Goal: Complete application form

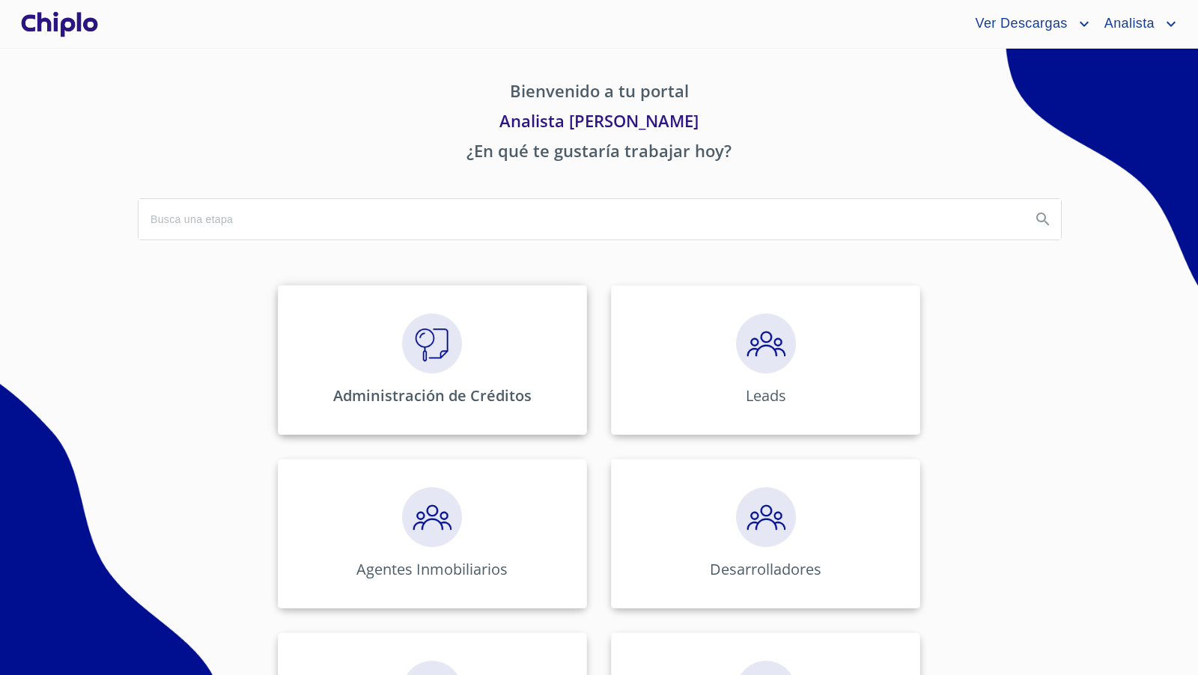
click at [458, 361] on img at bounding box center [432, 344] width 60 height 60
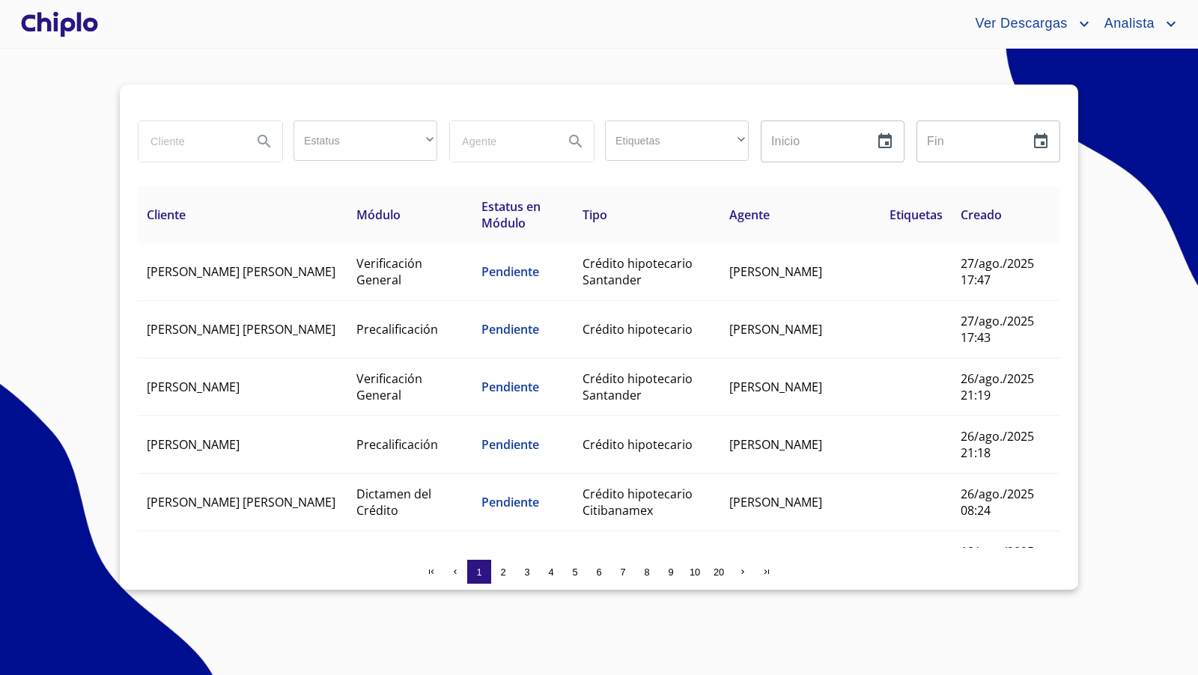
click at [209, 141] on input "search" at bounding box center [189, 141] width 102 height 40
type input "cecilia"
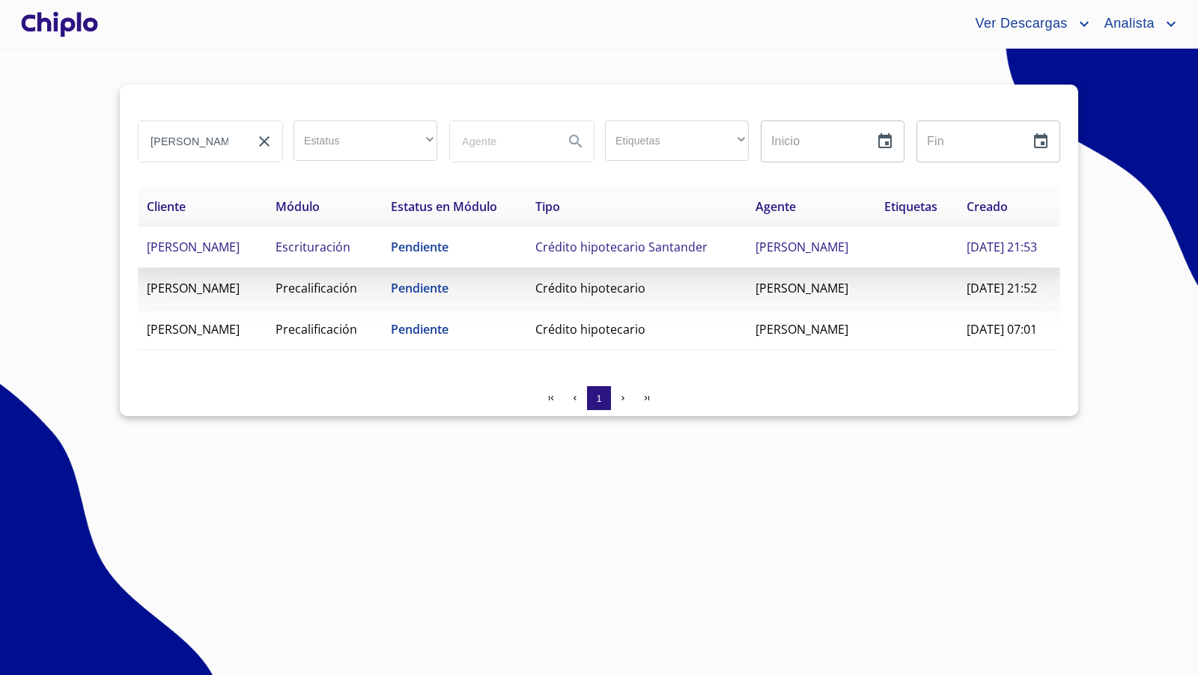
click at [240, 255] on span "[PERSON_NAME]" at bounding box center [193, 247] width 93 height 16
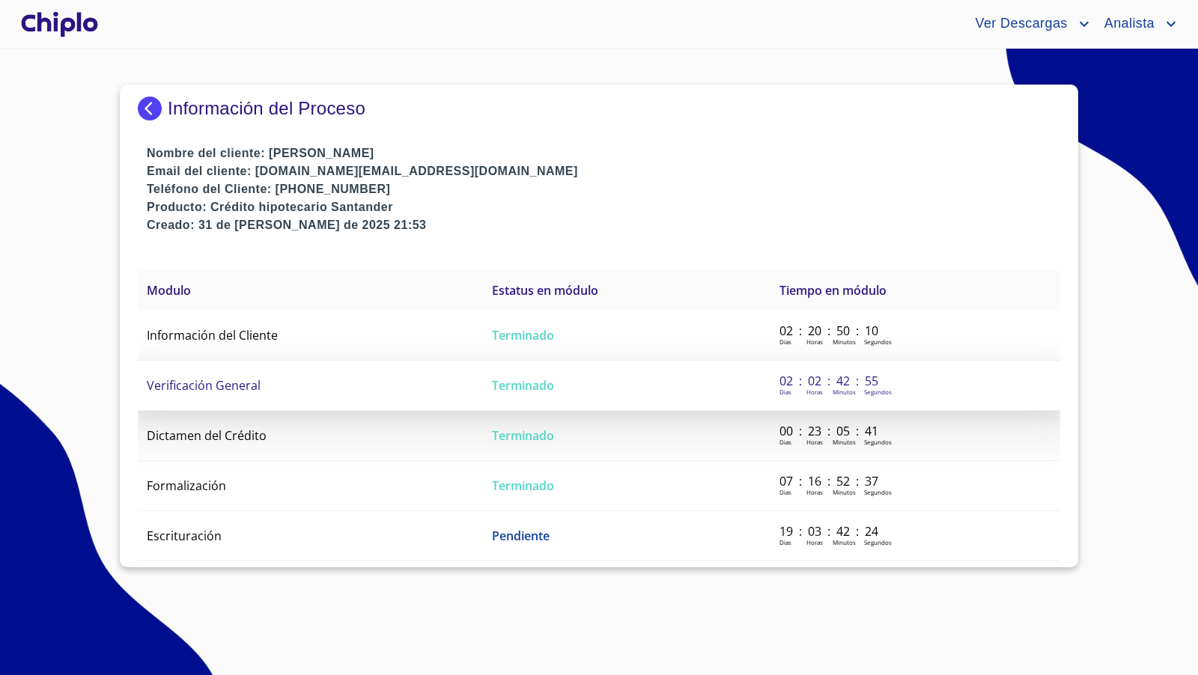
click at [352, 384] on td "Verificación General" at bounding box center [310, 386] width 345 height 50
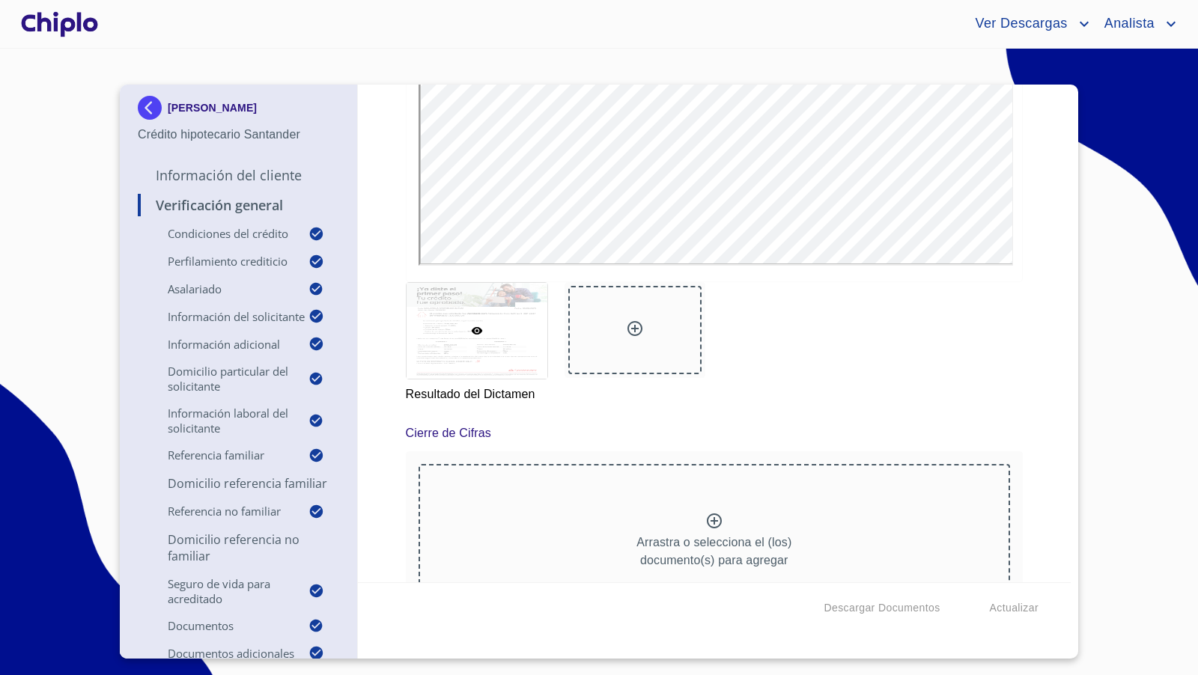
scroll to position [14910, 0]
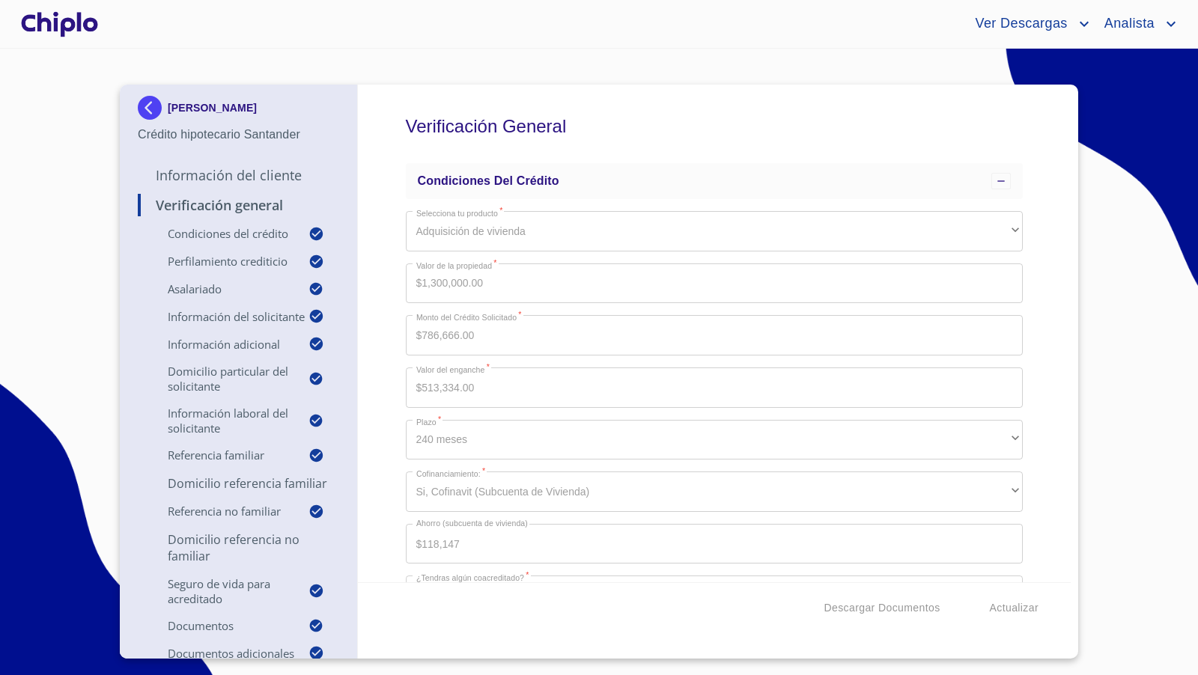
scroll to position [14910, 0]
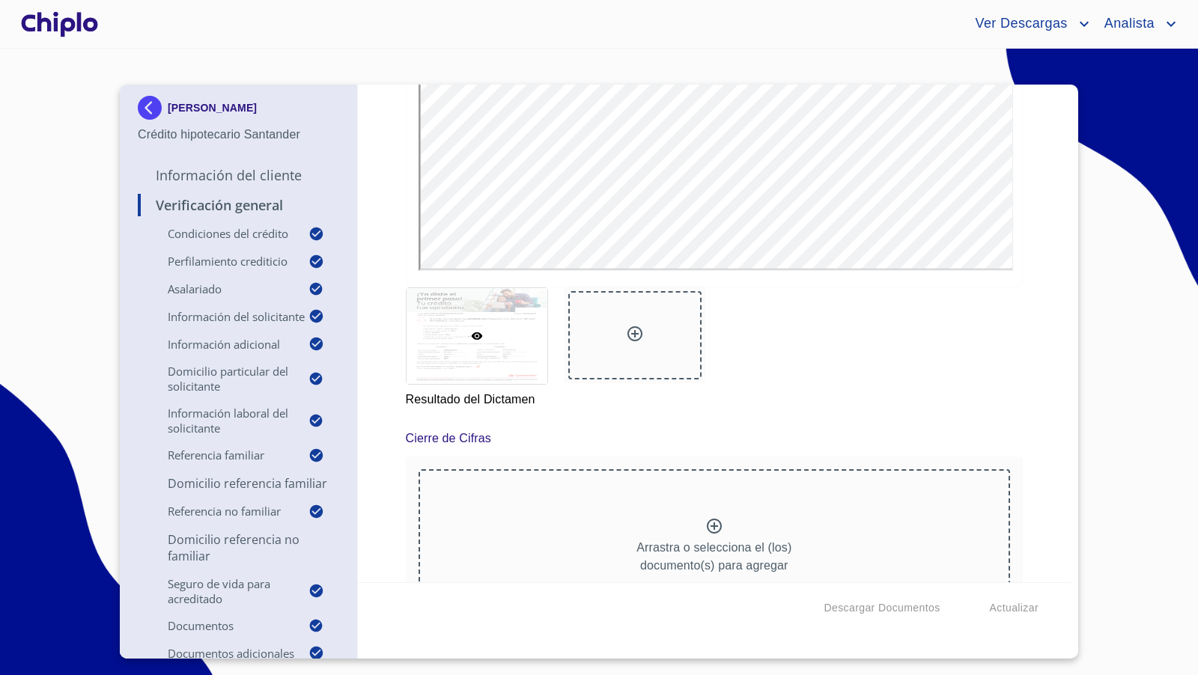
click at [1035, 318] on div "Verificación General Condiciones del Crédito Selecciona tu producto   * Adquisi…" at bounding box center [714, 334] width 713 height 498
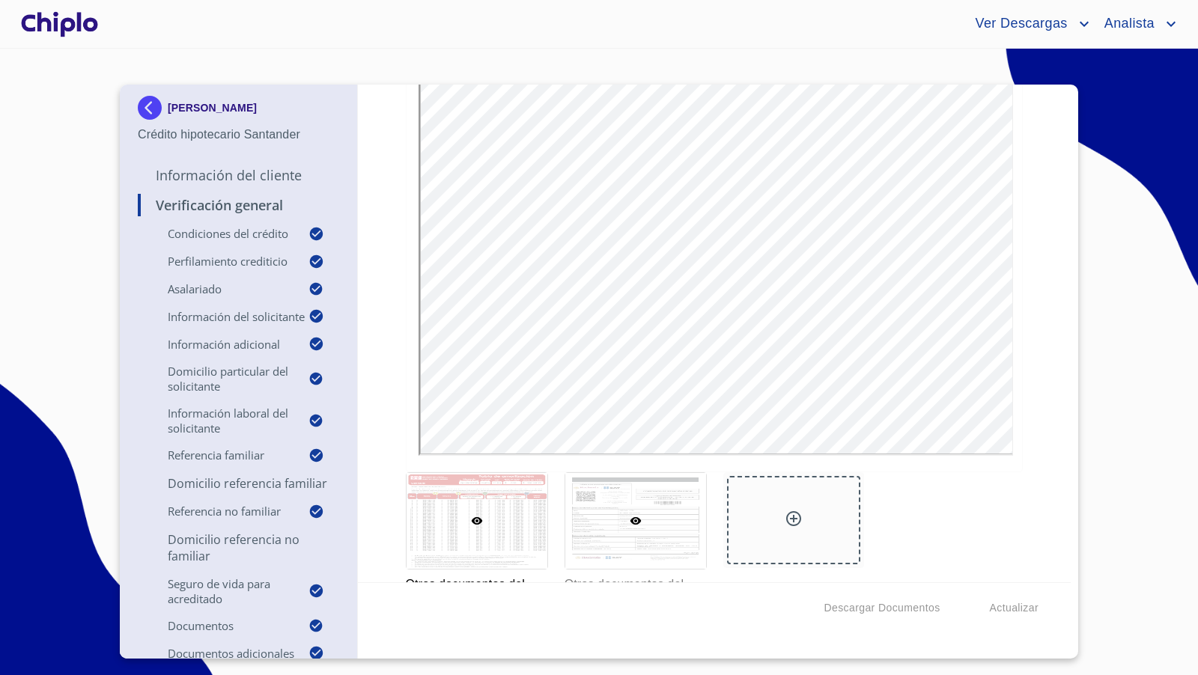
click at [676, 483] on div at bounding box center [635, 521] width 141 height 96
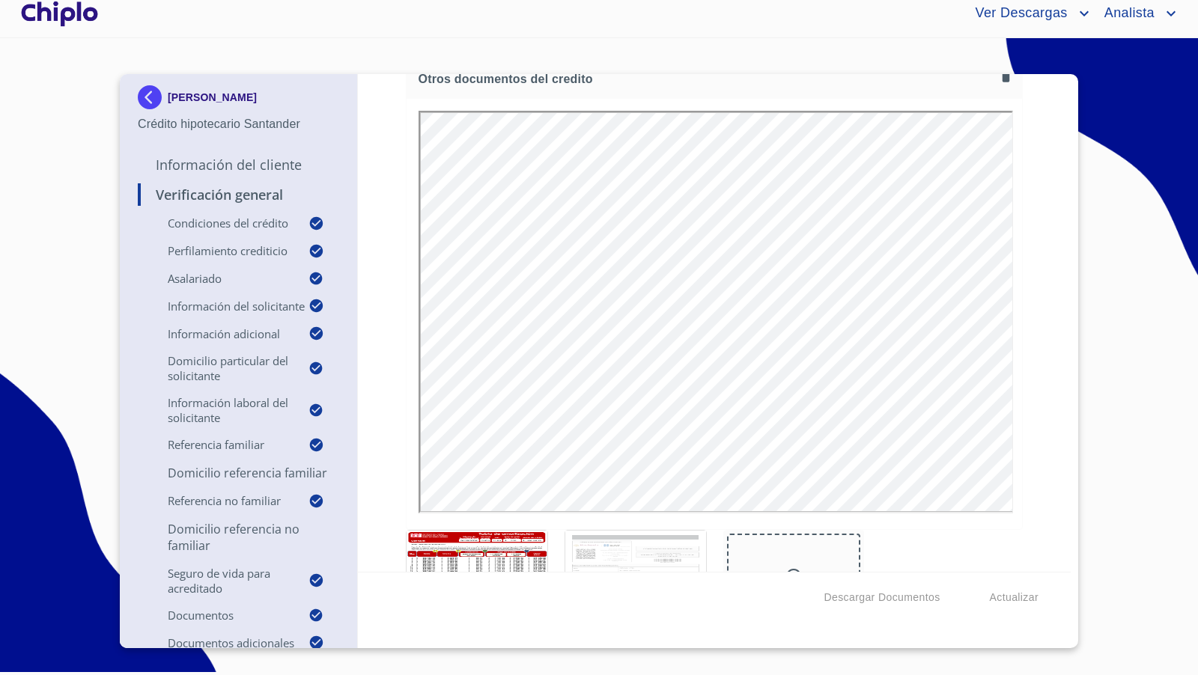
scroll to position [13109, 0]
click at [497, 537] on div at bounding box center [476, 585] width 141 height 96
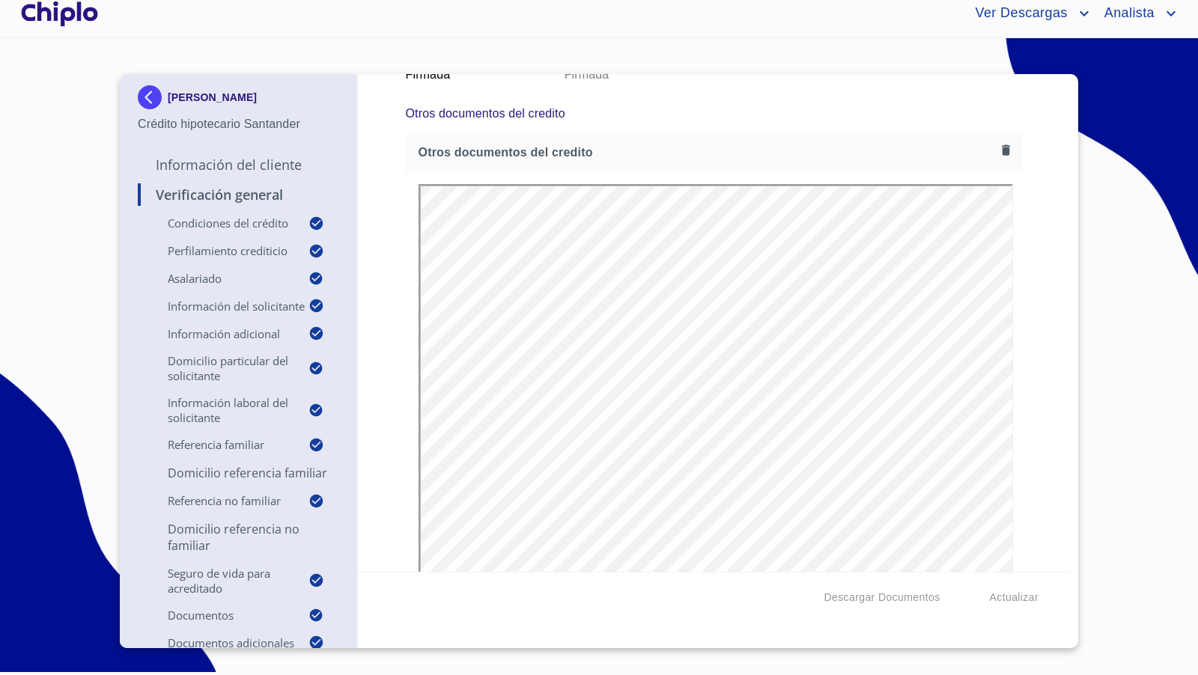
click at [1041, 386] on div "Verificación General Condiciones del Crédito Selecciona tu producto   * Adquisi…" at bounding box center [714, 323] width 713 height 498
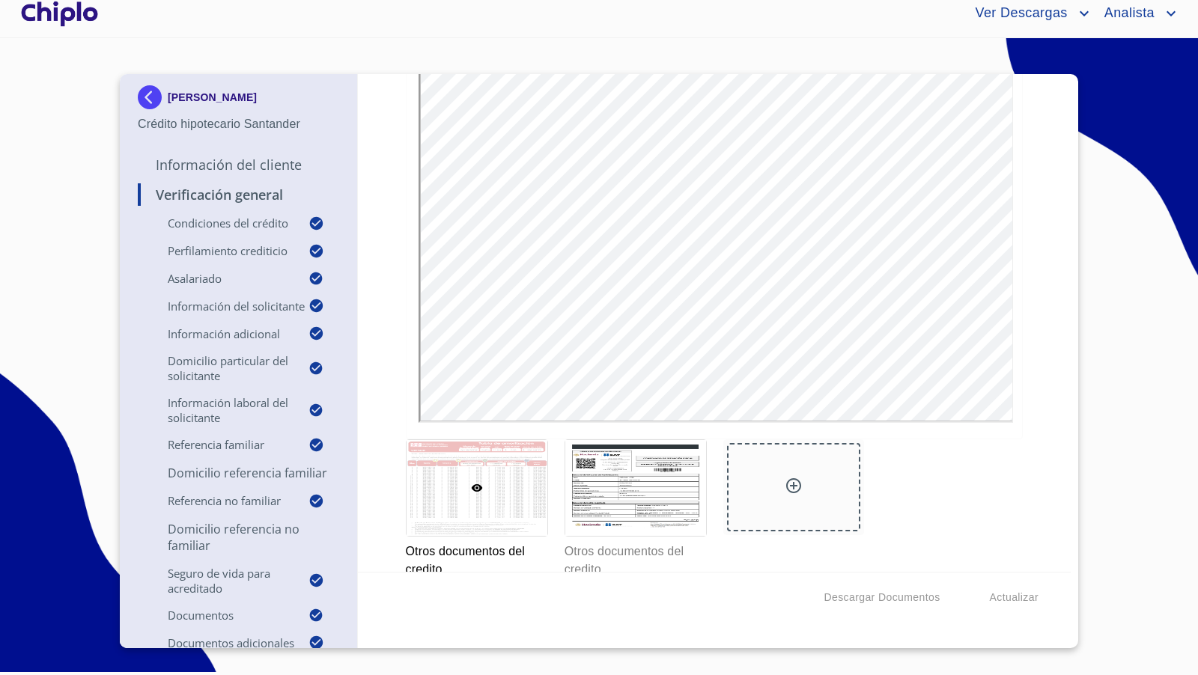
scroll to position [13207, 0]
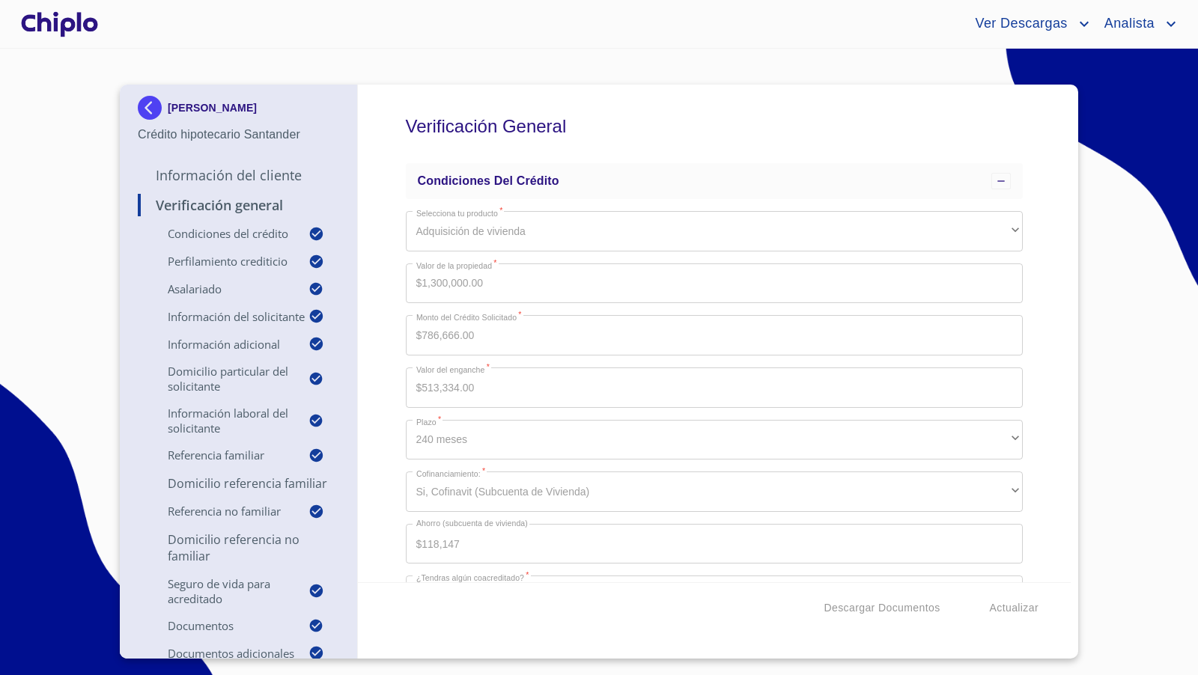
scroll to position [13207, 0]
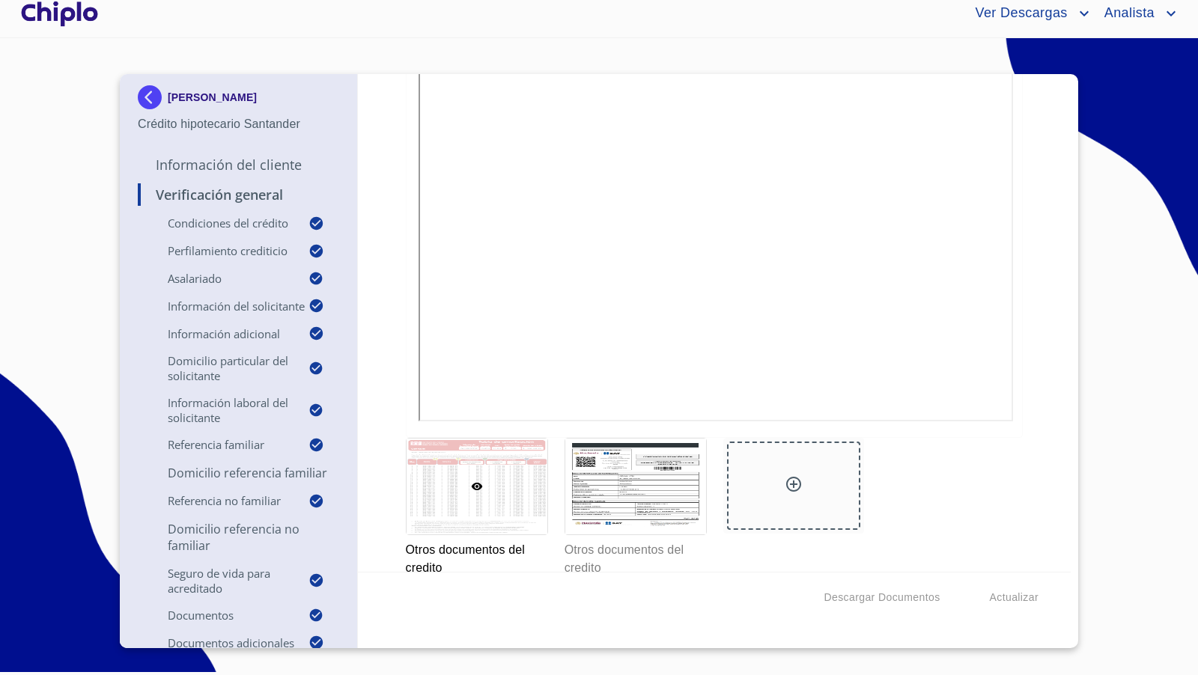
click at [792, 477] on icon at bounding box center [793, 484] width 15 height 15
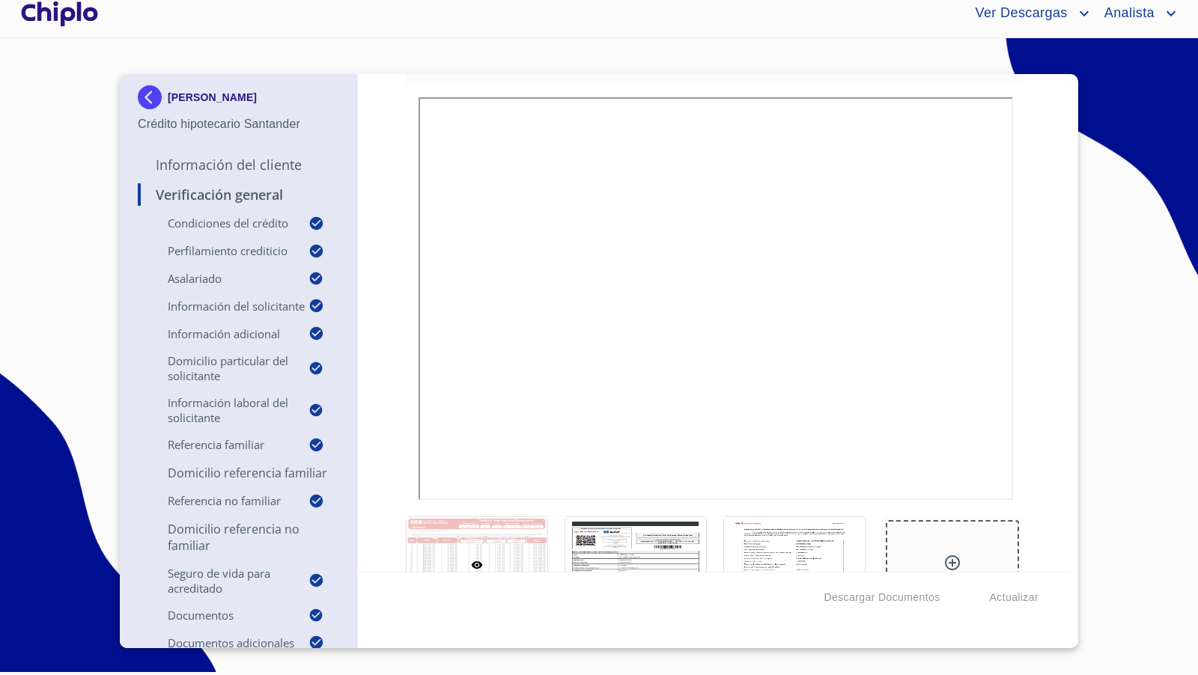
scroll to position [13134, 0]
click at [950, 550] on icon at bounding box center [952, 557] width 15 height 15
click at [963, 543] on div at bounding box center [952, 559] width 133 height 88
click at [1044, 351] on div "Verificación General Condiciones del Crédito Selecciona tu producto   * Adquisi…" at bounding box center [714, 323] width 713 height 498
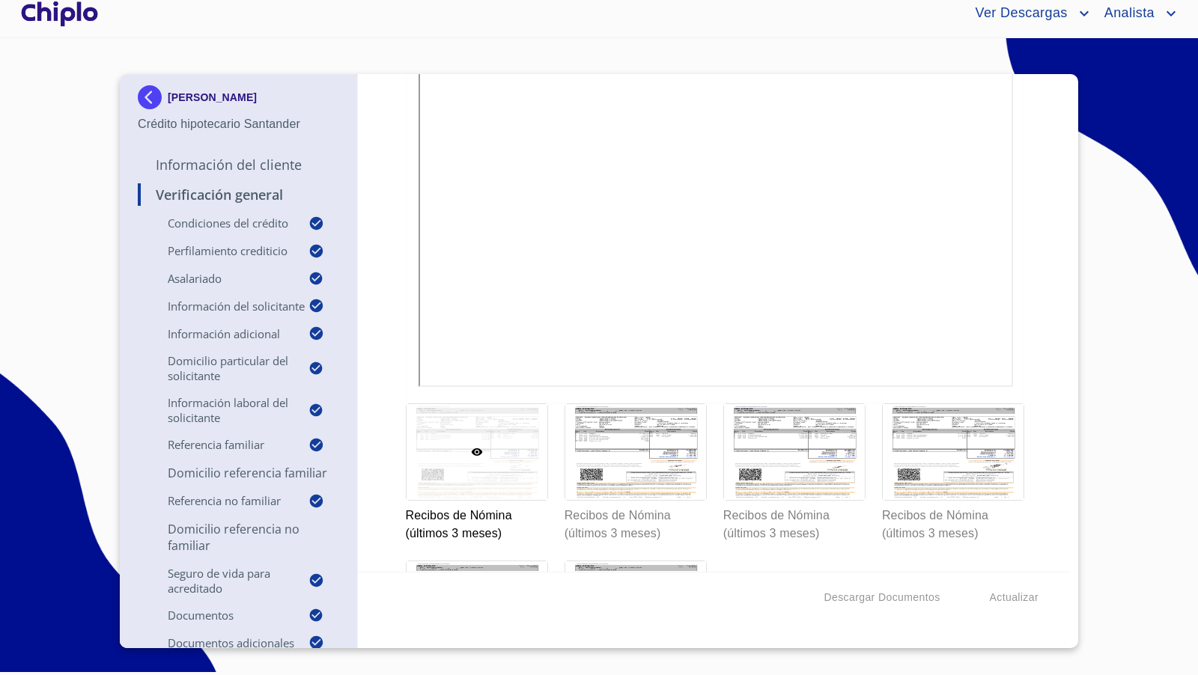
scroll to position [11024, 0]
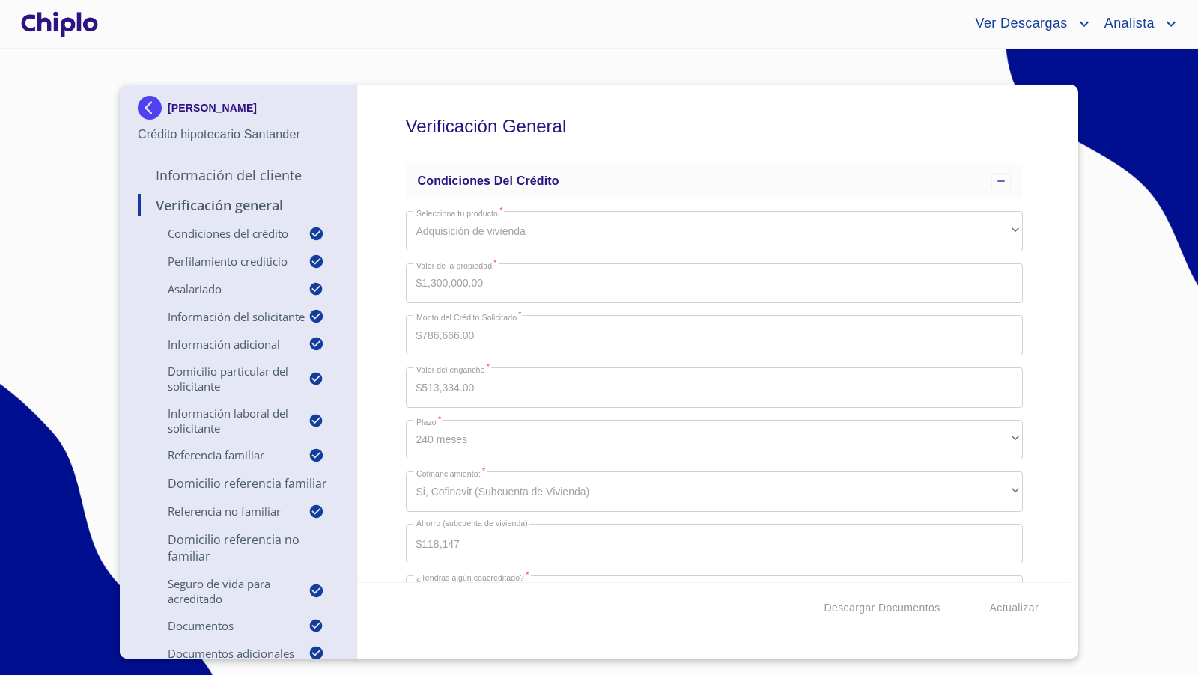
click at [287, 177] on p "Información del Cliente" at bounding box center [238, 175] width 201 height 18
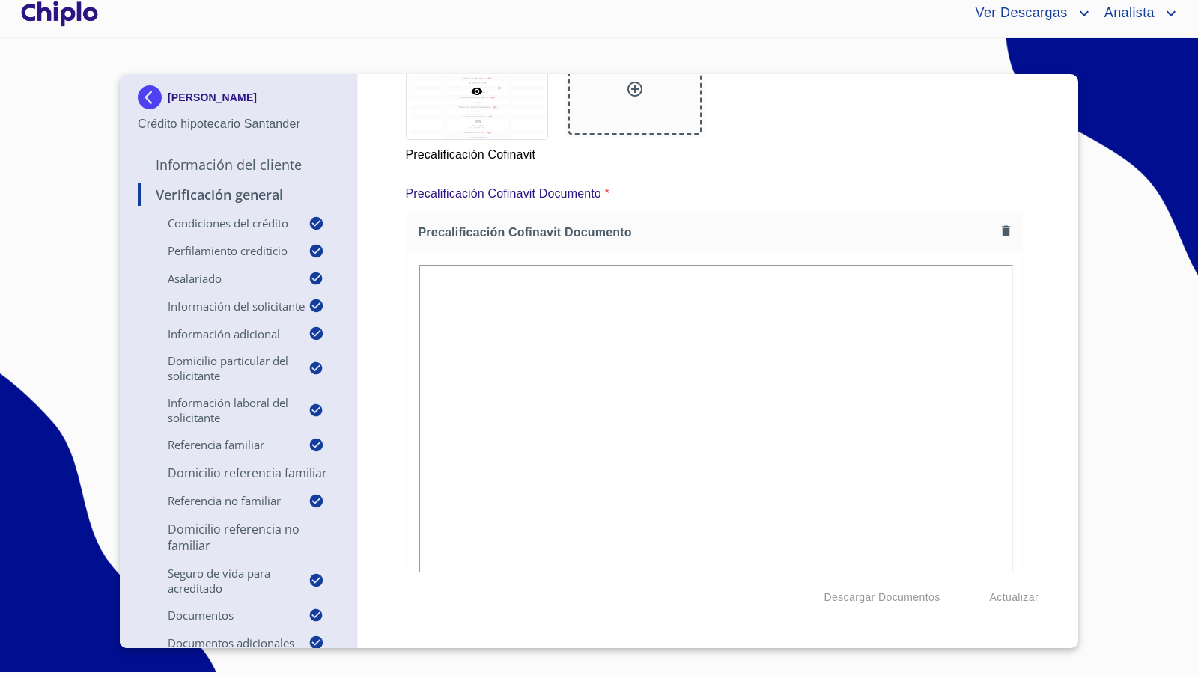
scroll to position [14025, 0]
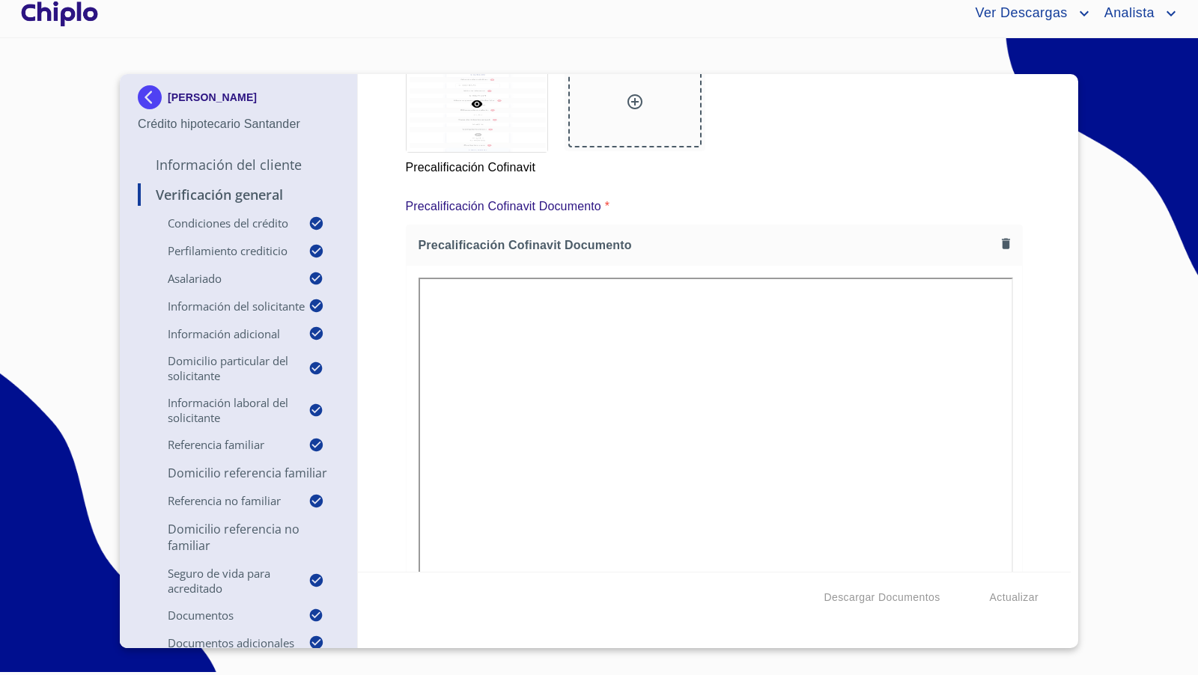
click at [1049, 355] on div "Verificación General Condiciones del Crédito Selecciona tu producto   * Adquisi…" at bounding box center [714, 323] width 713 height 498
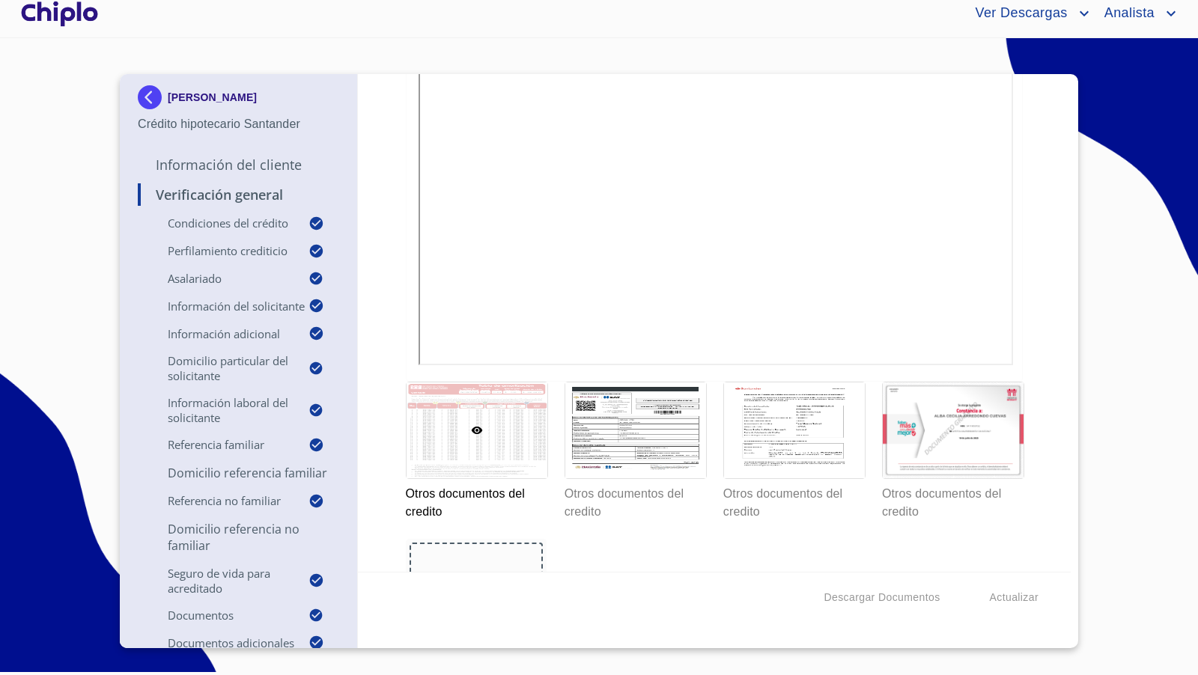
scroll to position [13269, 0]
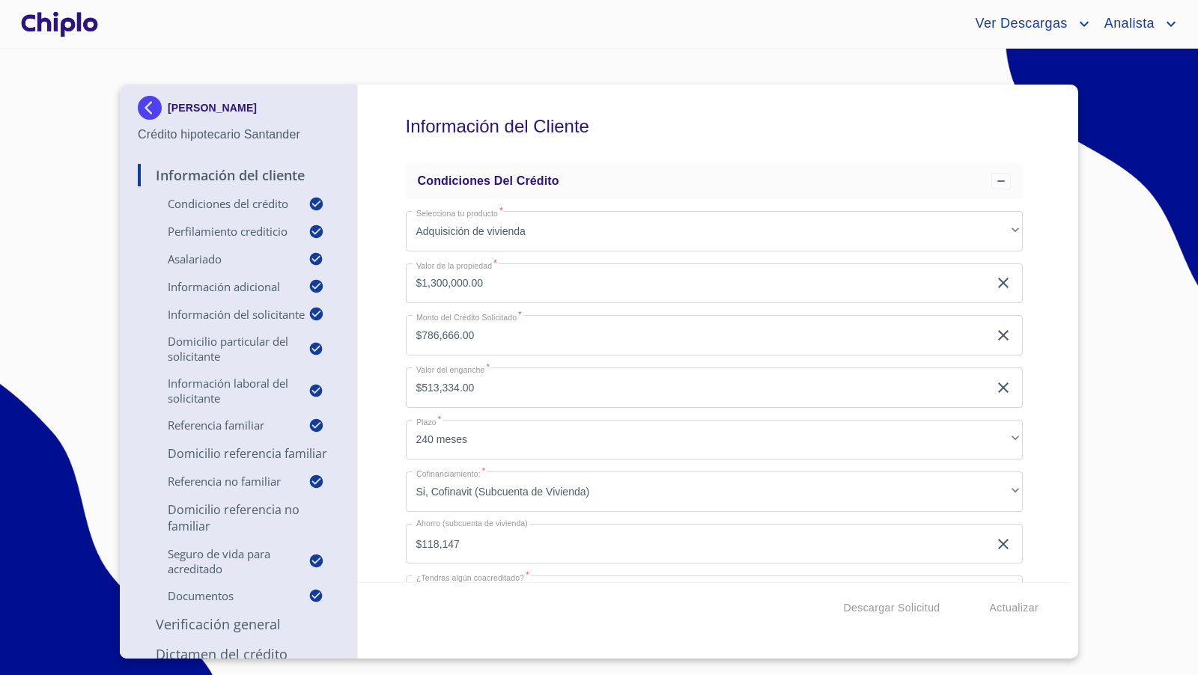
click at [1044, 285] on div "Información del Cliente Condiciones del Crédito Selecciona tu producto   * Adqu…" at bounding box center [714, 334] width 713 height 498
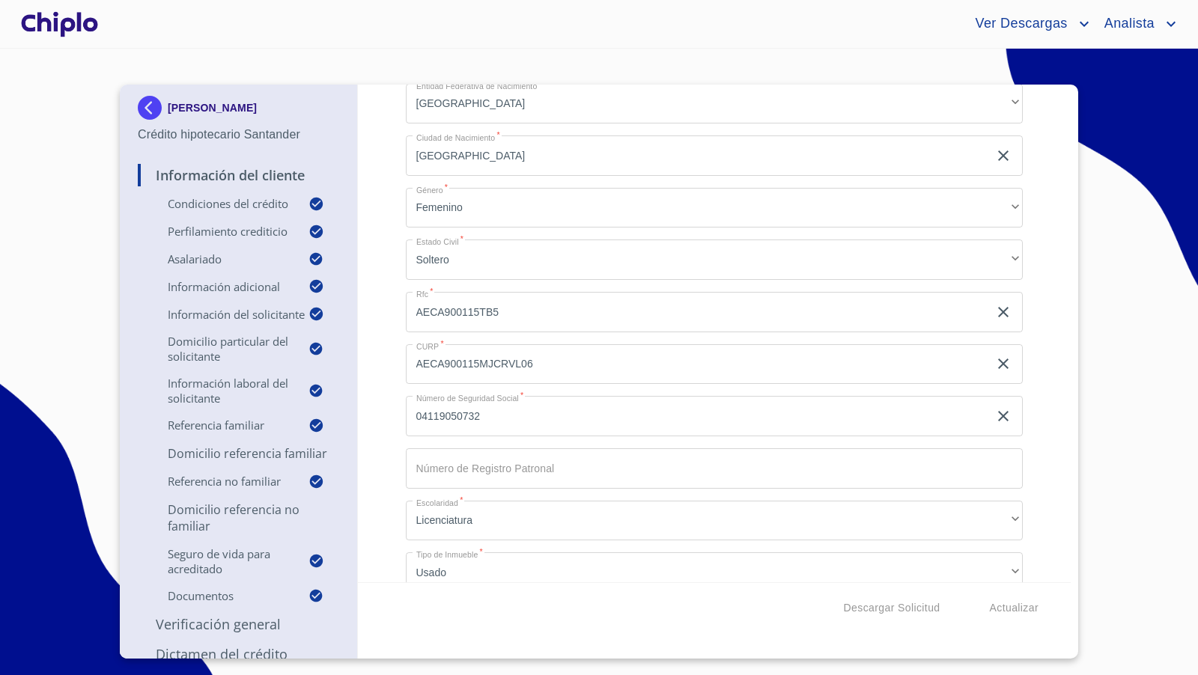
scroll to position [1984, 0]
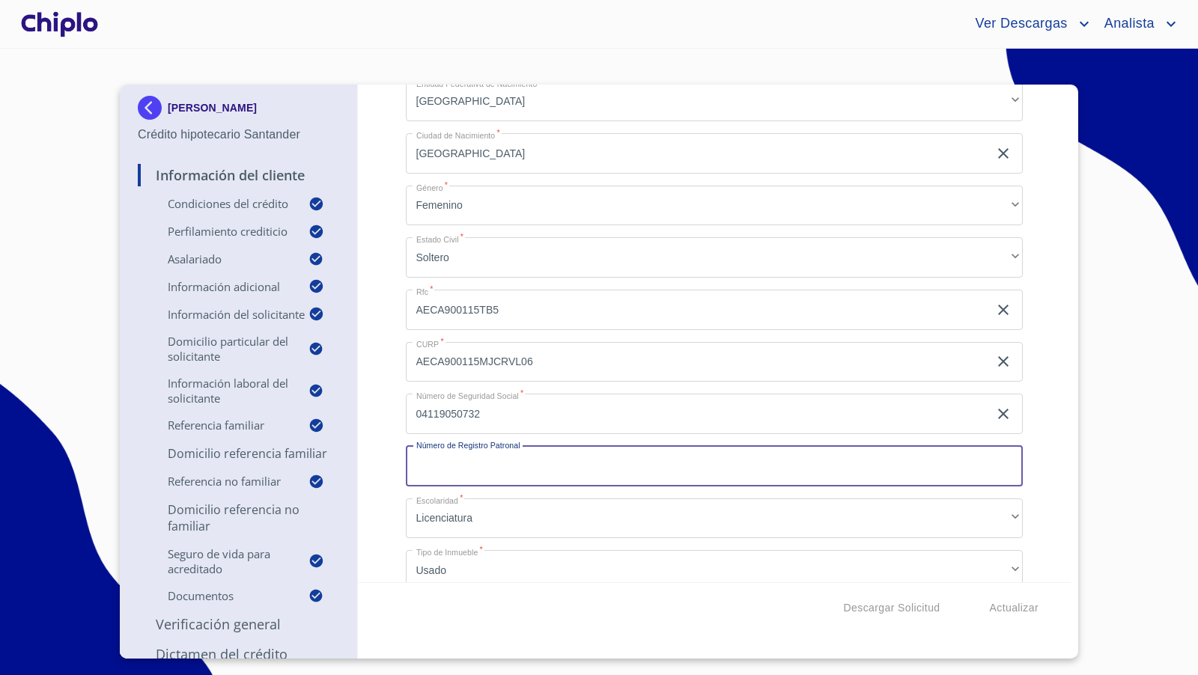
click at [505, 469] on input "Selecciona tu producto   *" at bounding box center [715, 466] width 618 height 40
paste input "R1281751104"
type input "R1281751104"
click at [383, 468] on div "Información del Cliente Condiciones del Crédito Selecciona tu producto   * Adqu…" at bounding box center [714, 334] width 713 height 498
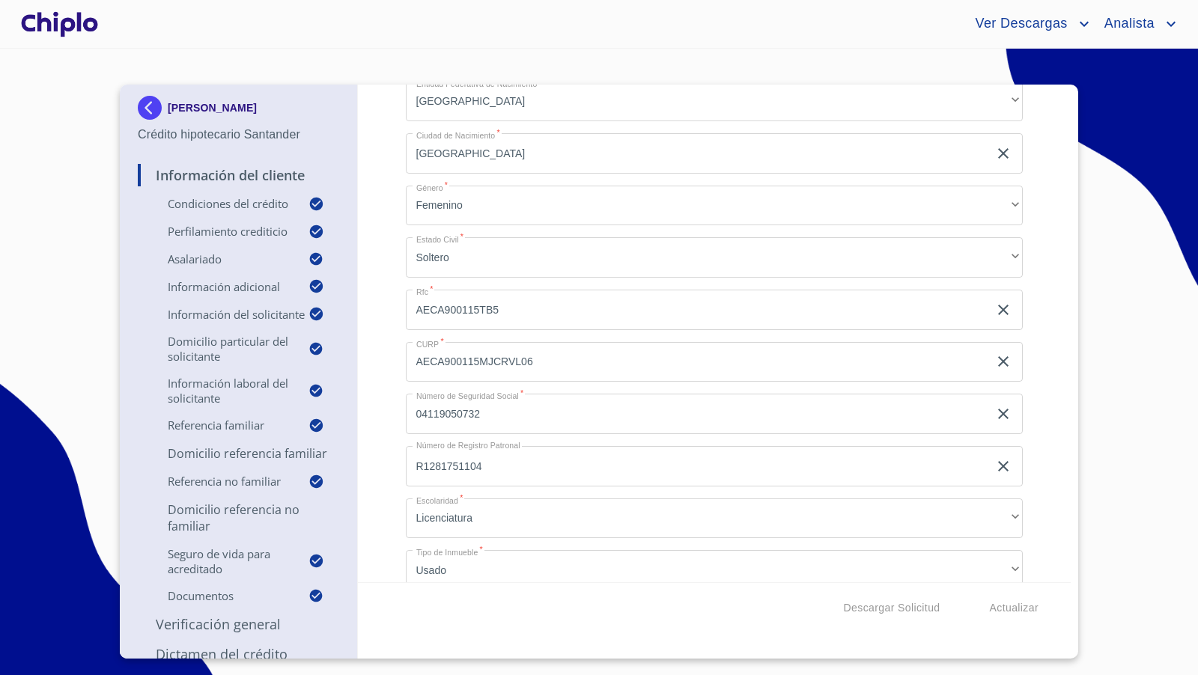
click at [383, 468] on div "Información del Cliente Condiciones del Crédito Selecciona tu producto   * Adqu…" at bounding box center [714, 334] width 713 height 498
click at [1047, 499] on div "Información del Cliente Condiciones del Crédito Selecciona tu producto   * Adqu…" at bounding box center [714, 334] width 713 height 498
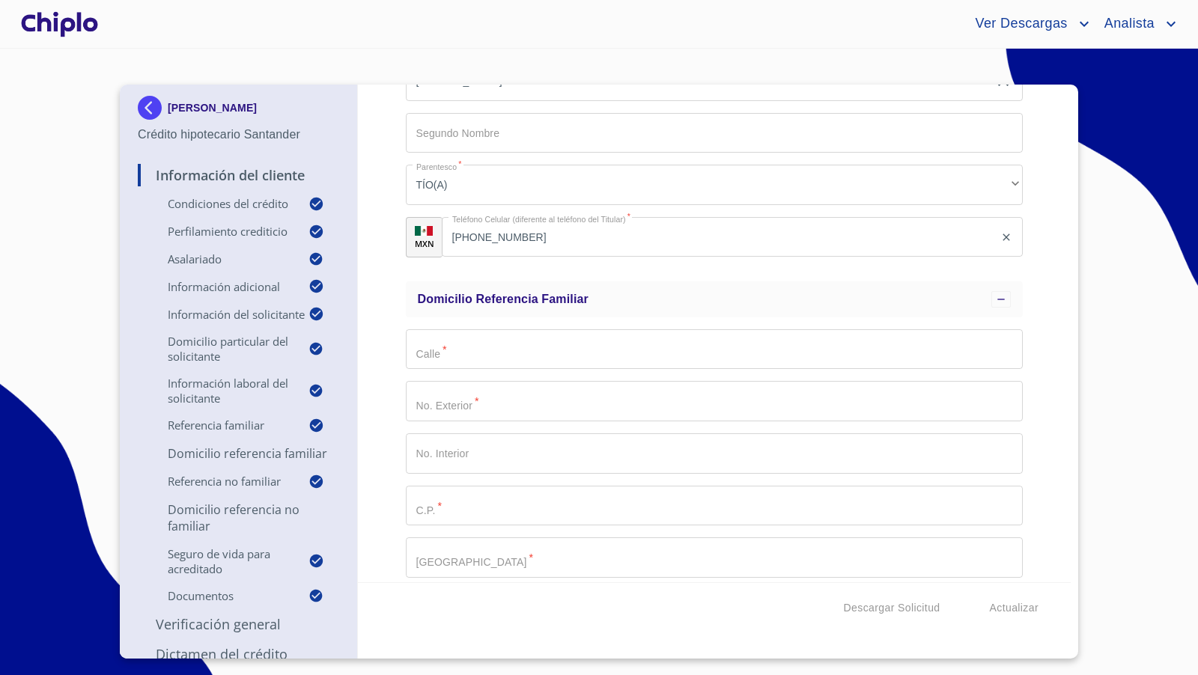
scroll to position [4289, 0]
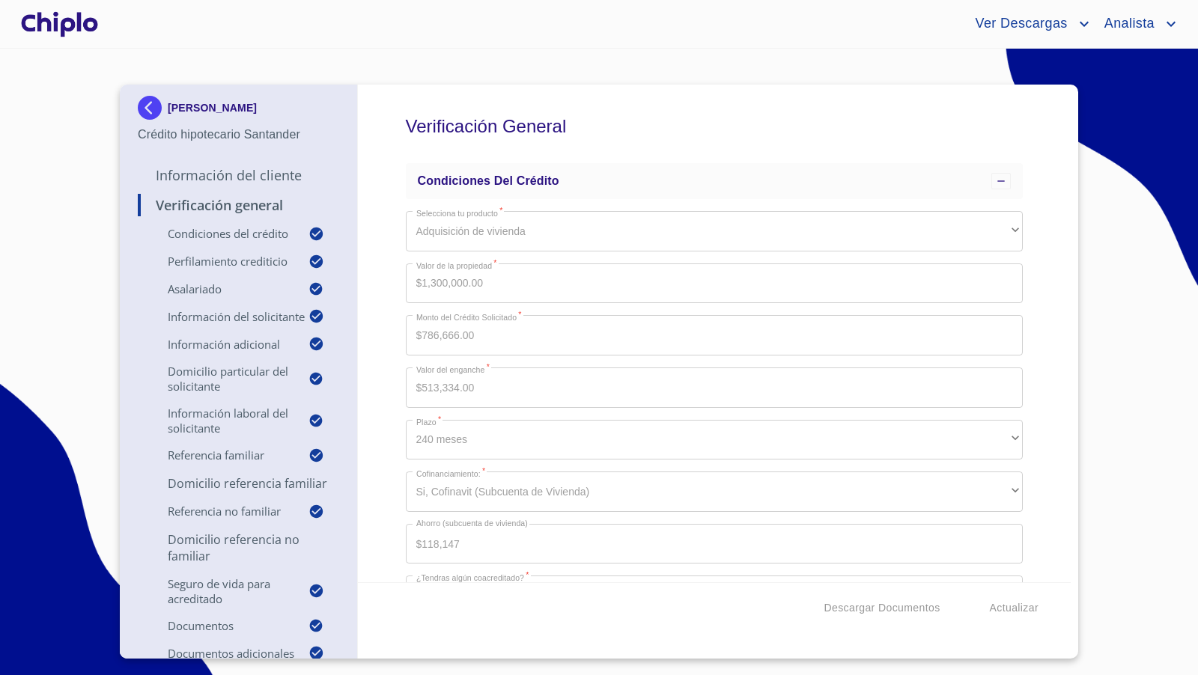
scroll to position [13269, 0]
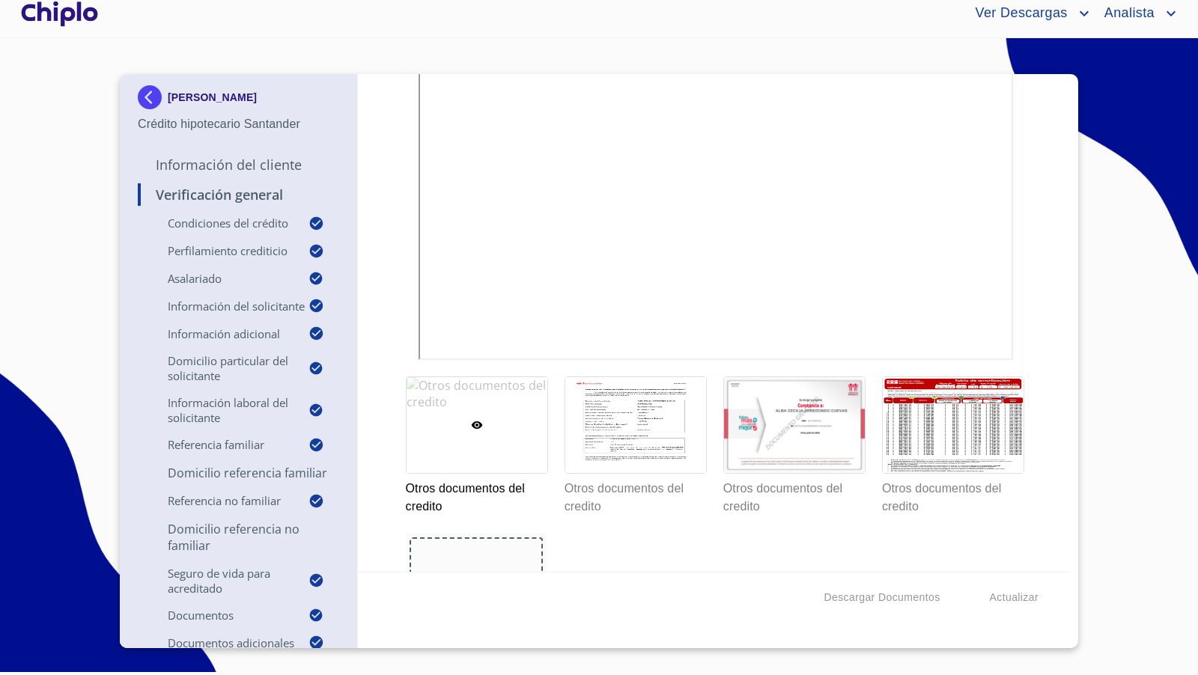
click at [1063, 364] on div "Verificación General Condiciones del Crédito Selecciona tu producto   * Adquisi…" at bounding box center [714, 323] width 713 height 498
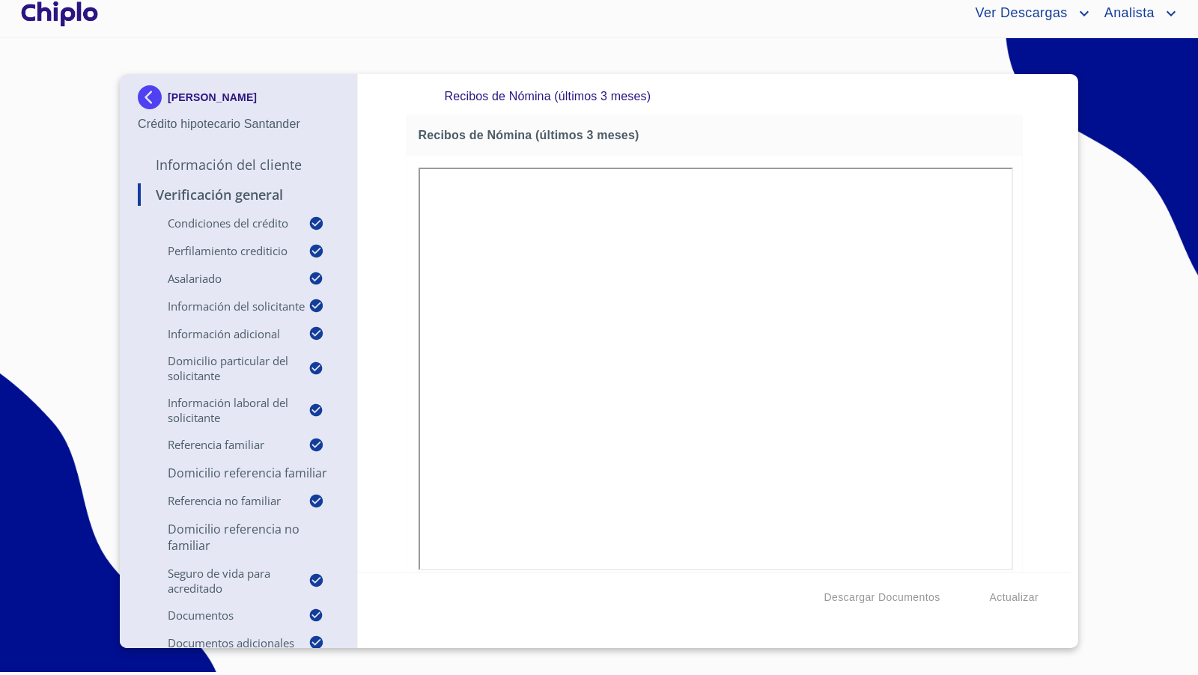
scroll to position [10843, 0]
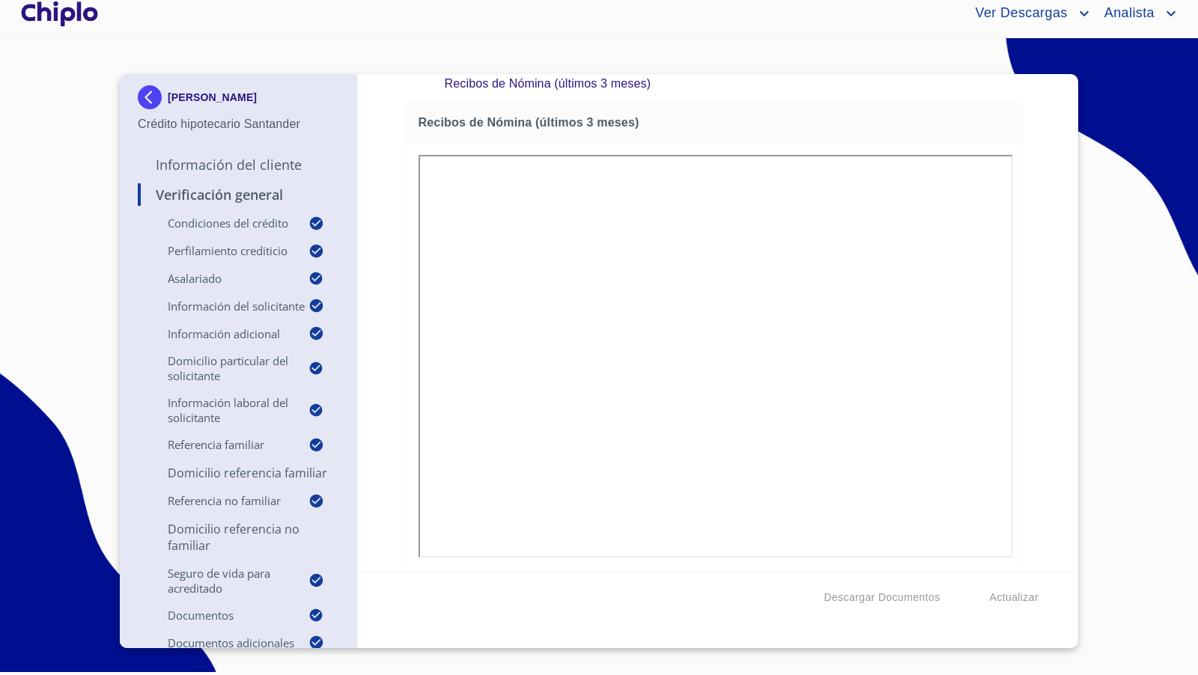
click at [1037, 363] on div "Verificación General Condiciones del Crédito Selecciona tu producto   * Adquisi…" at bounding box center [714, 323] width 713 height 498
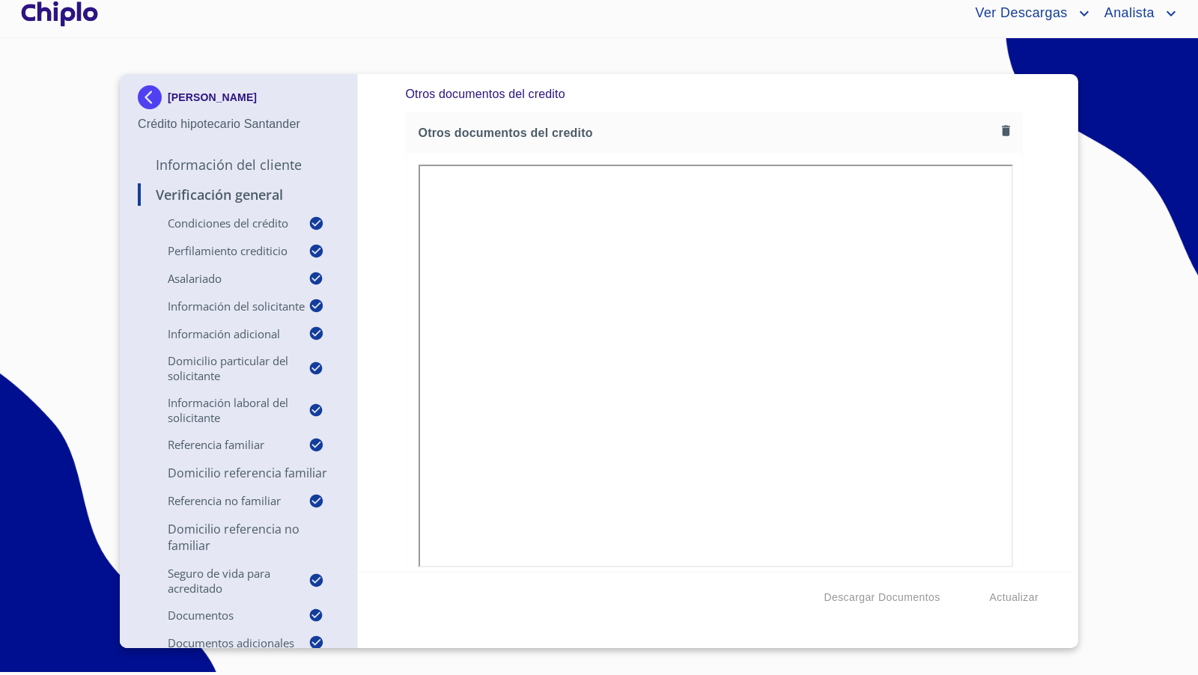
scroll to position [135, 0]
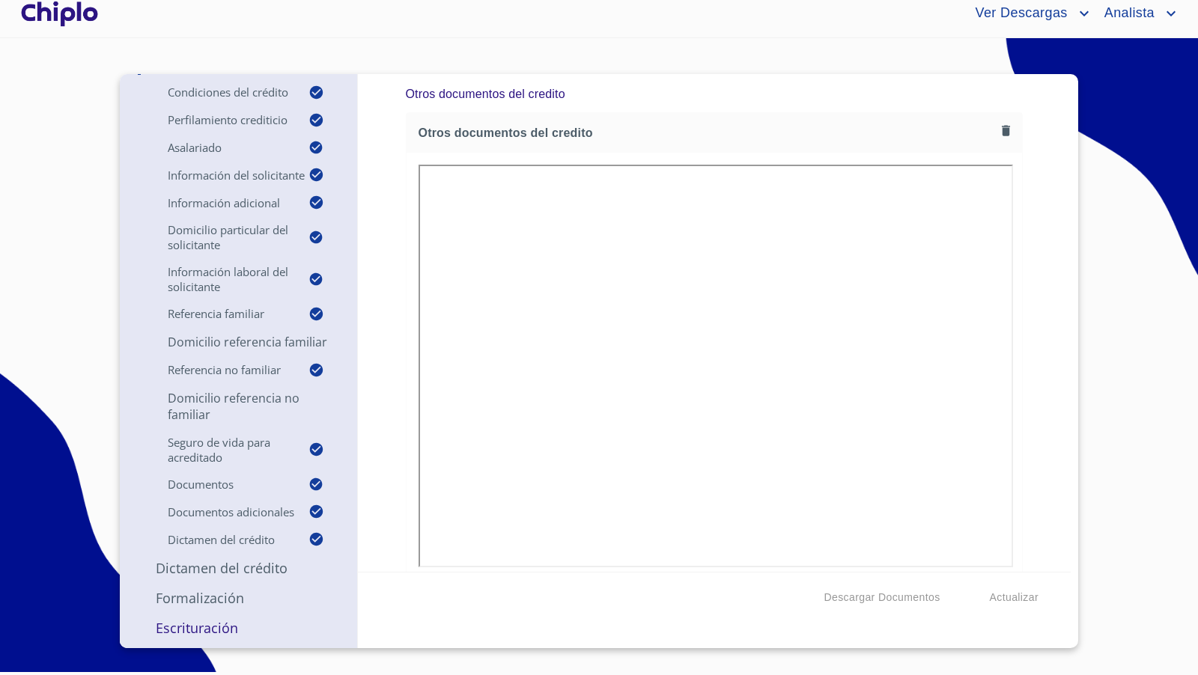
click at [191, 628] on p "Escrituración" at bounding box center [238, 628] width 201 height 18
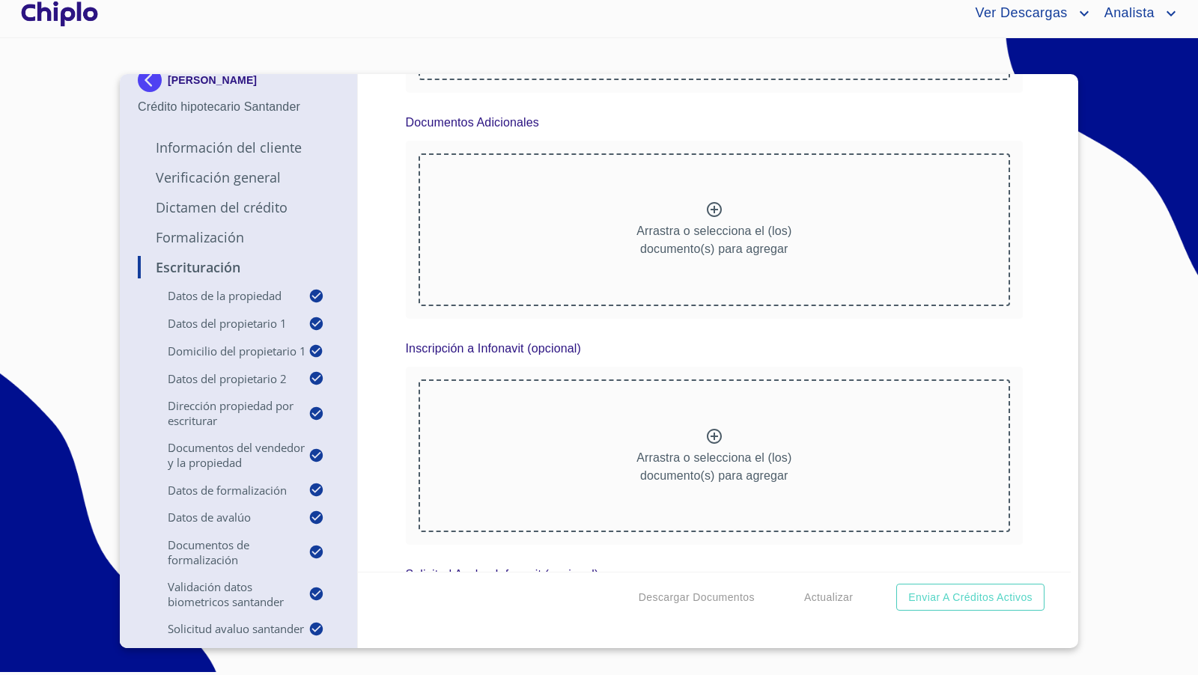
scroll to position [7867, 0]
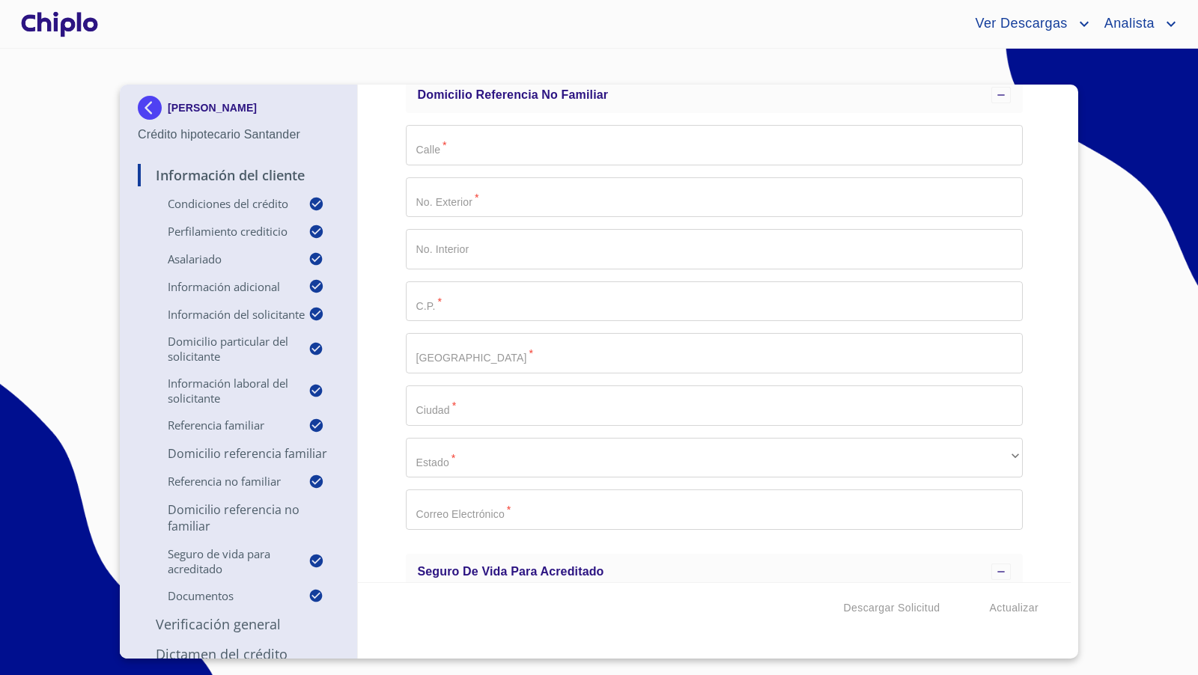
scroll to position [5388, 0]
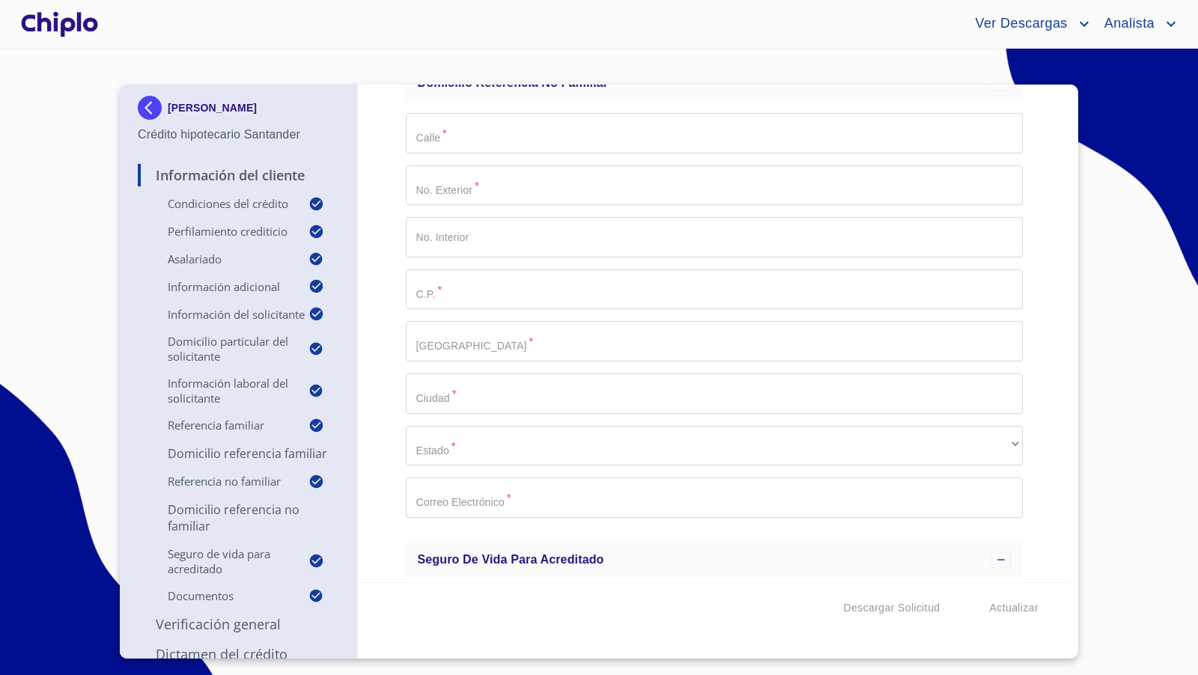
click at [1044, 407] on div "Información del Cliente Condiciones del Crédito Selecciona tu producto   * Adqu…" at bounding box center [714, 334] width 713 height 498
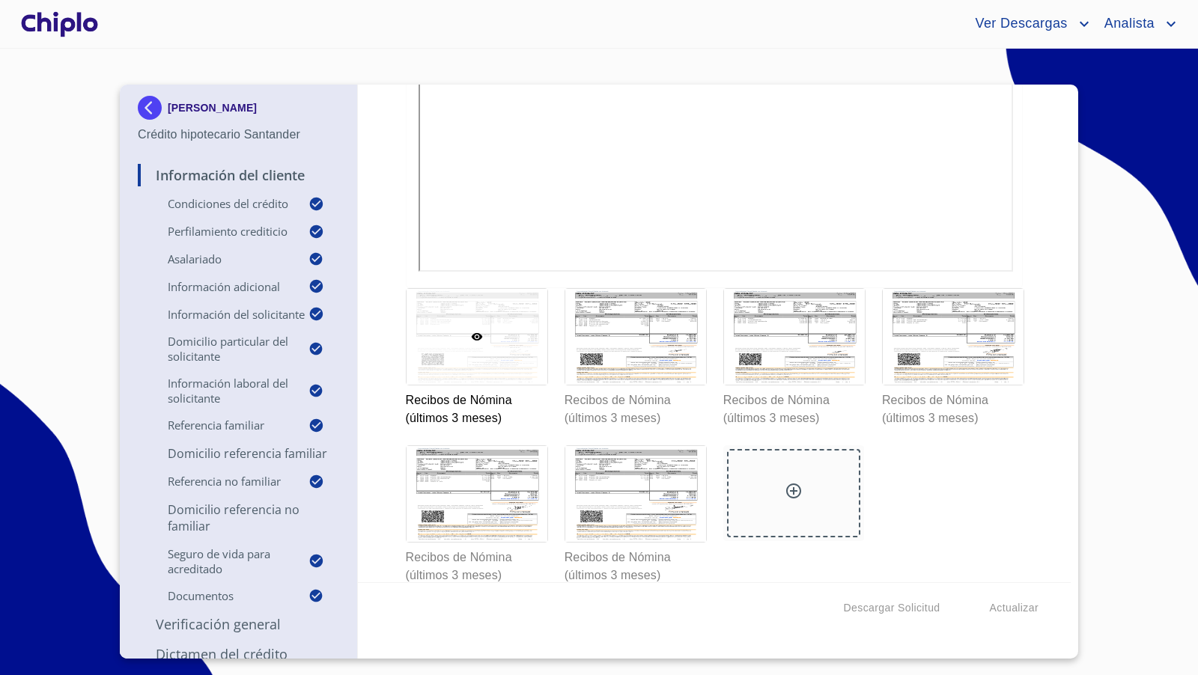
scroll to position [11195, 0]
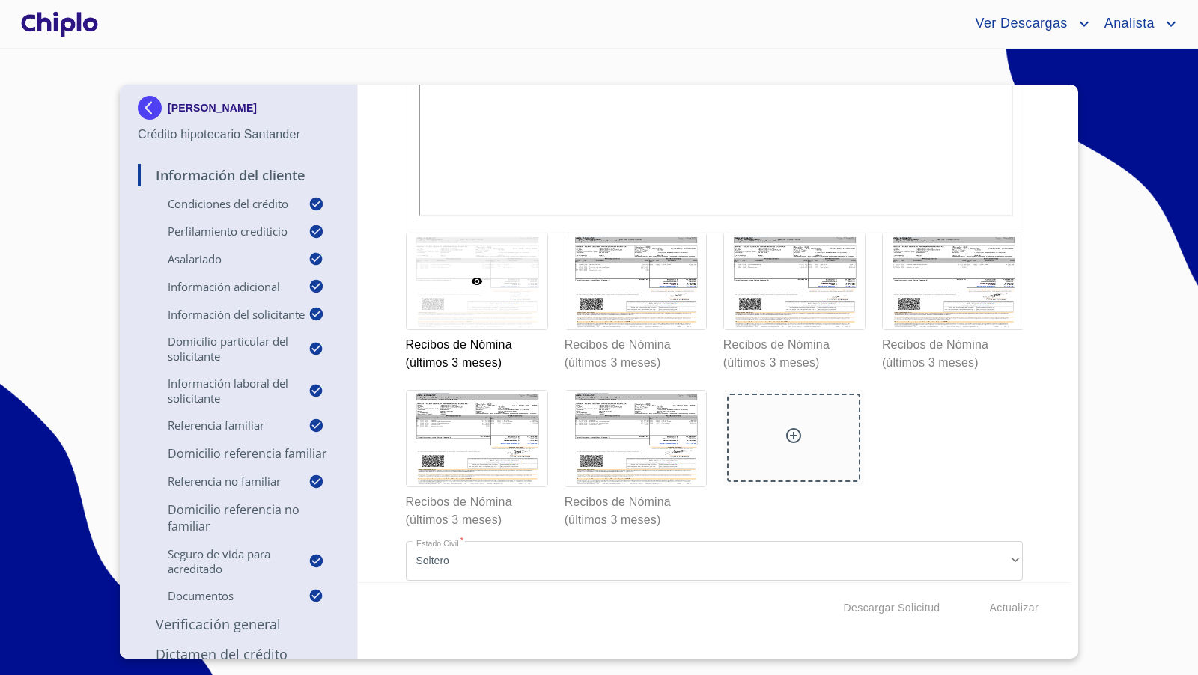
click at [72, 26] on div at bounding box center [59, 24] width 83 height 48
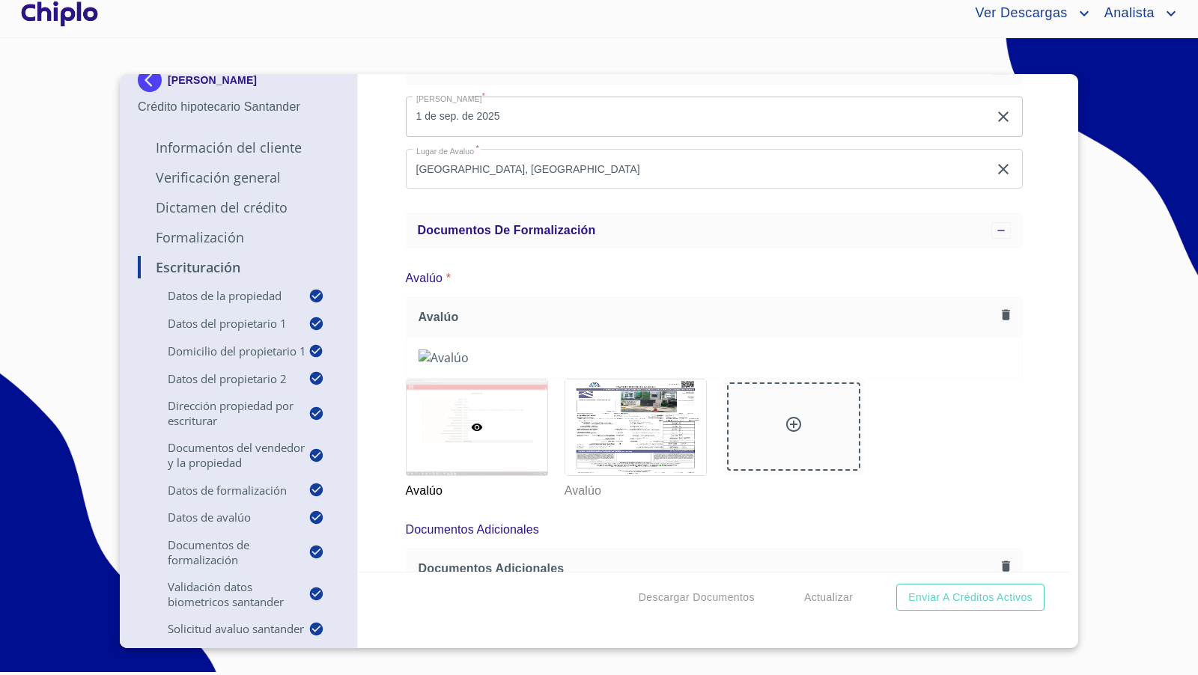
scroll to position [8767, 0]
click at [1047, 409] on div "Escrituración Datos de la propiedad Tipo de propiedad   * DEPARTAMENTO ​ Años d…" at bounding box center [714, 323] width 713 height 498
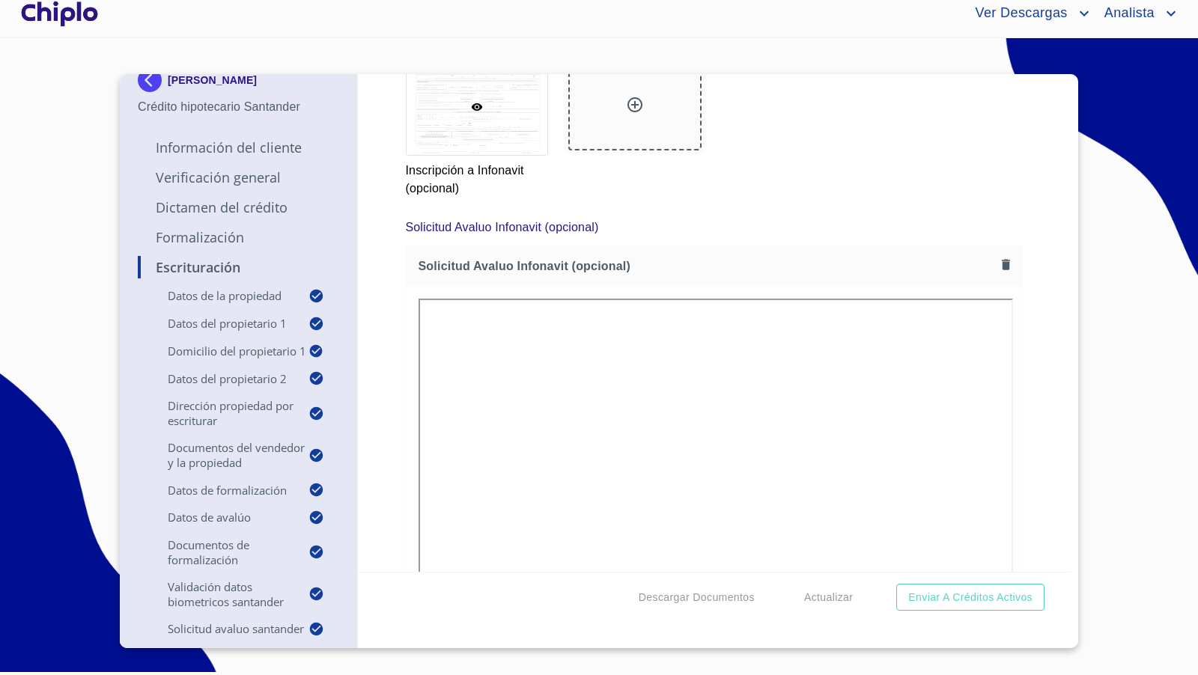
scroll to position [10369, 0]
click at [699, 594] on span "Descargar Documentos" at bounding box center [697, 597] width 116 height 19
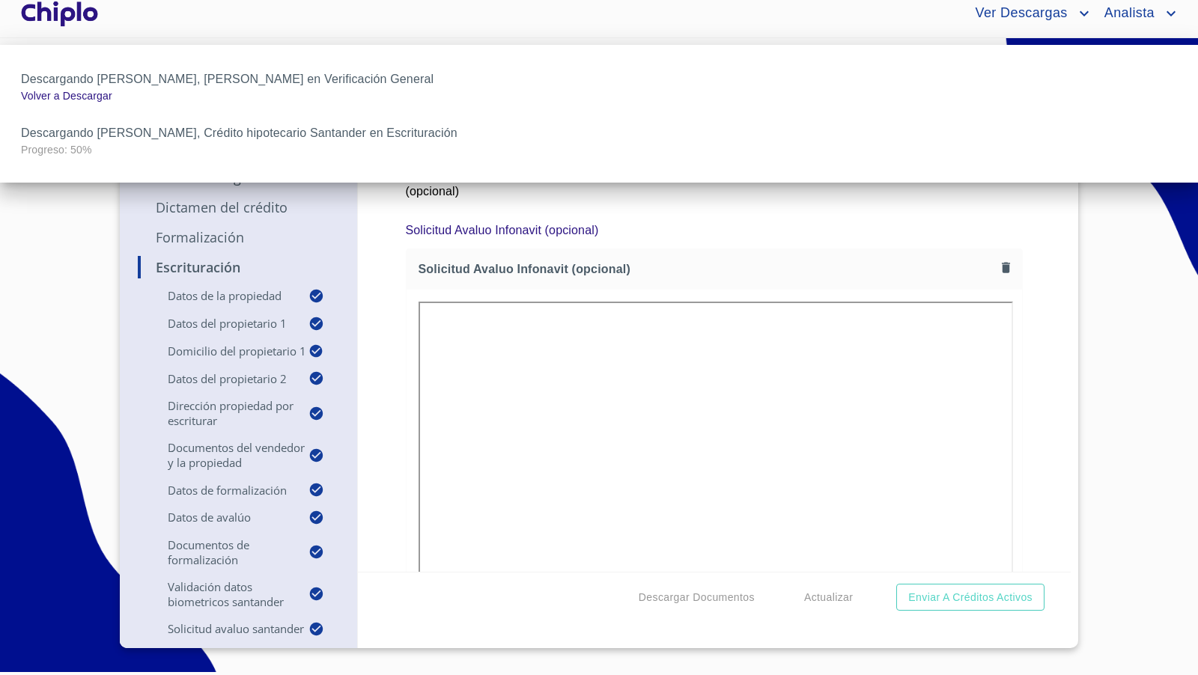
click at [387, 311] on div at bounding box center [599, 337] width 1198 height 675
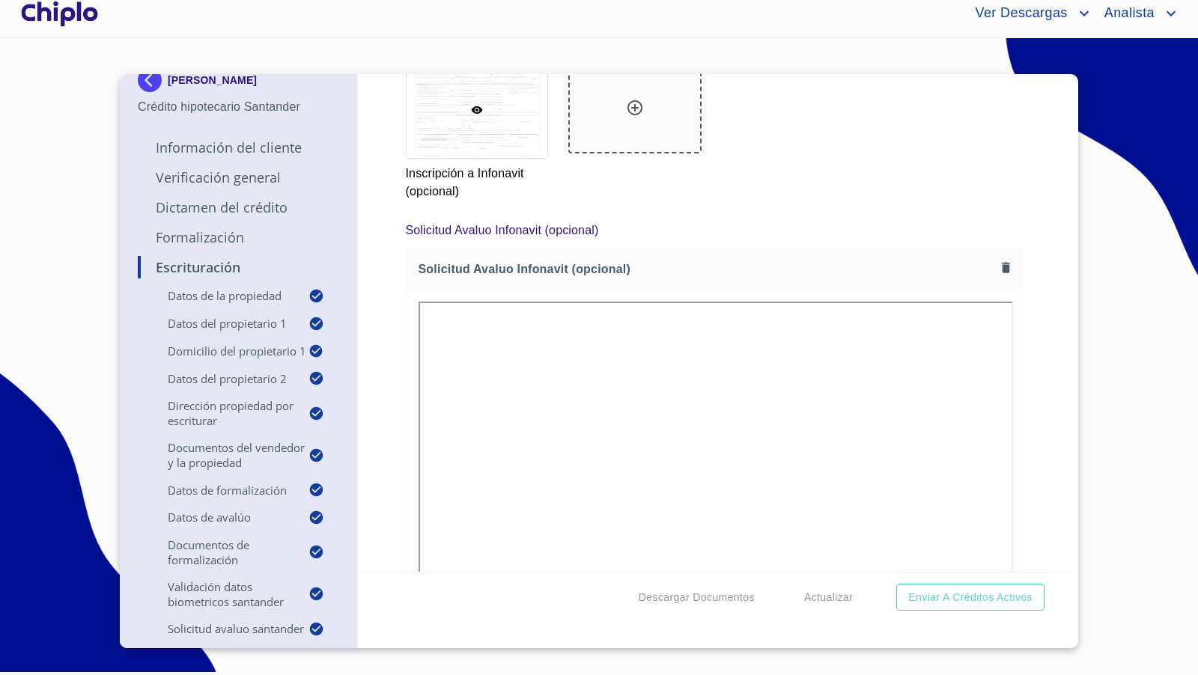
click at [235, 141] on p "Información del Cliente" at bounding box center [238, 147] width 201 height 18
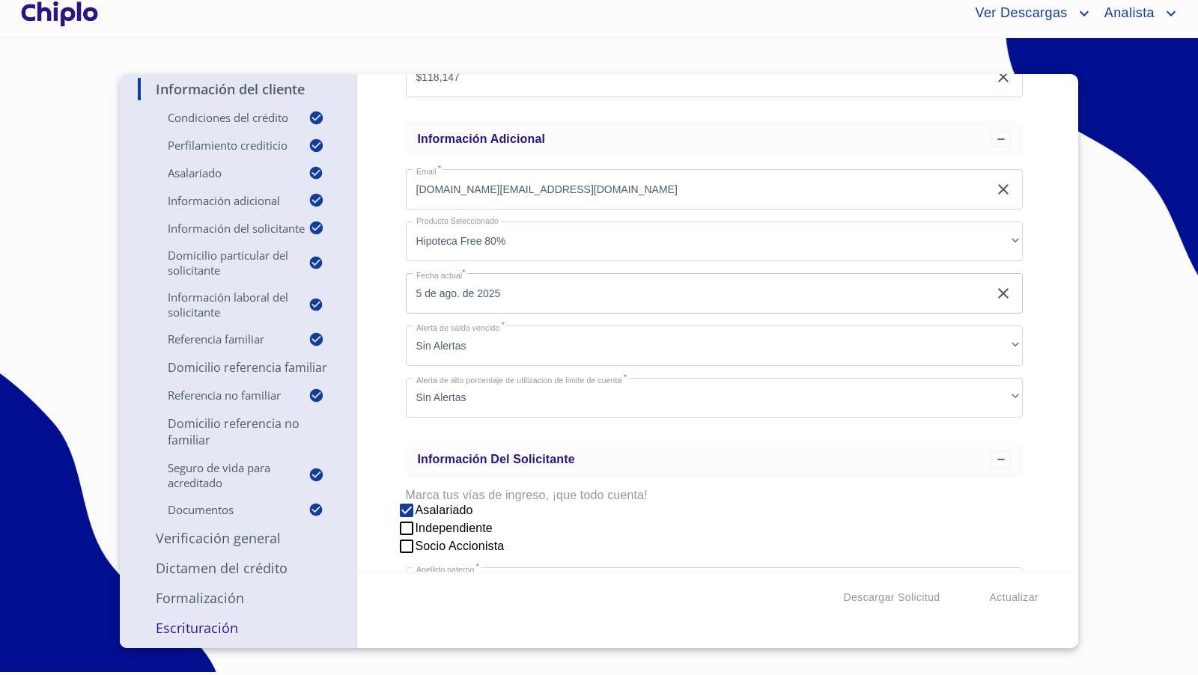
scroll to position [948, 0]
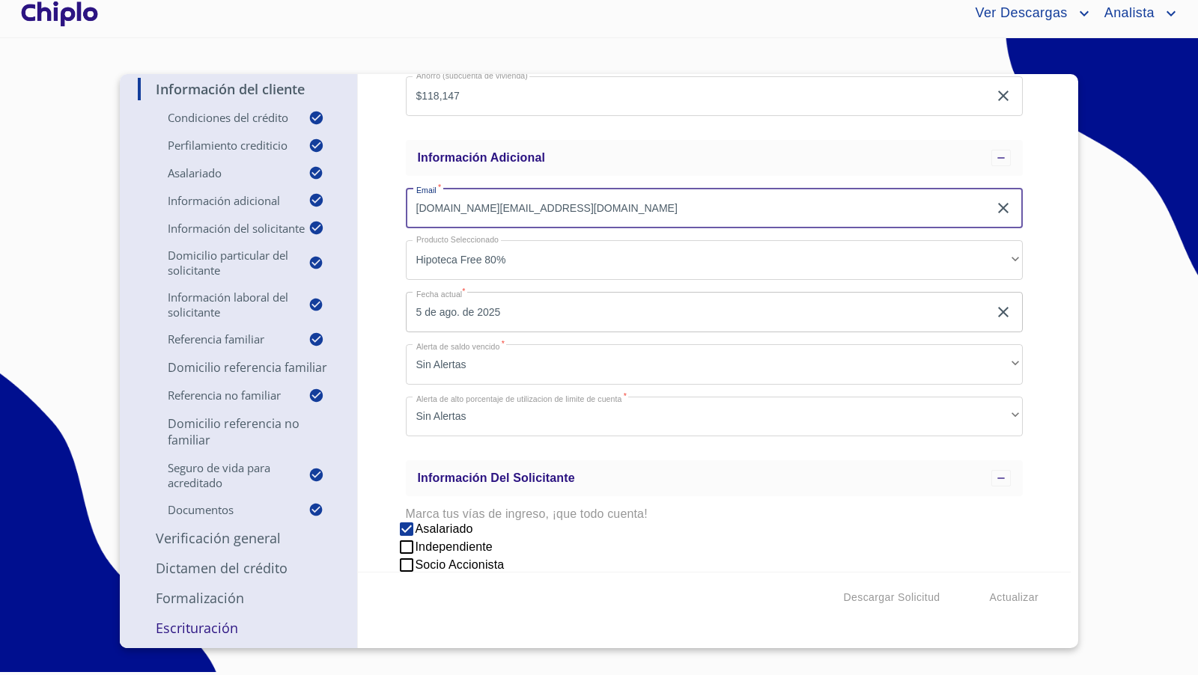
drag, startPoint x: 541, startPoint y: 207, endPoint x: 387, endPoint y: 203, distance: 154.3
click at [387, 203] on div "Información del Cliente Condiciones del Crédito Selecciona tu producto   * Adqu…" at bounding box center [714, 323] width 713 height 498
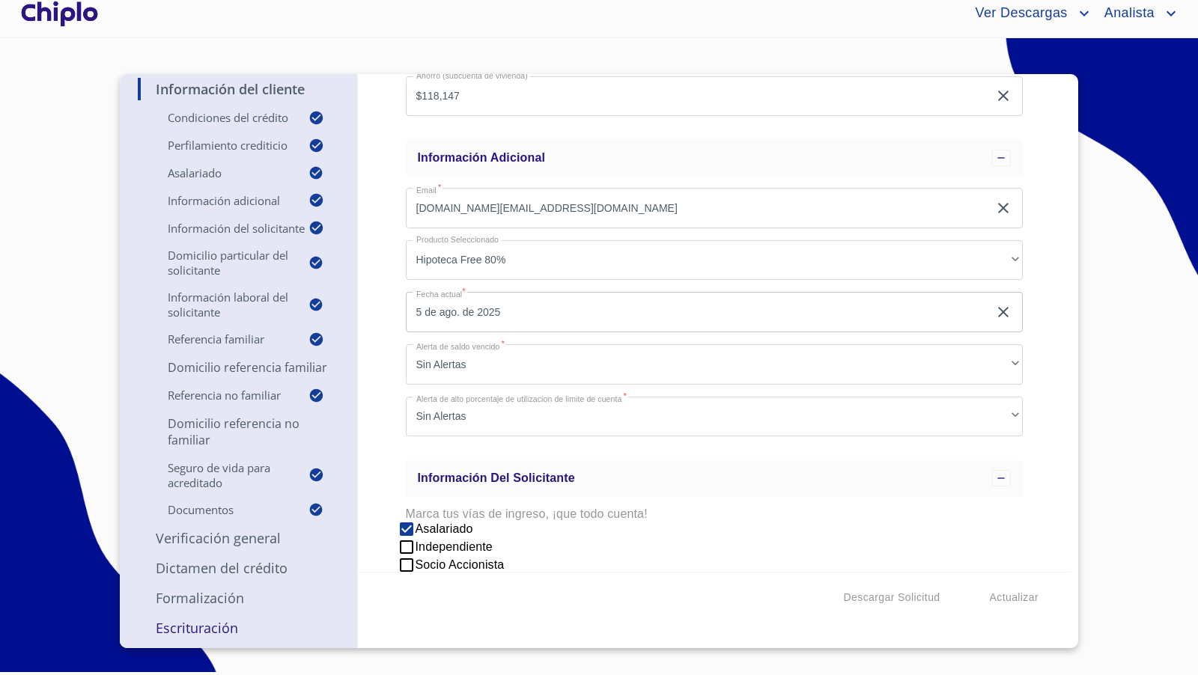
click at [393, 242] on div "Información del Cliente Condiciones del Crédito Selecciona tu producto   * Adqu…" at bounding box center [714, 323] width 713 height 498
click at [1039, 422] on div "Información del Cliente Condiciones del Crédito Selecciona tu producto   * Adqu…" at bounding box center [714, 323] width 713 height 498
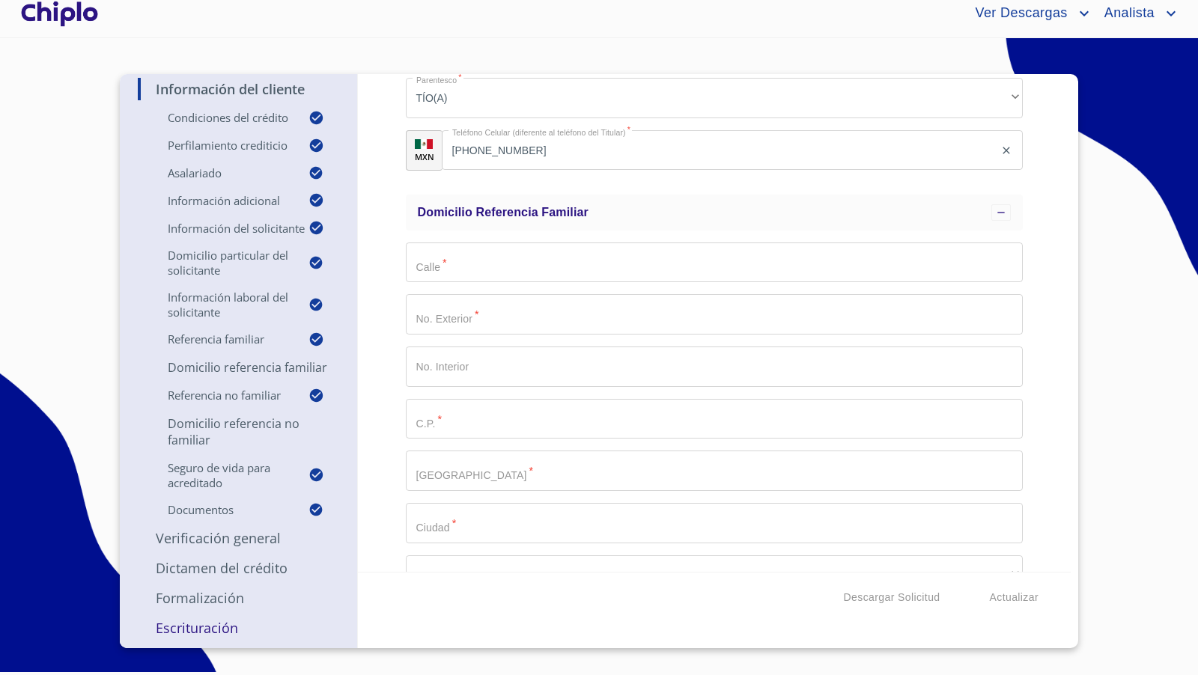
scroll to position [4384, 0]
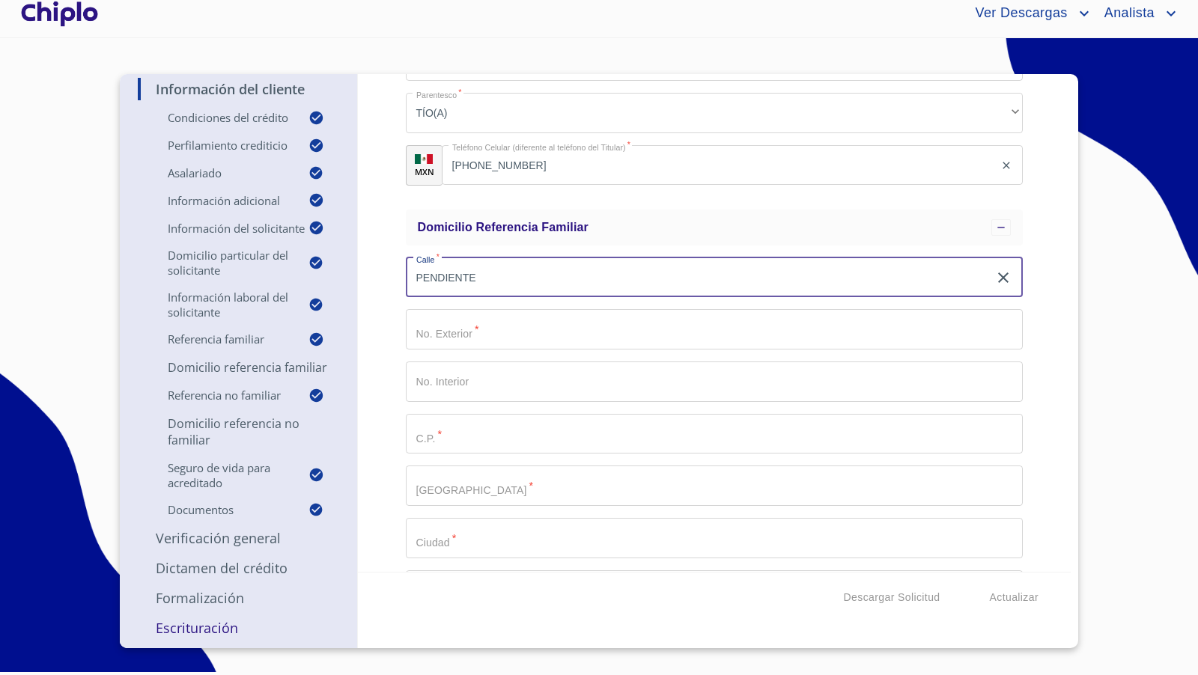
type input "PENDIENTE"
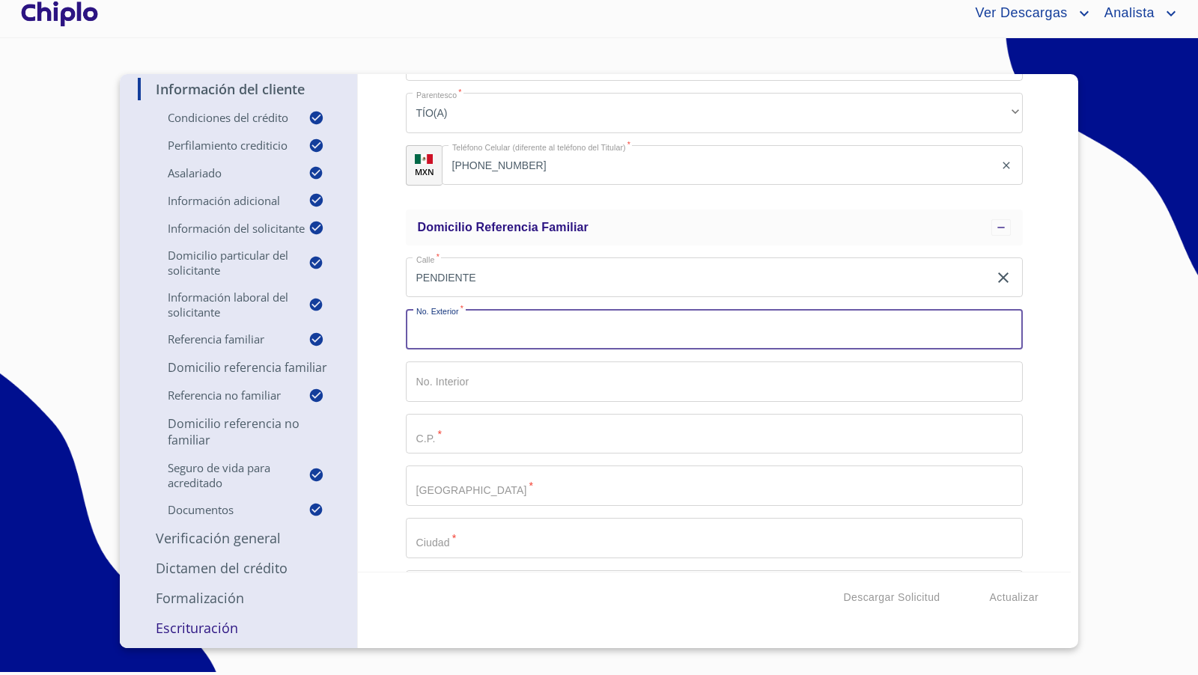
paste input "PENDIENTE"
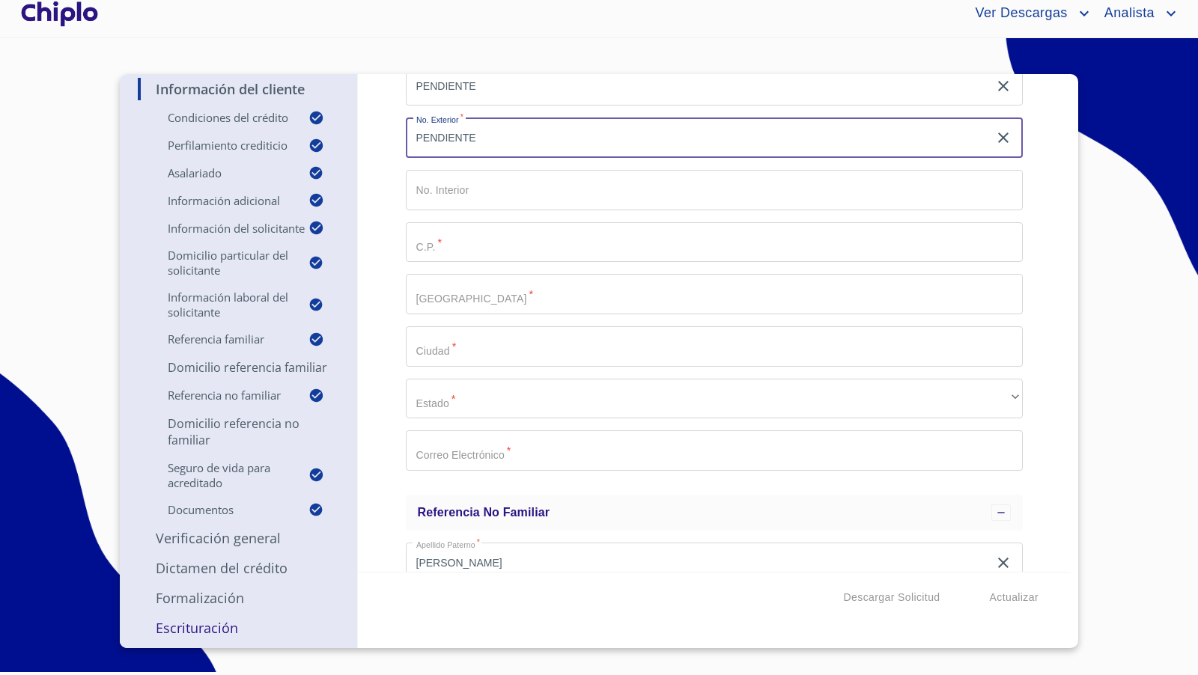
scroll to position [4581, 0]
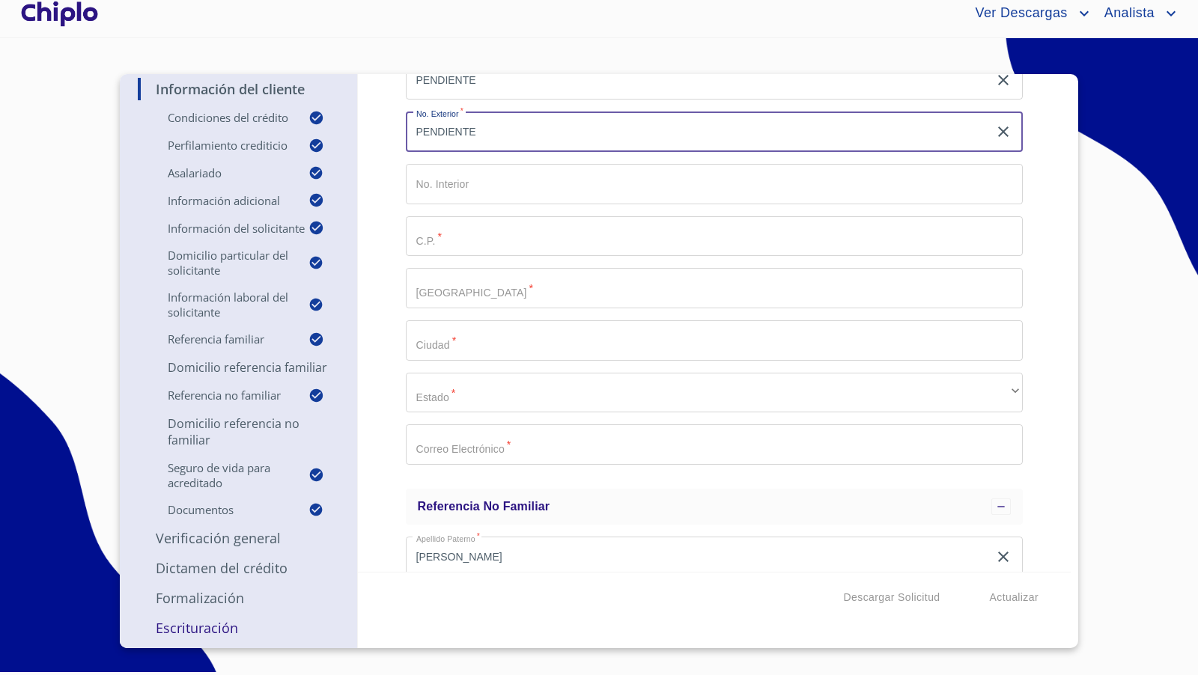
type input "PENDIENTE"
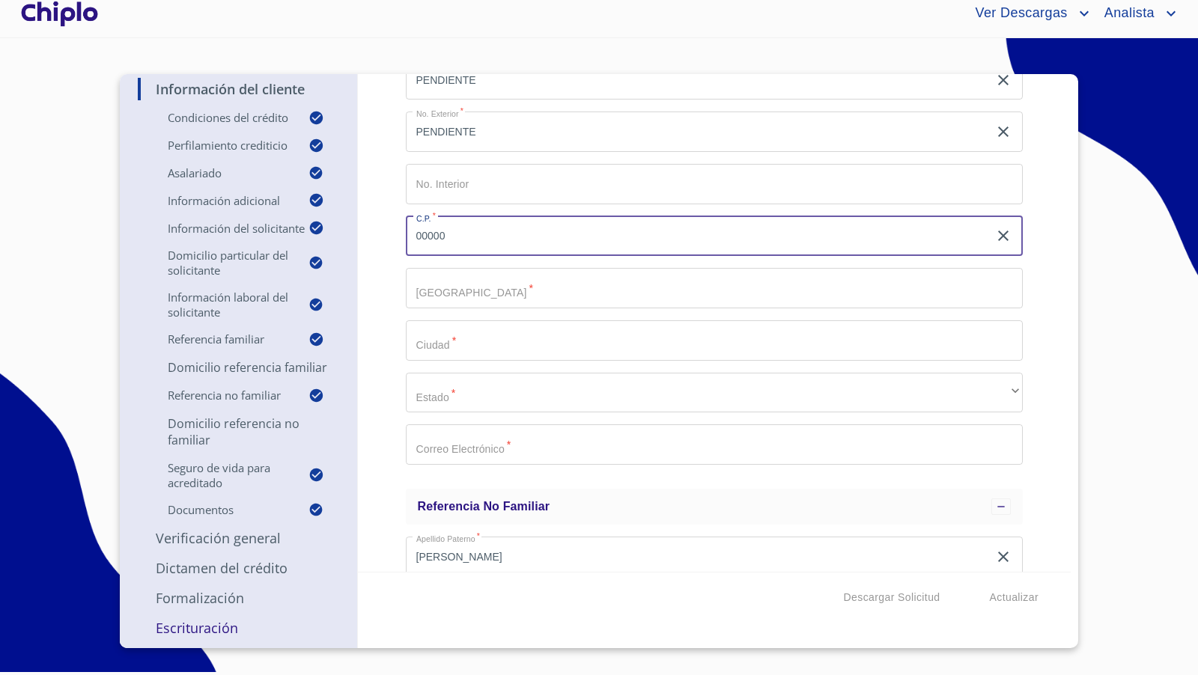
type input "00000"
paste input "PENDIENTE"
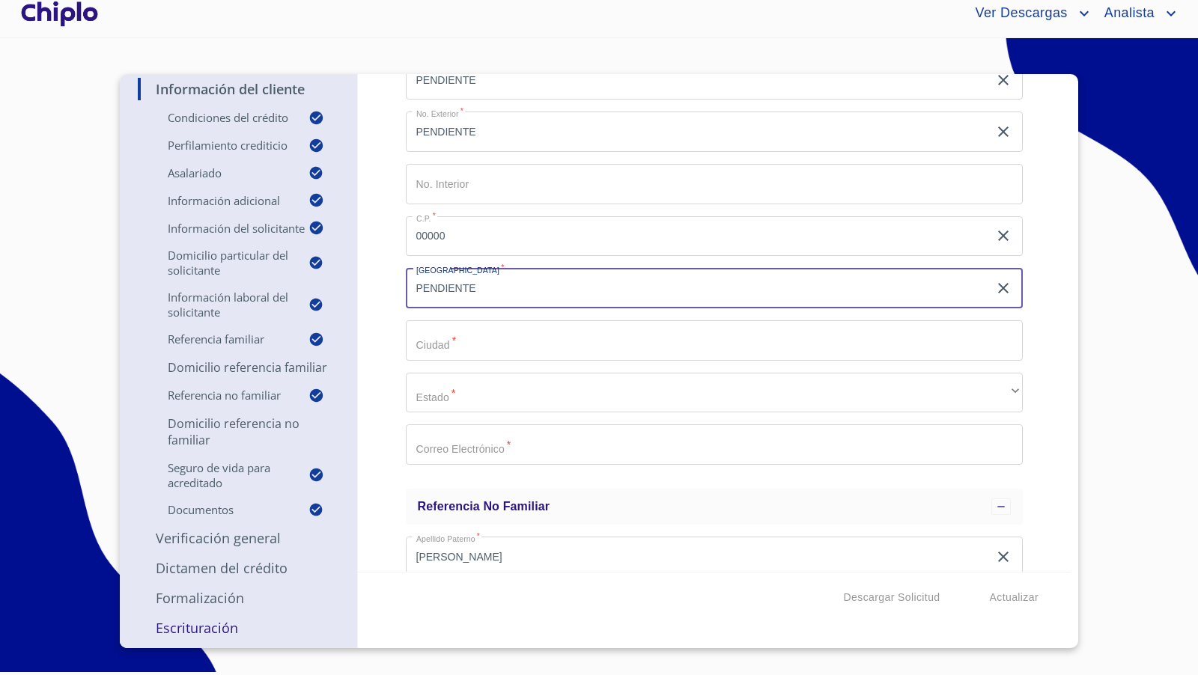
type input "PENDIENTE"
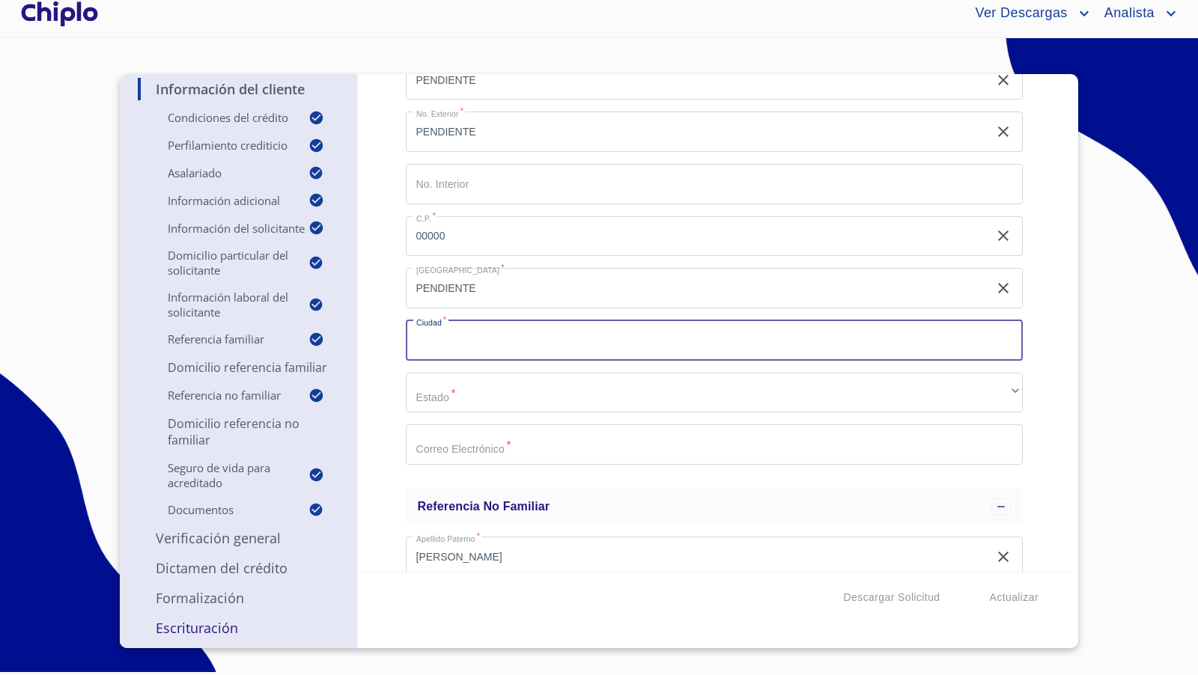
paste input "PENDIENTE"
type input "PENDIENTE"
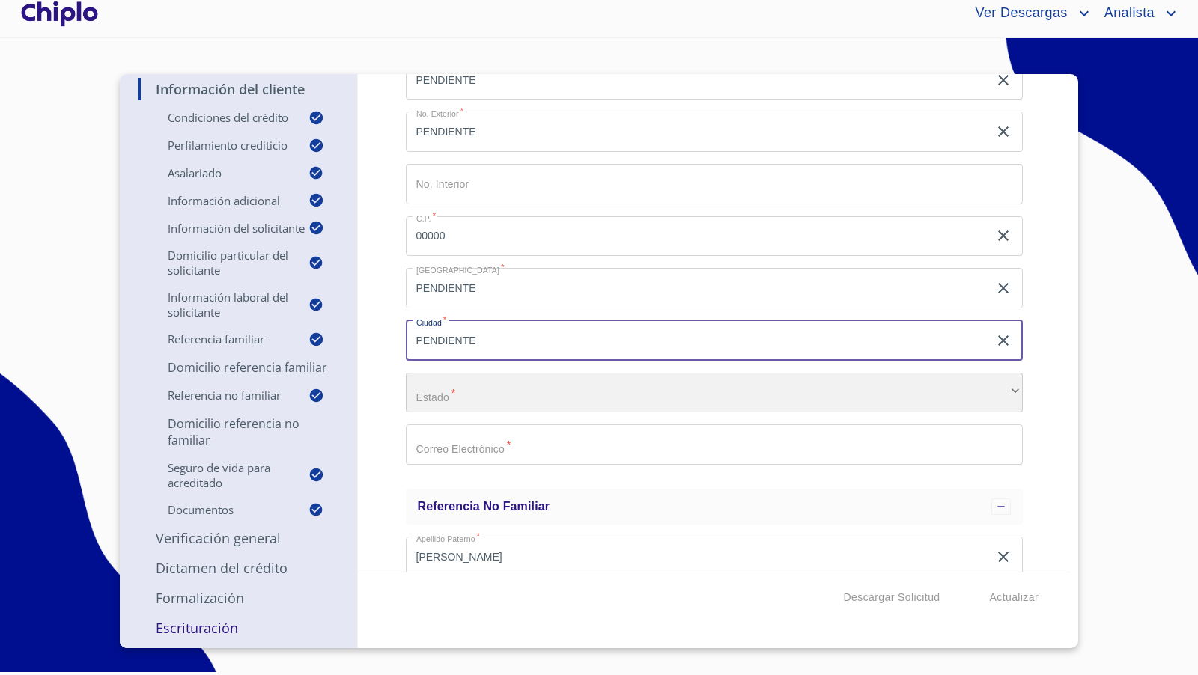
click at [442, 390] on div "​" at bounding box center [715, 393] width 618 height 40
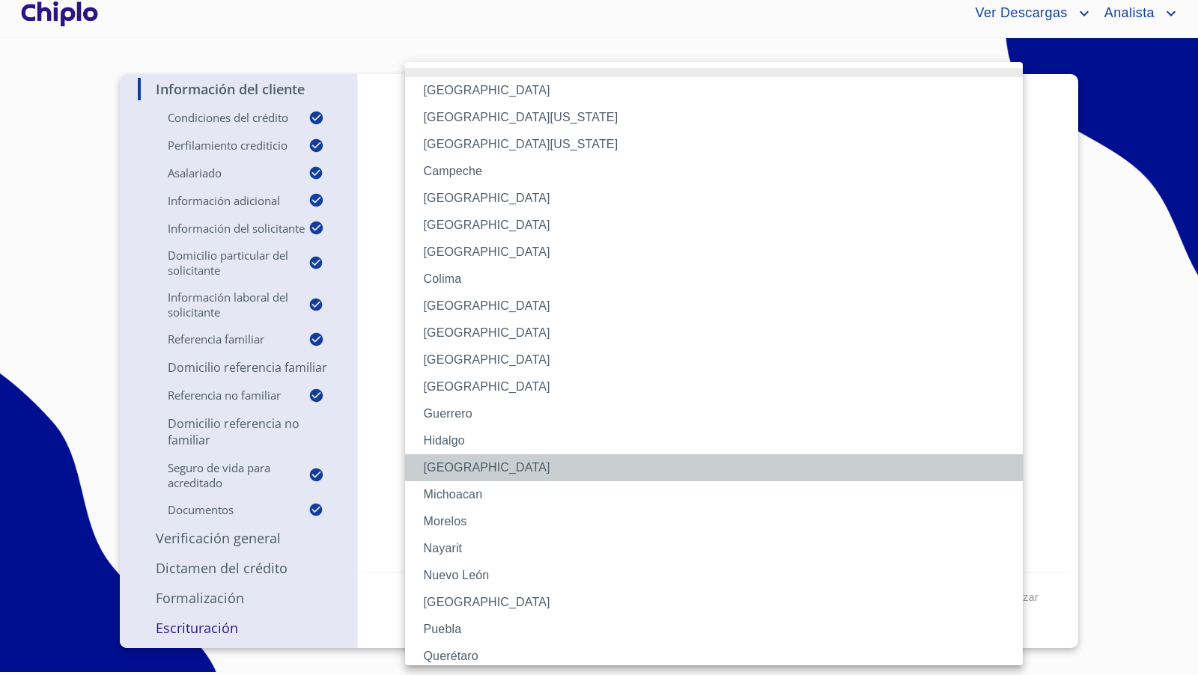
click at [450, 467] on li "Jalisco" at bounding box center [714, 467] width 618 height 27
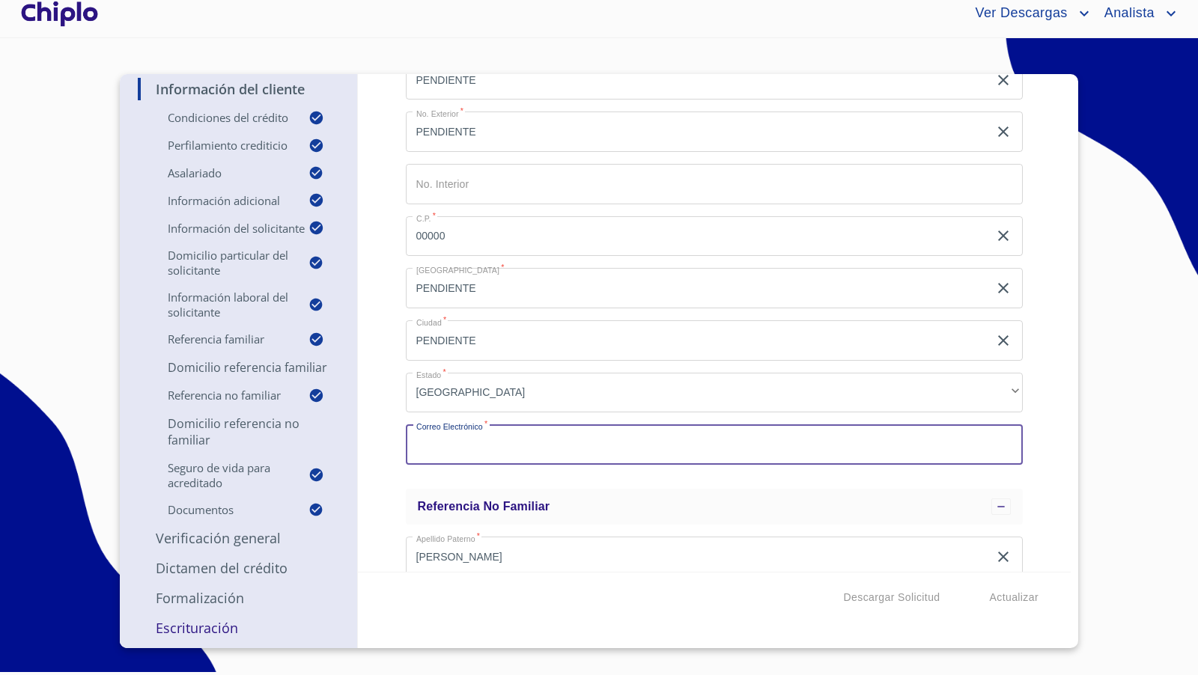
paste input "PENDIENTE"
type input "PENDIENTE@PENDIENTE.COM"
click at [396, 404] on div "Información del Cliente Condiciones del Crédito Selecciona tu producto   * Adqu…" at bounding box center [714, 323] width 713 height 498
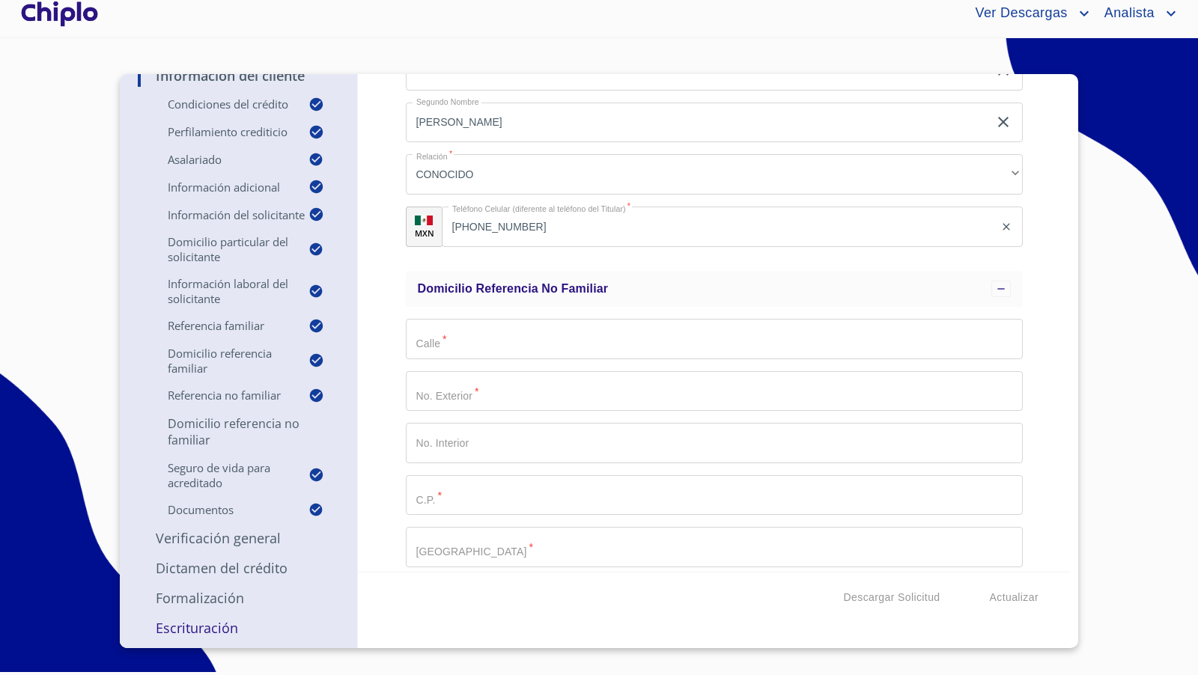
scroll to position [5177, 0]
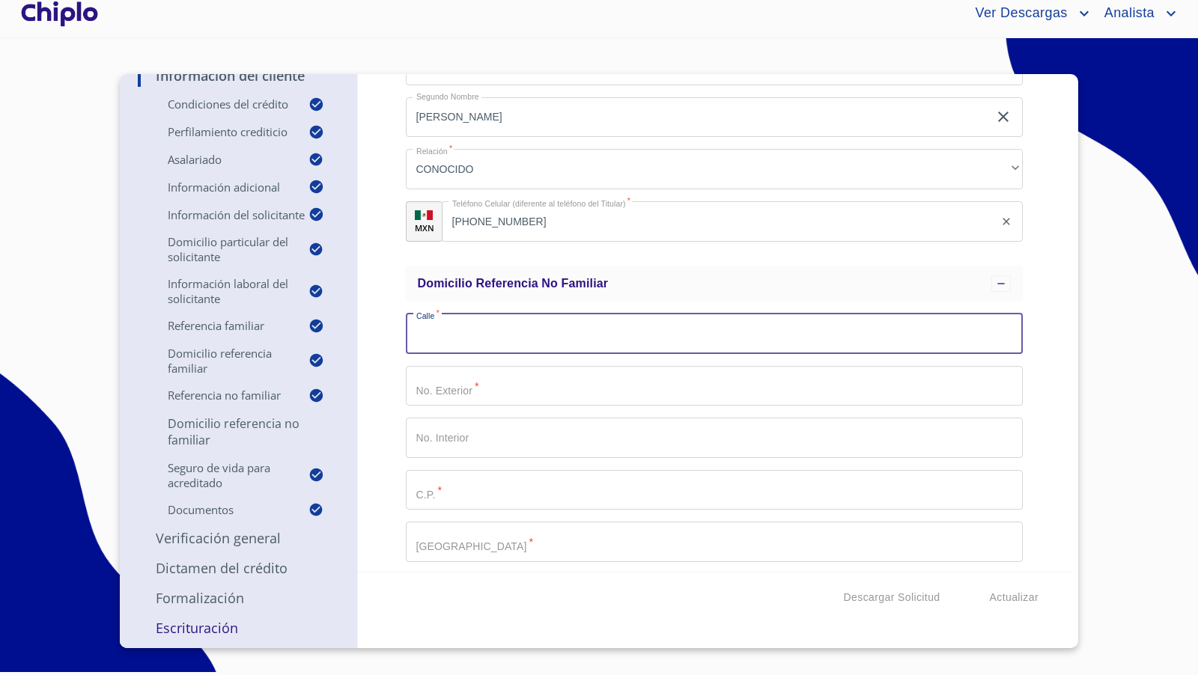
click at [433, 343] on input "Selecciona tu producto   *" at bounding box center [715, 334] width 618 height 40
paste input "PENDIENTE"
type input "PENDIENTE"
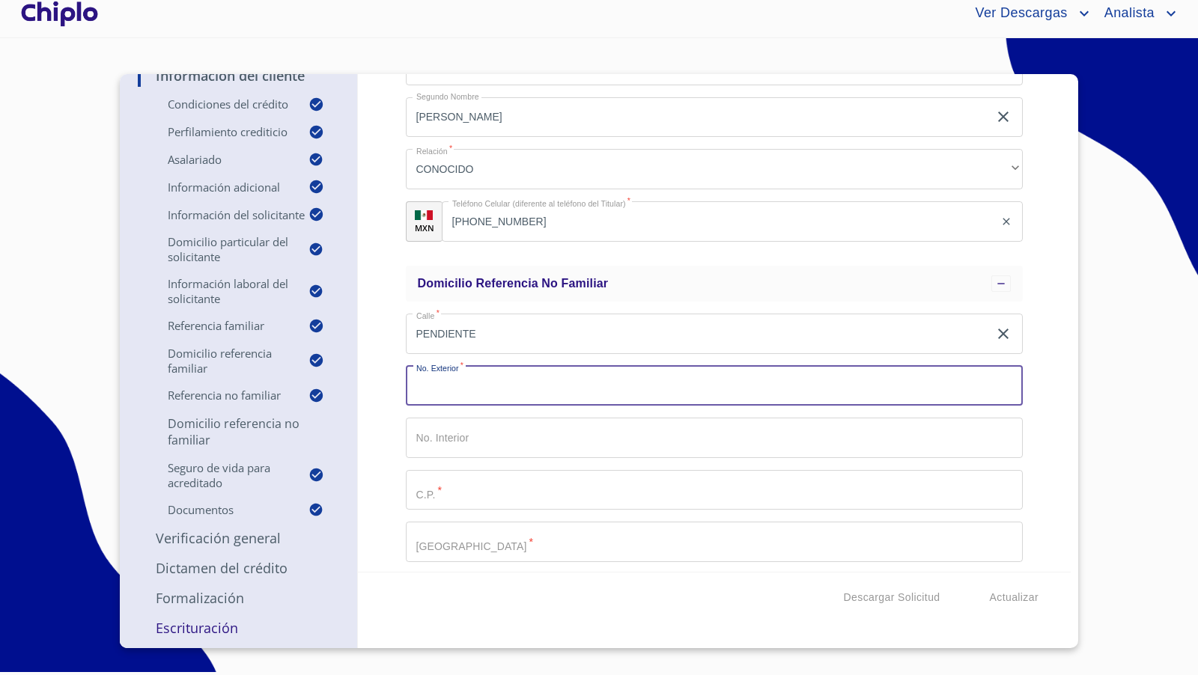
paste input "PENDIENTE"
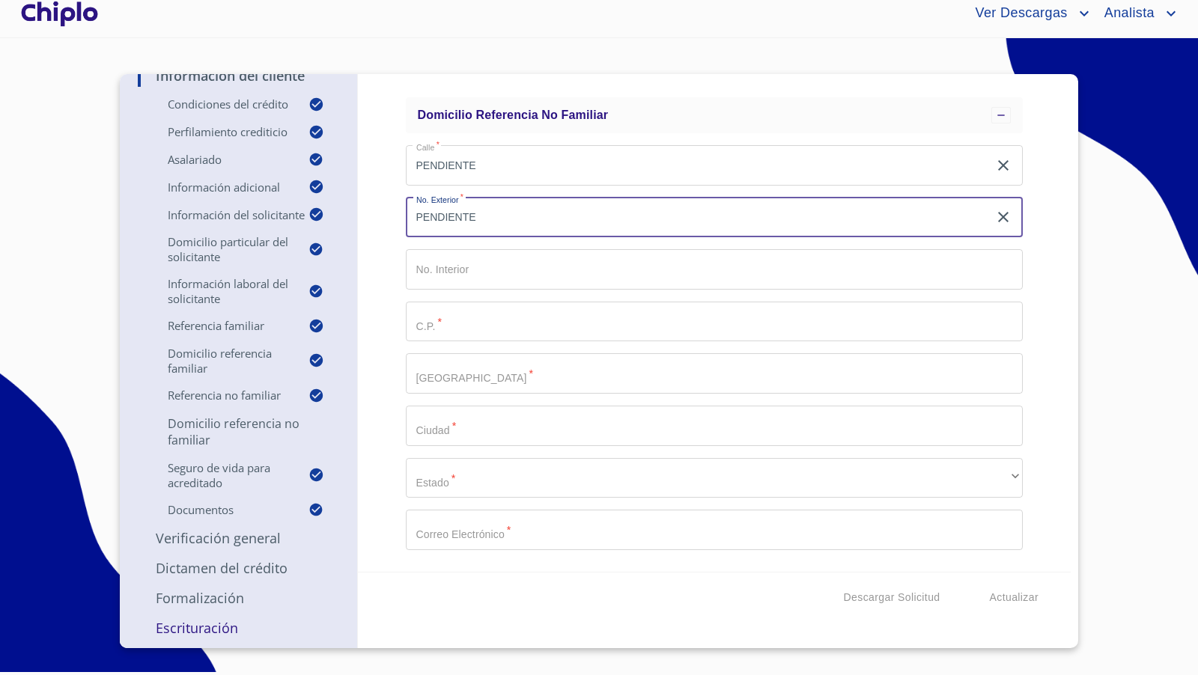
scroll to position [5353, 0]
type input "PENDIENTE"
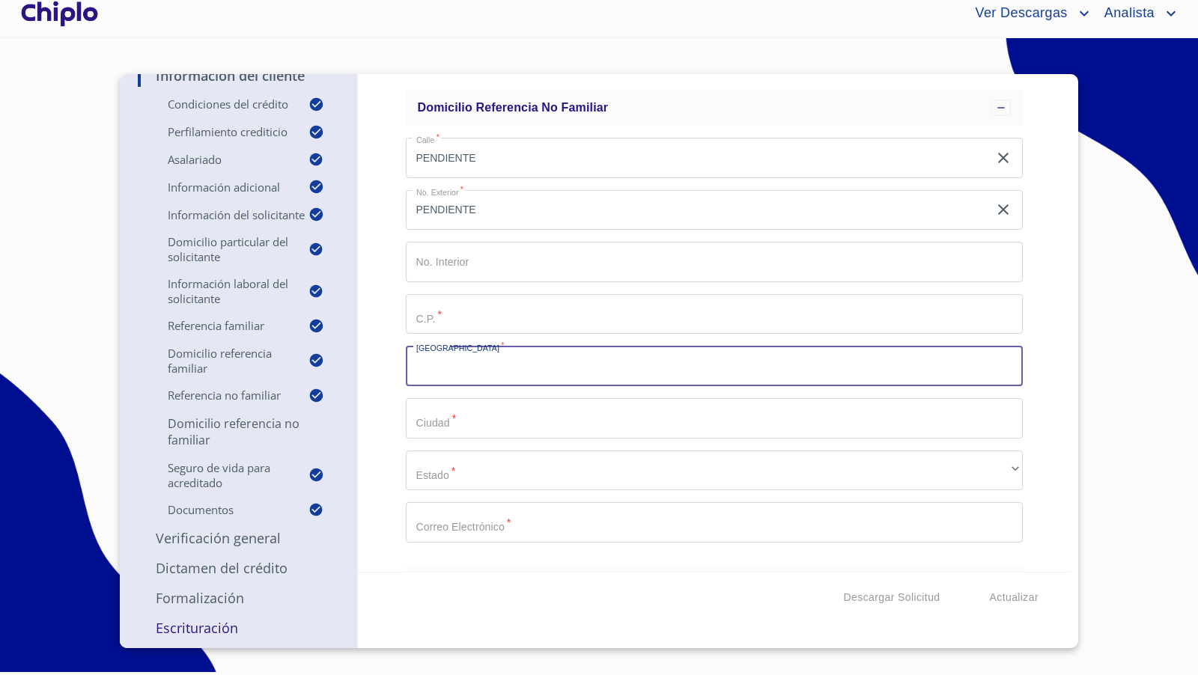
paste input "PENDIENTE"
type input "PENDIENTE"
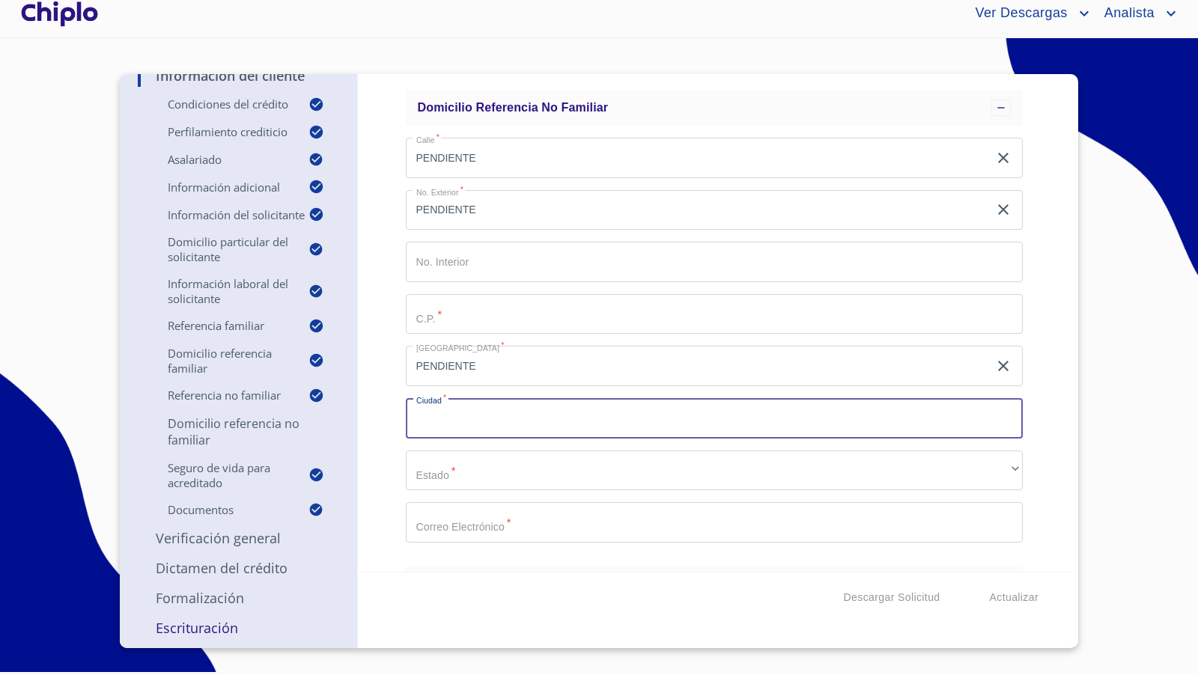
paste input "PENDIENTE"
type input "PENDIENTE"
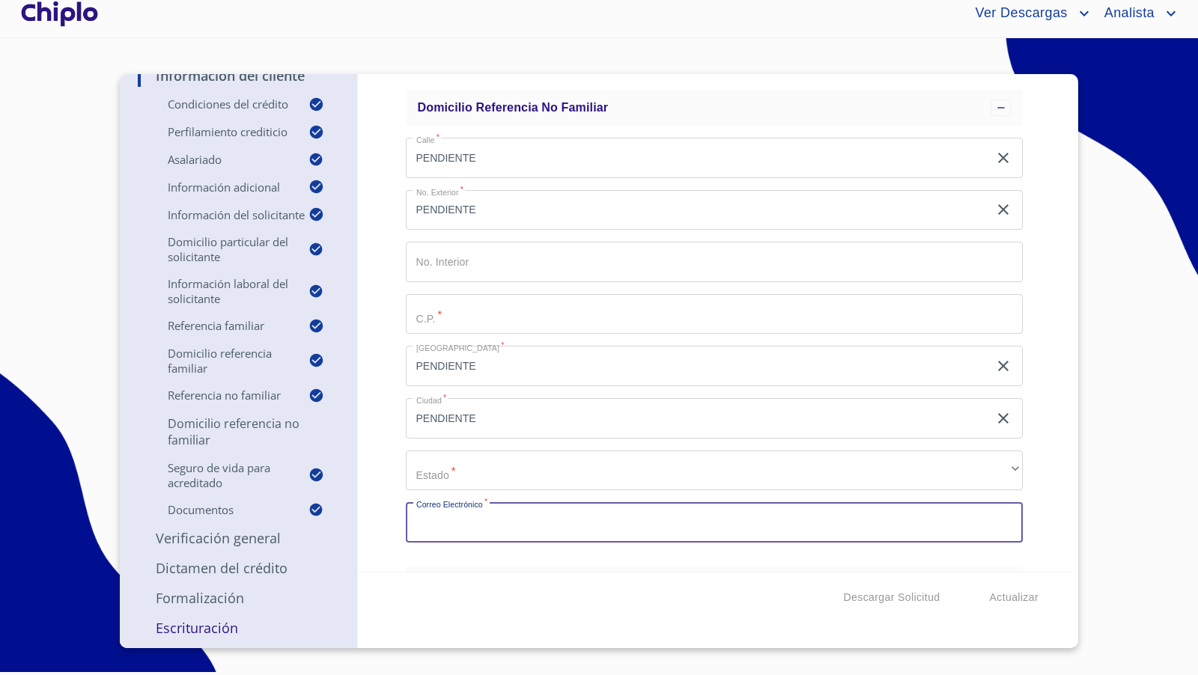
paste input "PENDIENTE"
click at [478, 520] on input "PENDIENTEPENDIENTE.COM" at bounding box center [697, 522] width 583 height 40
type input "PENDIENTE@PENDIENTE.COM"
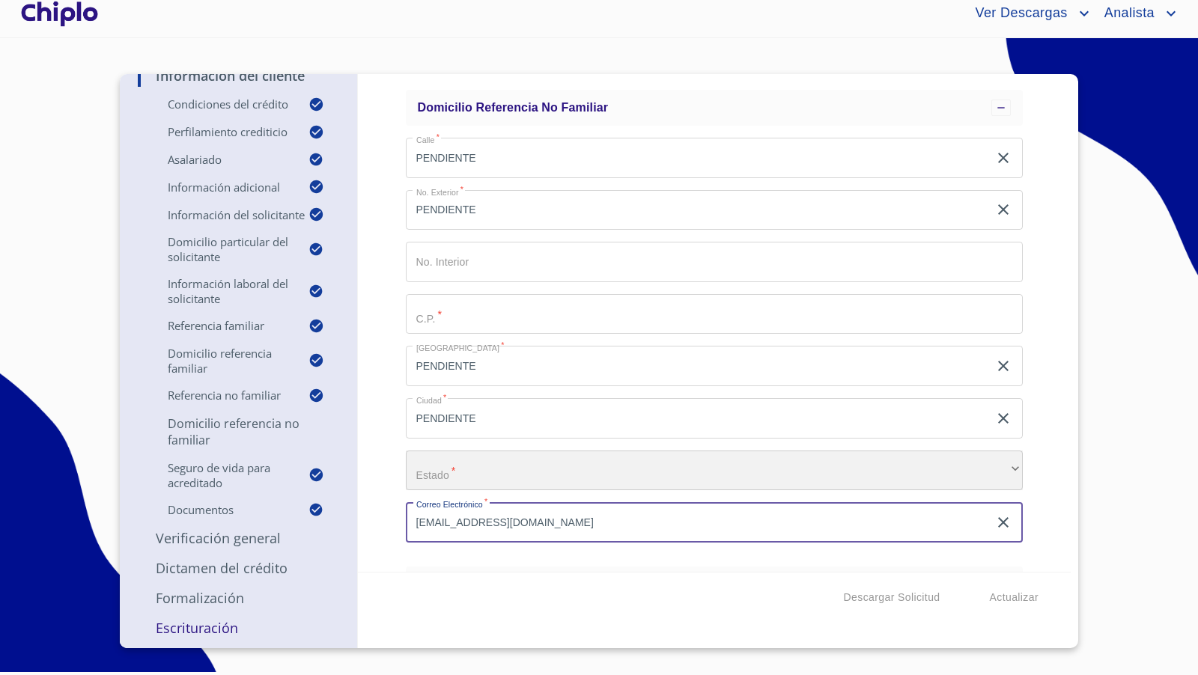
click at [463, 475] on div "​" at bounding box center [715, 471] width 618 height 40
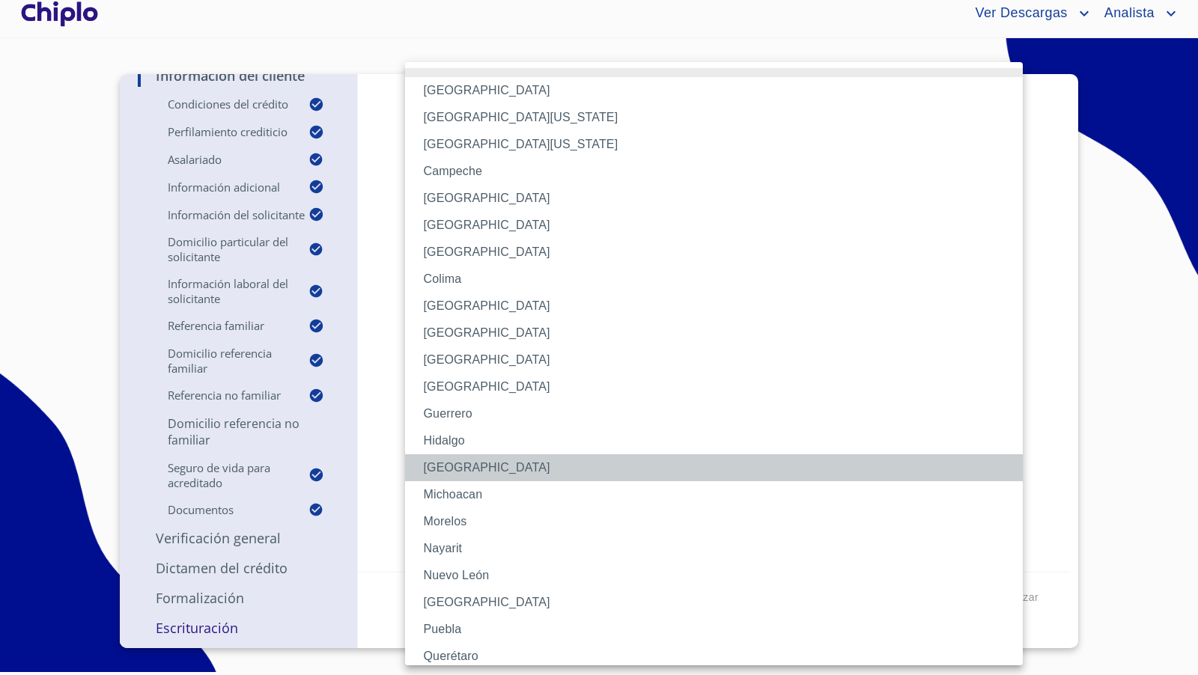
click at [463, 475] on li "Jalisco" at bounding box center [714, 467] width 618 height 27
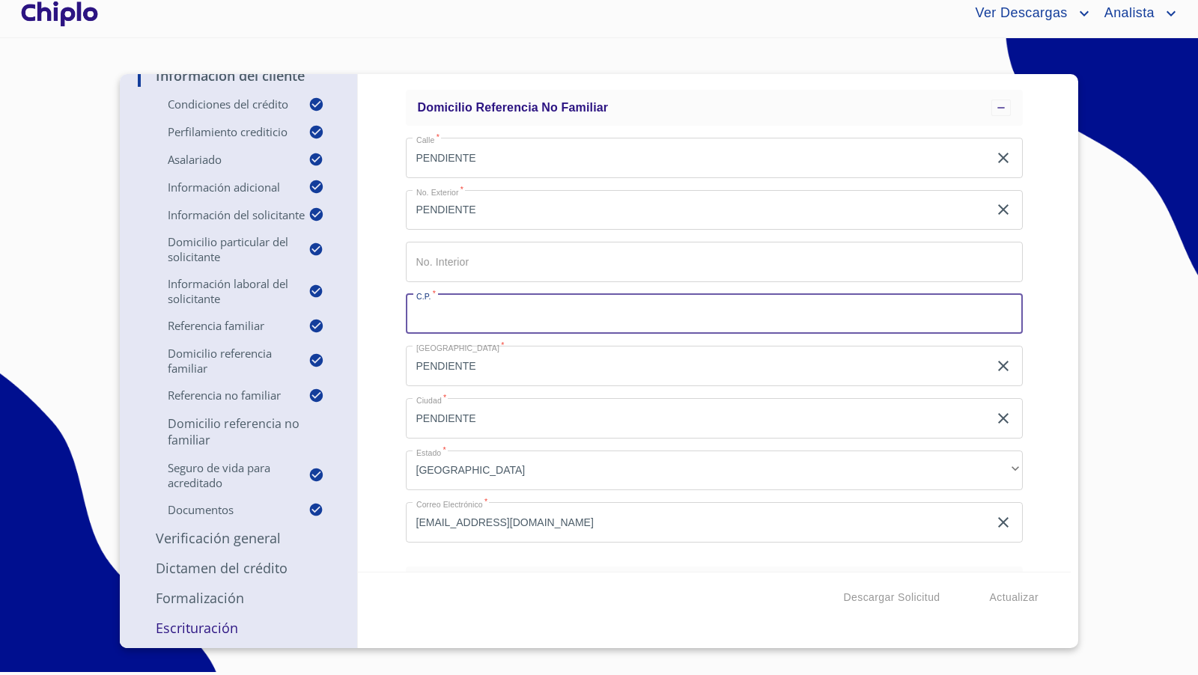
click at [474, 319] on input "Selecciona tu producto   *" at bounding box center [715, 314] width 618 height 40
type input "00000"
click at [385, 347] on div "Información del Cliente Condiciones del Crédito Selecciona tu producto   * Adqu…" at bounding box center [714, 323] width 713 height 498
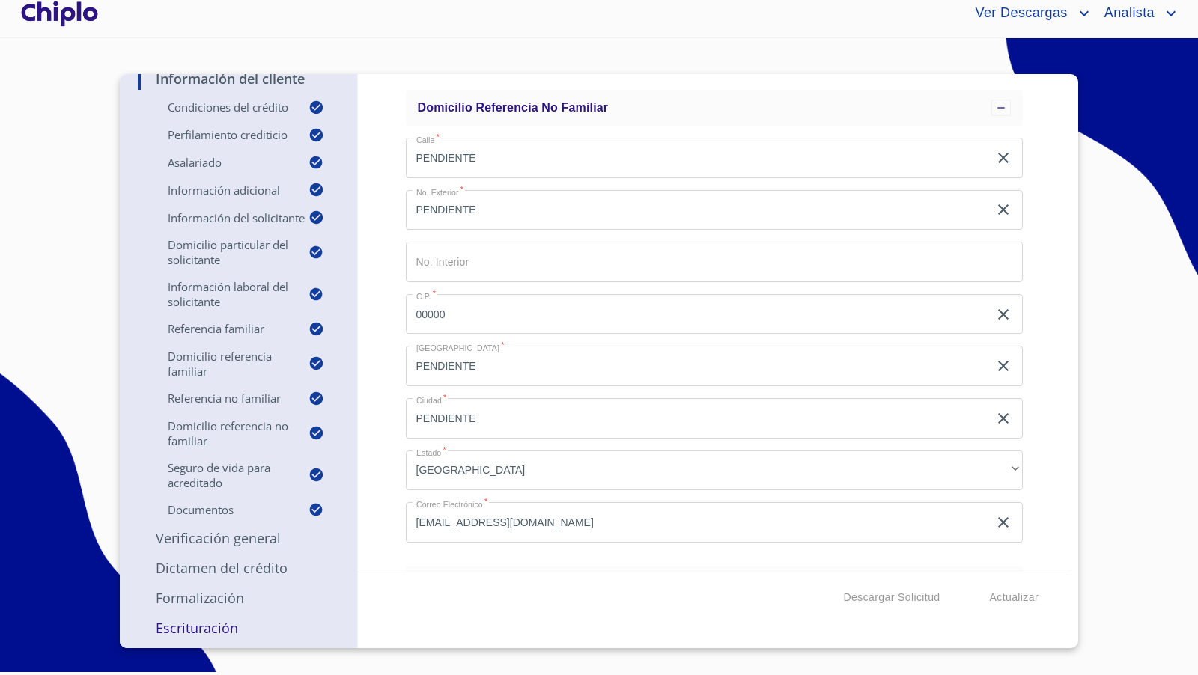
scroll to position [5377, 0]
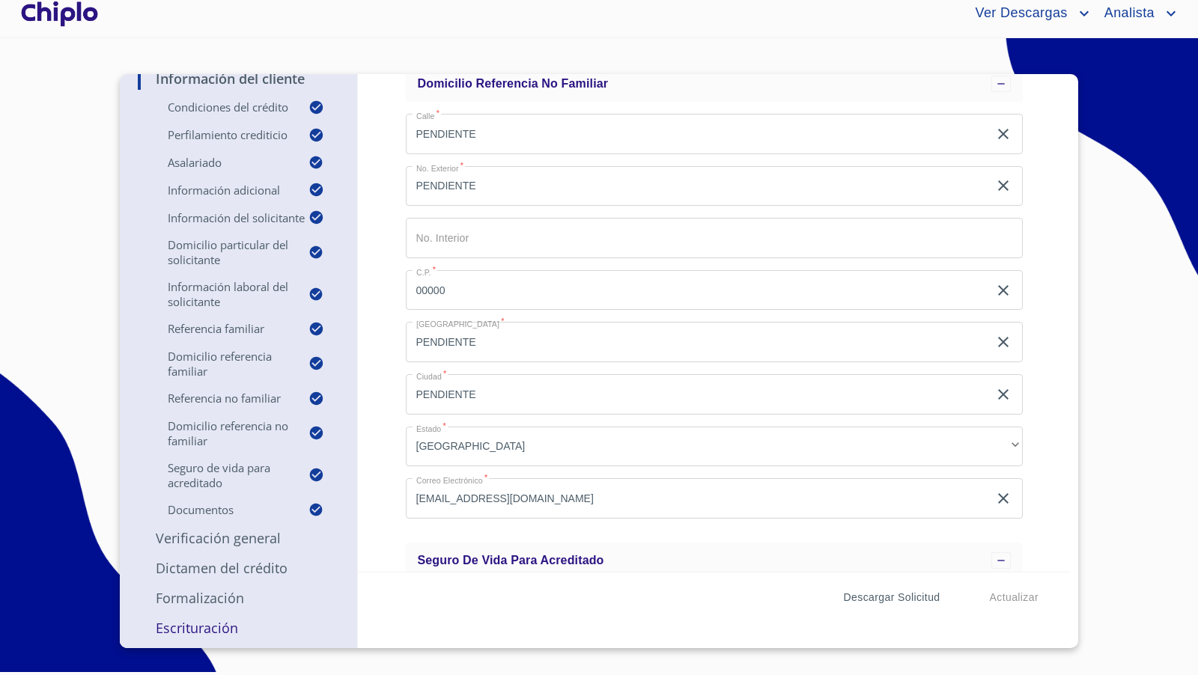
click at [893, 596] on span "Descargar Solicitud" at bounding box center [892, 597] width 97 height 19
click at [217, 533] on p "Verificación General" at bounding box center [238, 538] width 201 height 18
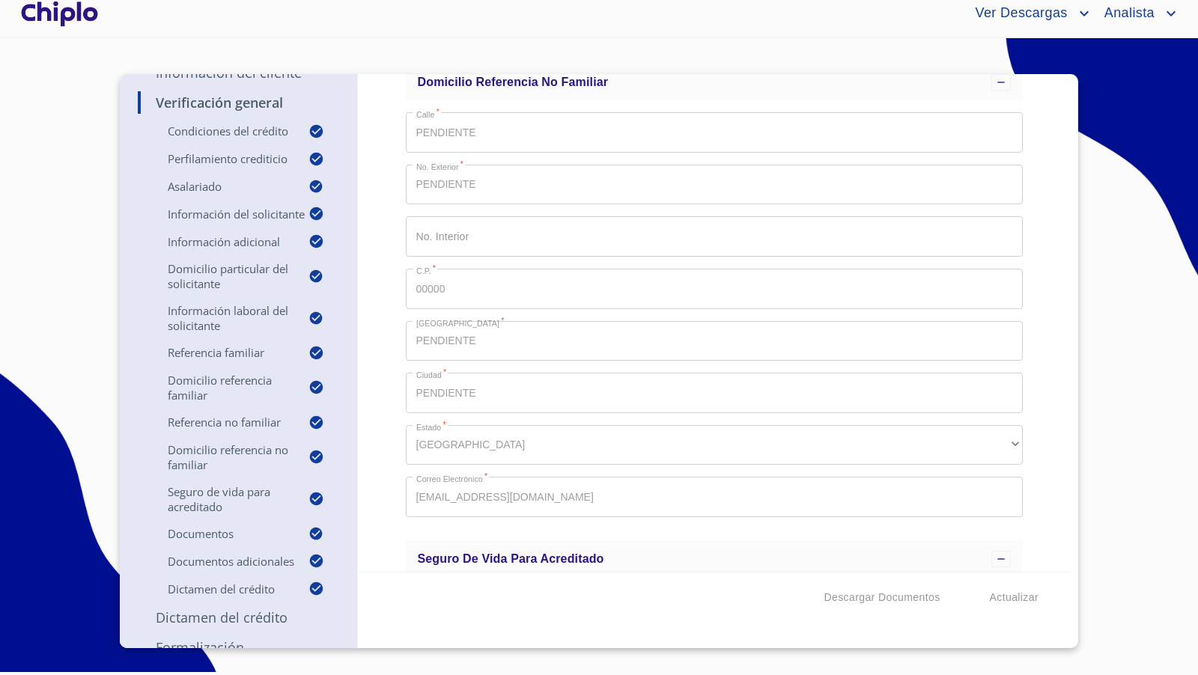
scroll to position [135, 0]
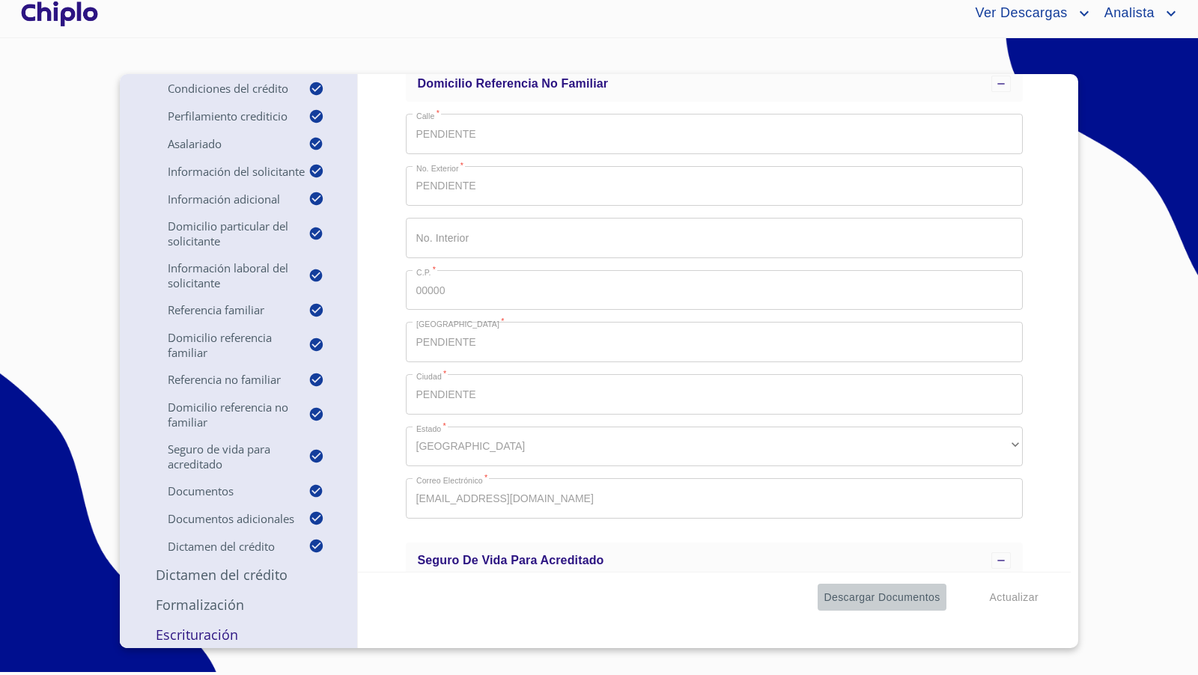
click at [861, 596] on span "Descargar Documentos" at bounding box center [881, 597] width 116 height 19
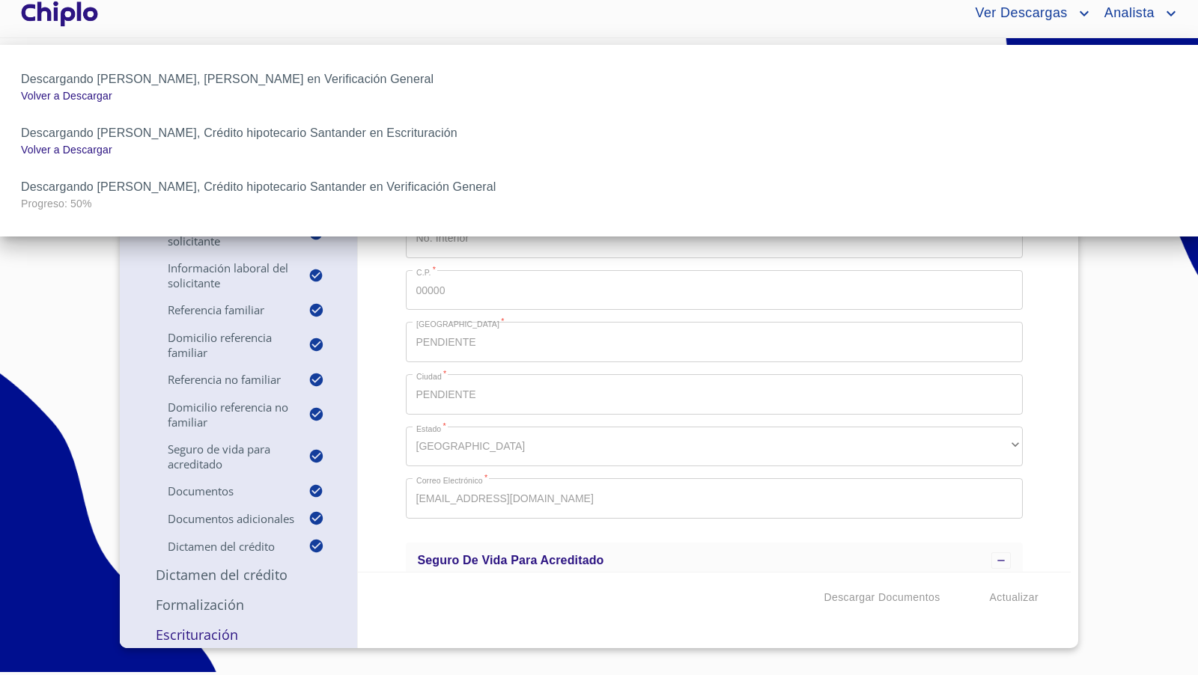
scroll to position [0, 0]
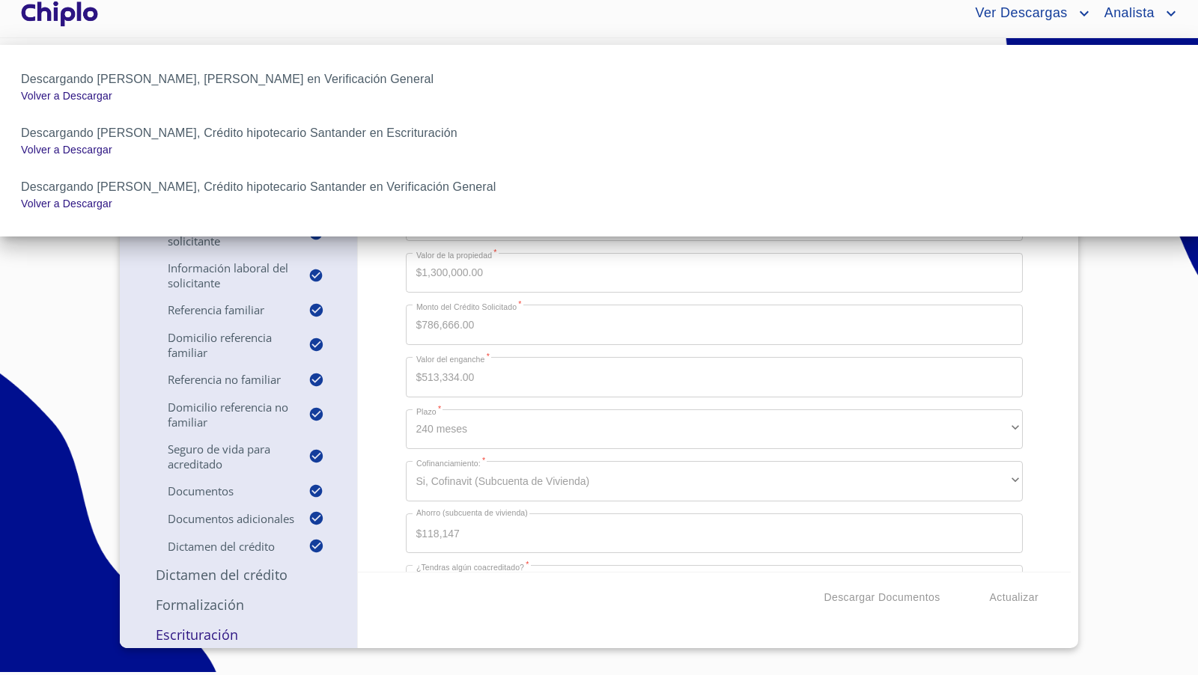
scroll to position [5377, 0]
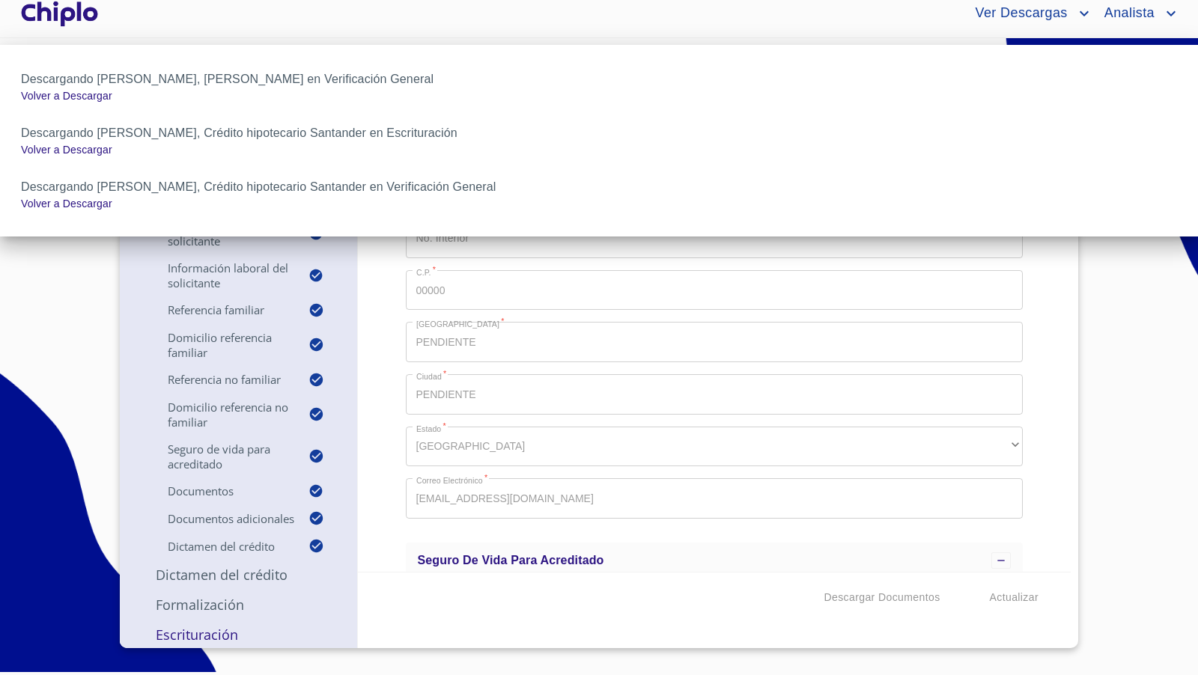
click at [210, 639] on div at bounding box center [599, 337] width 1198 height 675
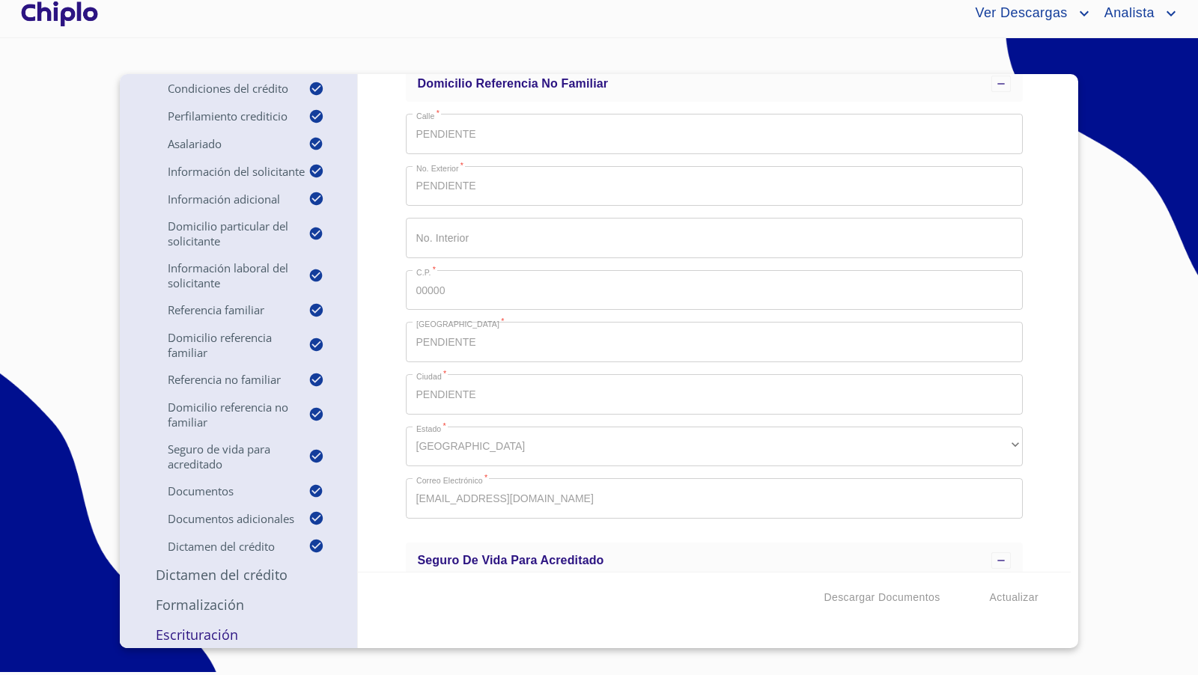
click at [210, 639] on p "Escrituración" at bounding box center [238, 635] width 201 height 18
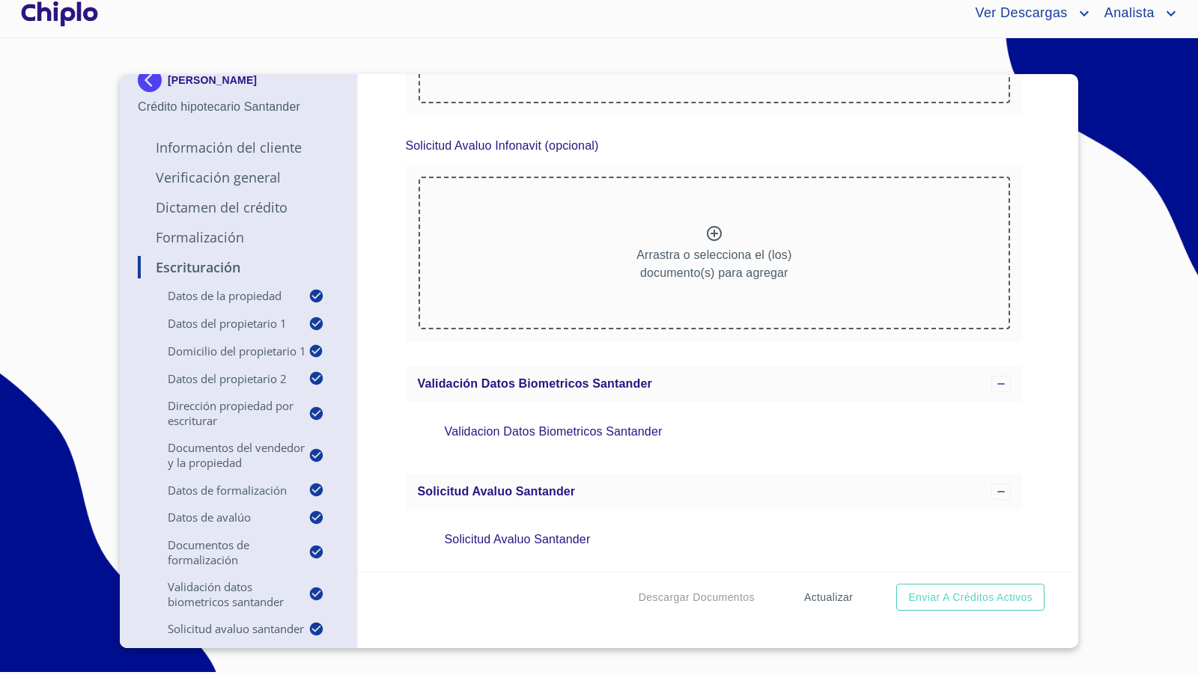
scroll to position [4196, 0]
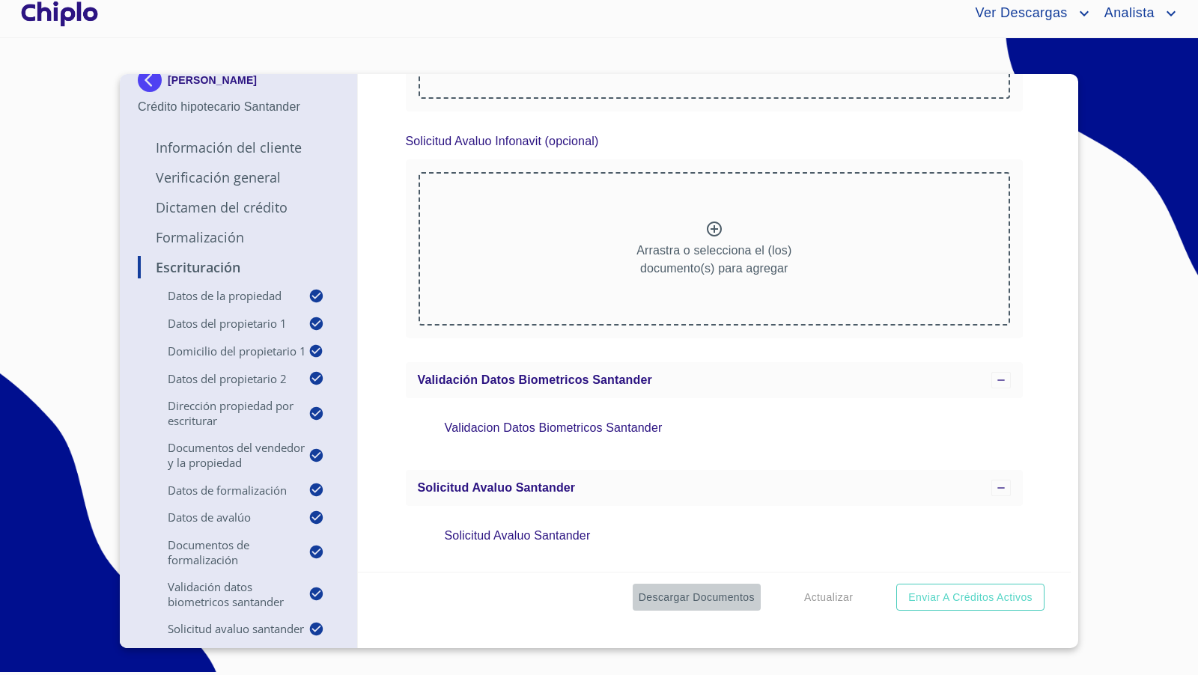
click at [714, 595] on span "Descargar Documentos" at bounding box center [697, 597] width 116 height 19
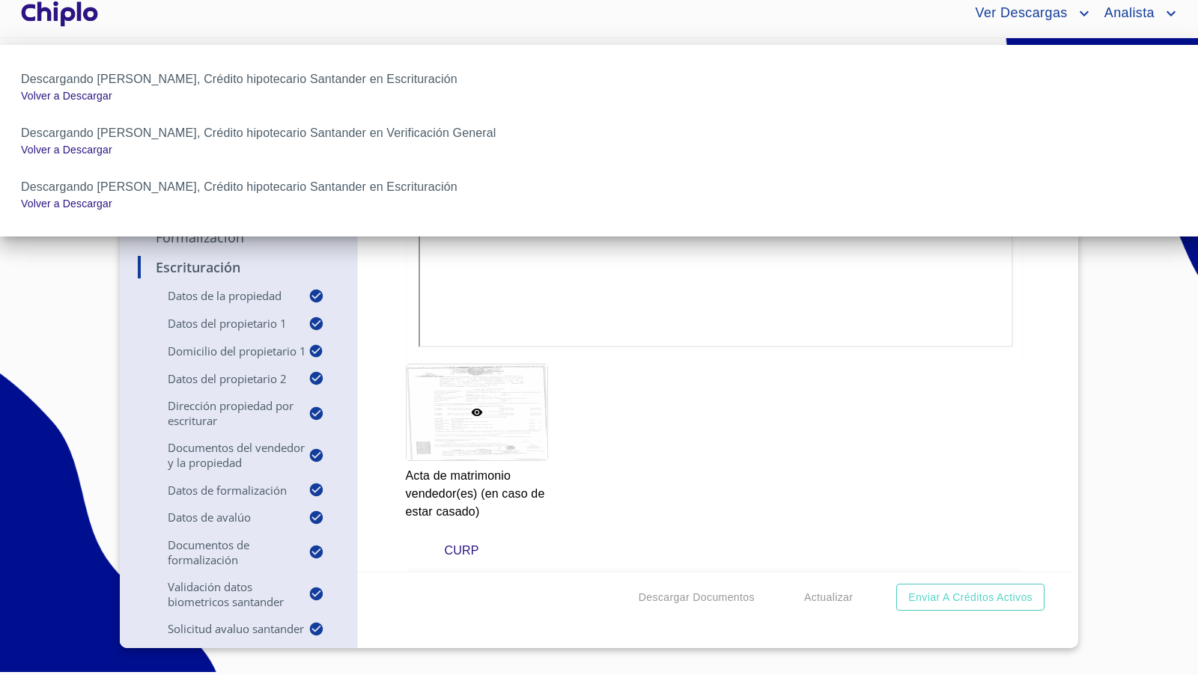
scroll to position [0, 0]
click at [380, 308] on div at bounding box center [599, 337] width 1198 height 675
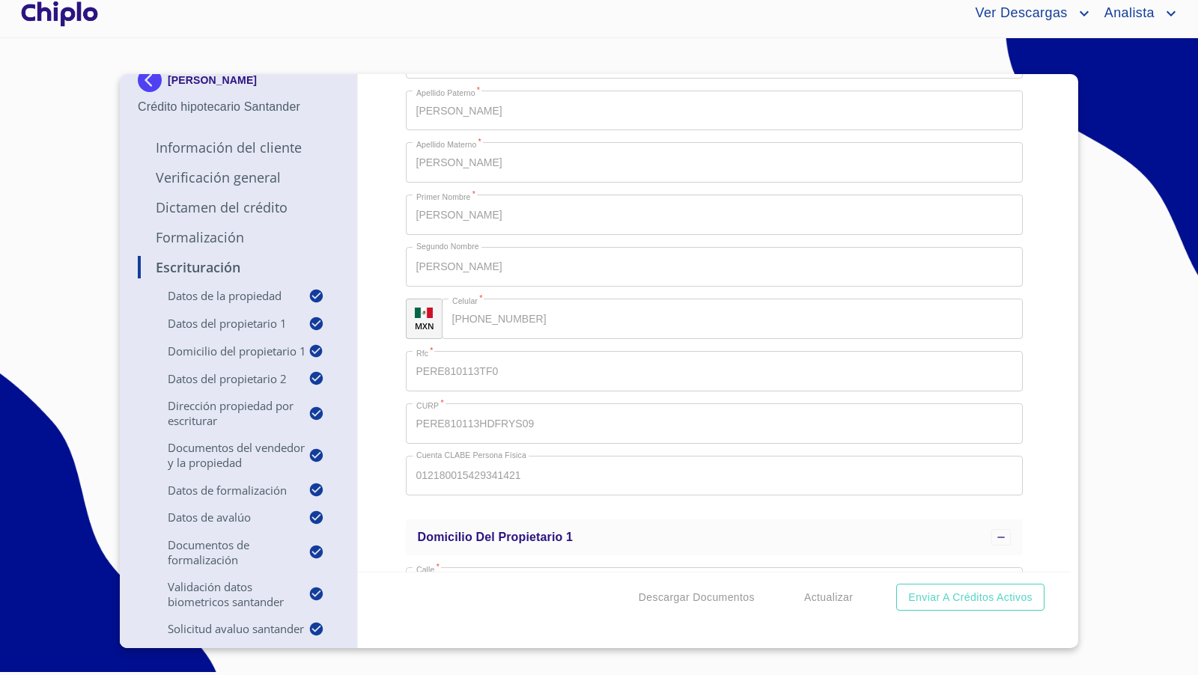
scroll to position [541, 0]
click at [1053, 426] on div "Escrituración Datos de la propiedad Tipo de propiedad   * DEPARTAMENTO ​ Años d…" at bounding box center [714, 323] width 713 height 498
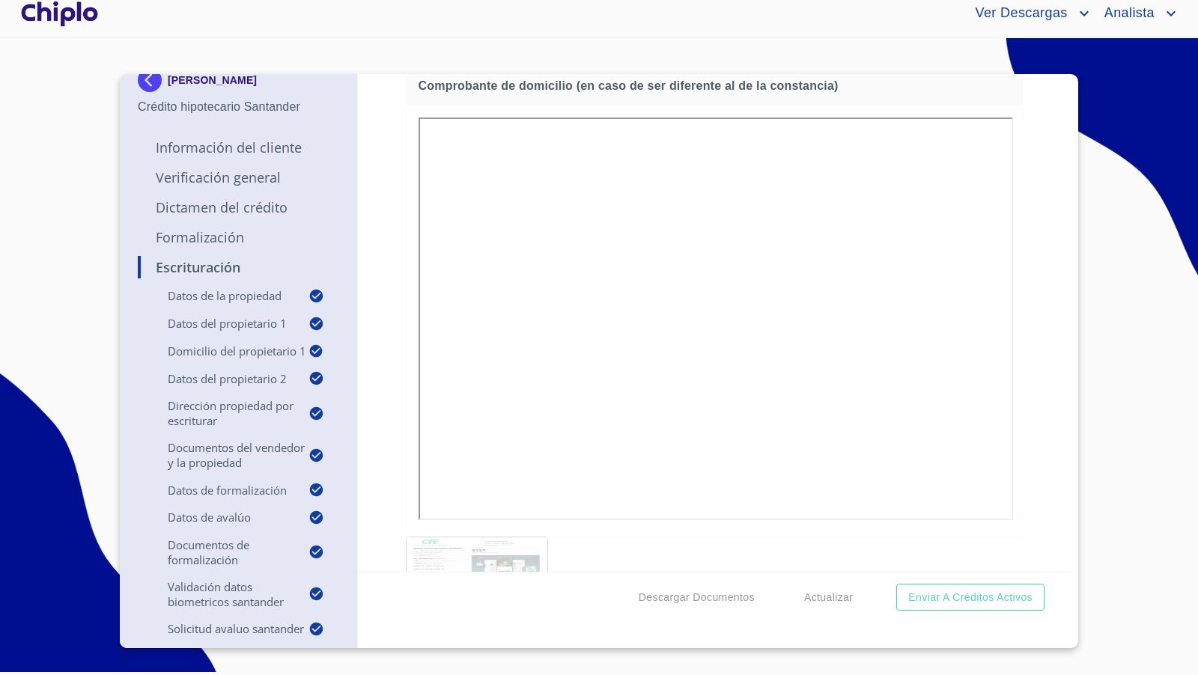
scroll to position [4572, 0]
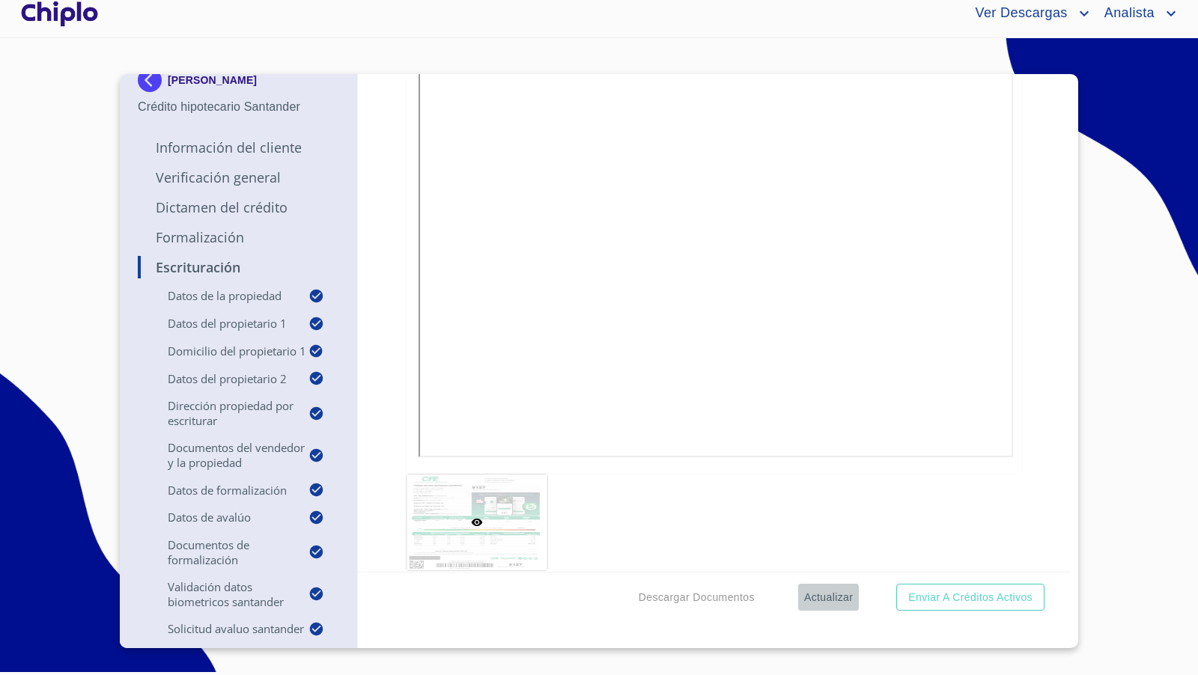
click at [840, 600] on span "Actualizar" at bounding box center [828, 597] width 49 height 19
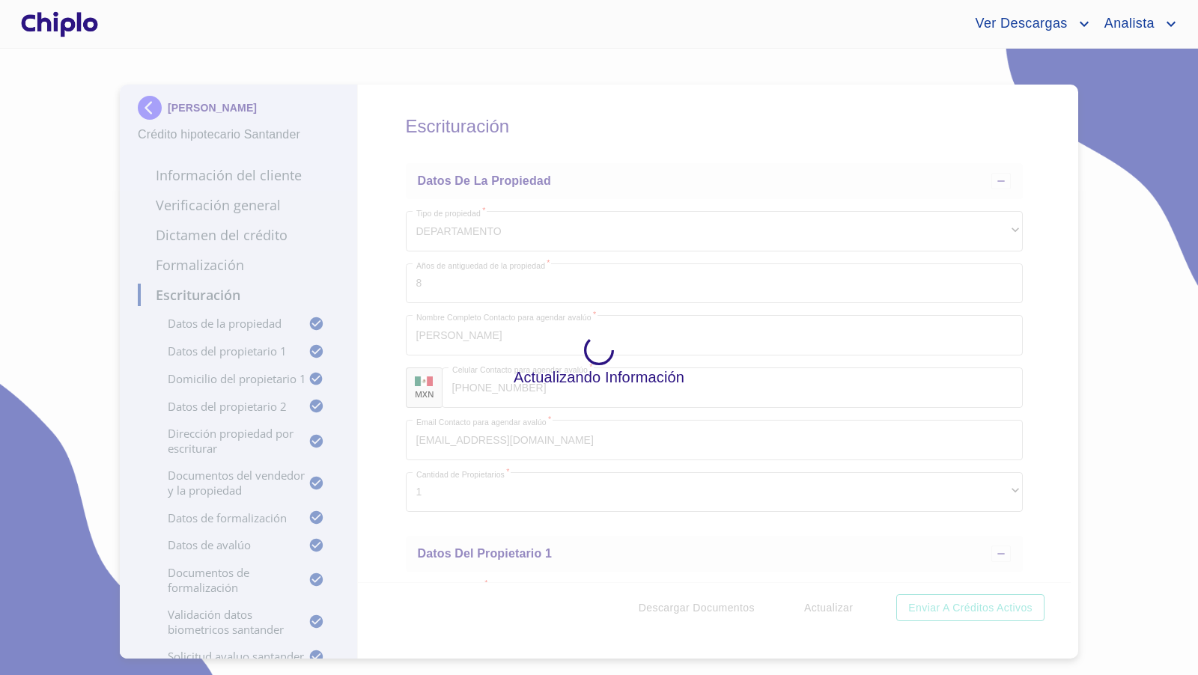
scroll to position [4572, 0]
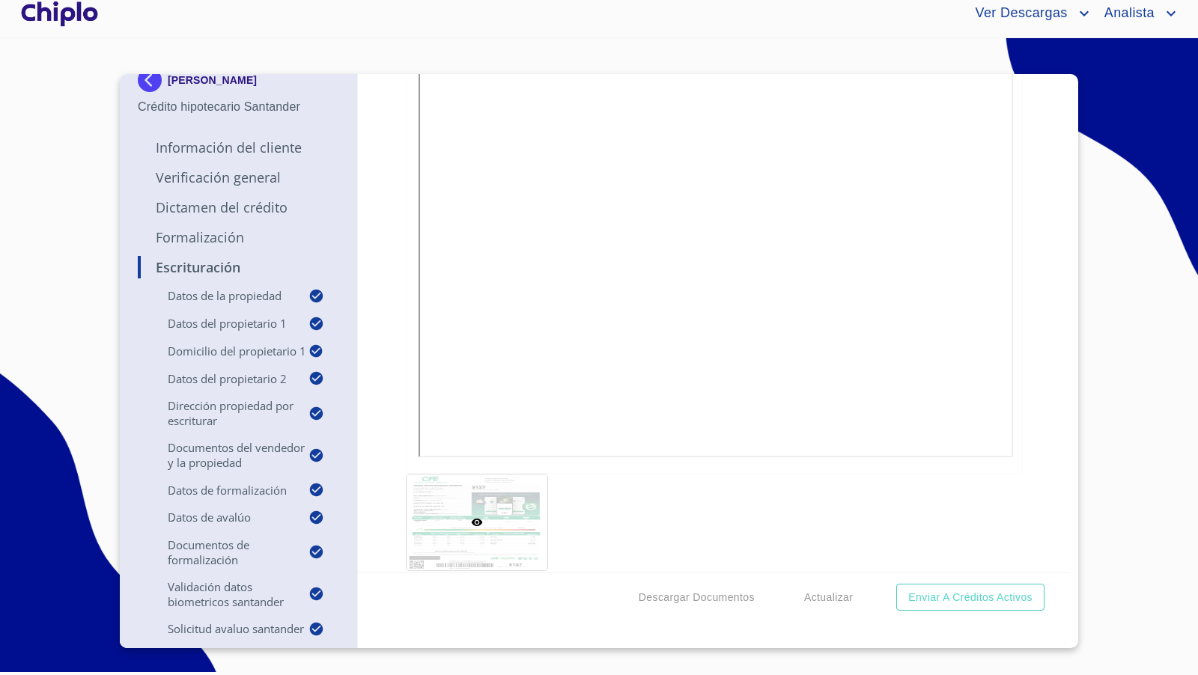
click at [1057, 353] on div "Escrituración Datos de la propiedad Tipo de propiedad   * DEPARTAMENTO ​ Años d…" at bounding box center [714, 323] width 713 height 498
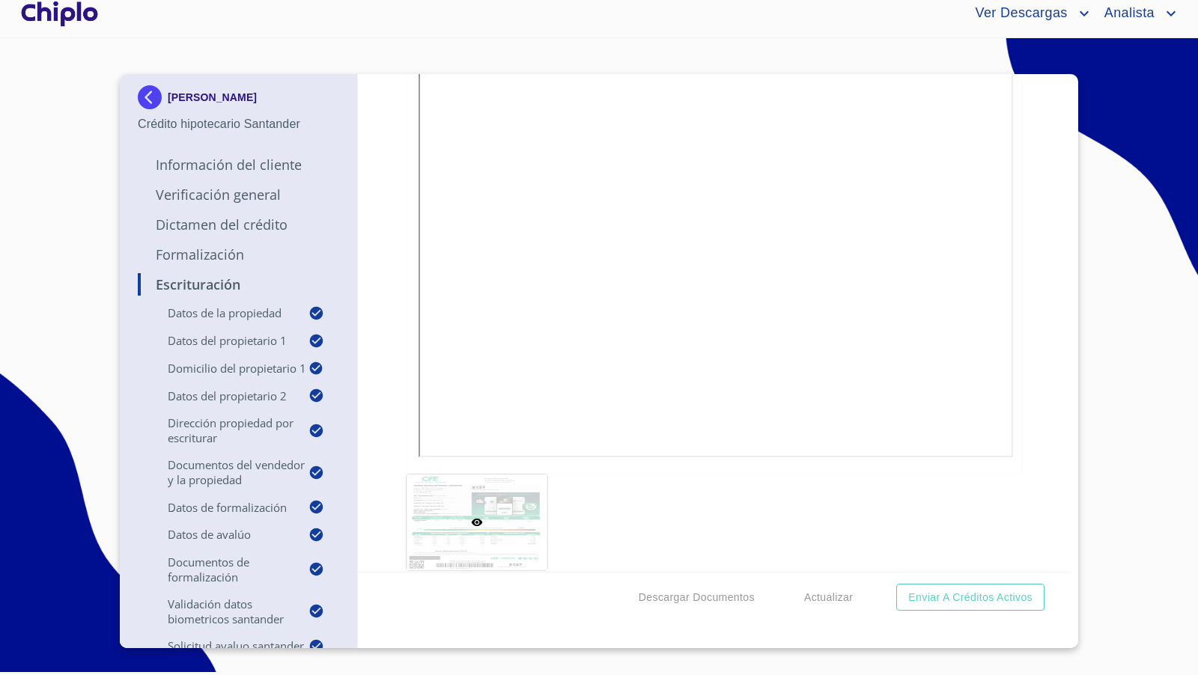
click at [65, 15] on div at bounding box center [59, 14] width 83 height 48
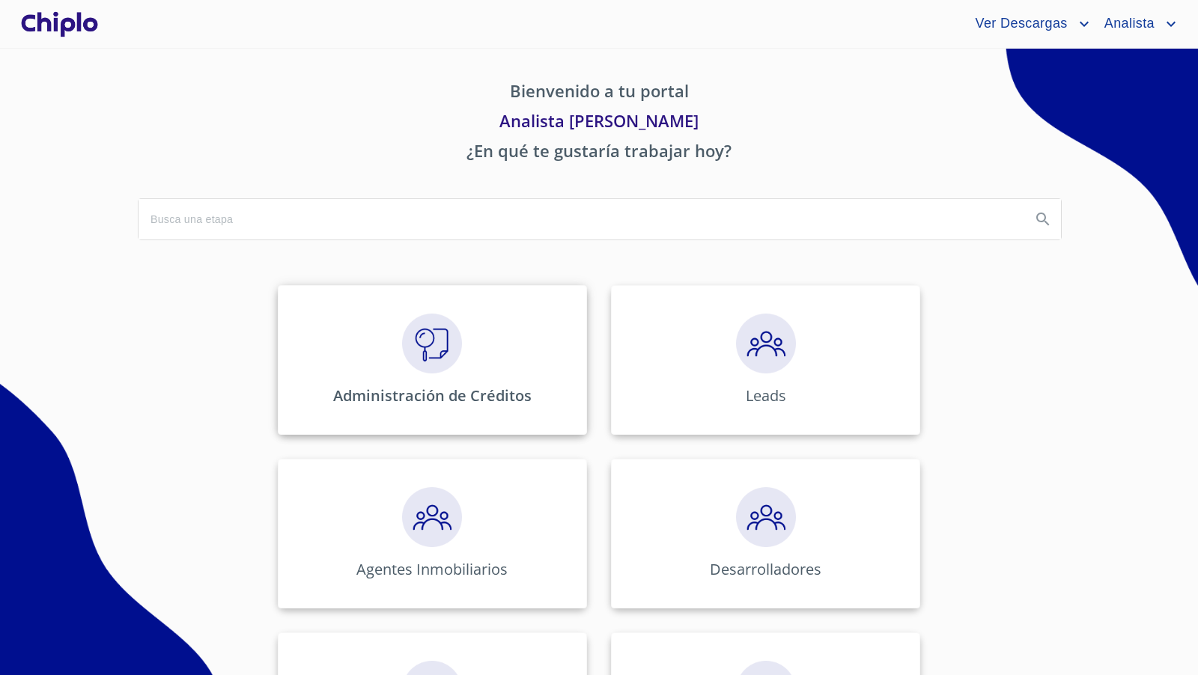
click at [441, 345] on img at bounding box center [432, 344] width 60 height 60
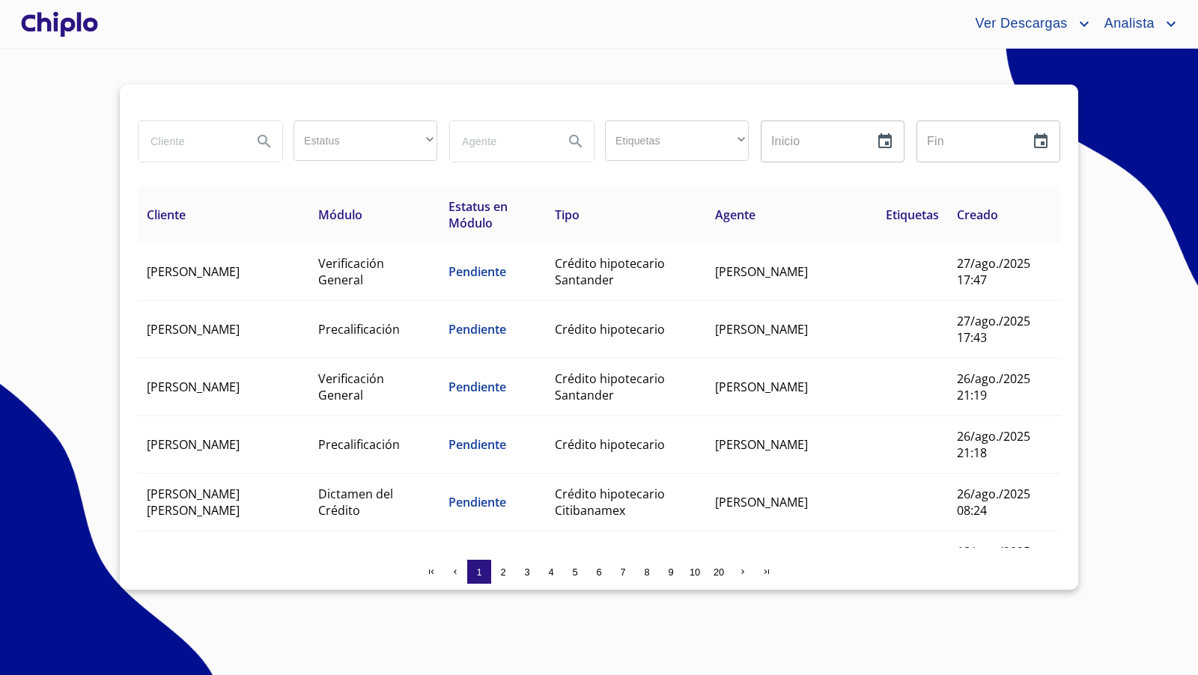
click at [188, 139] on input "search" at bounding box center [189, 141] width 102 height 40
type input "palacios"
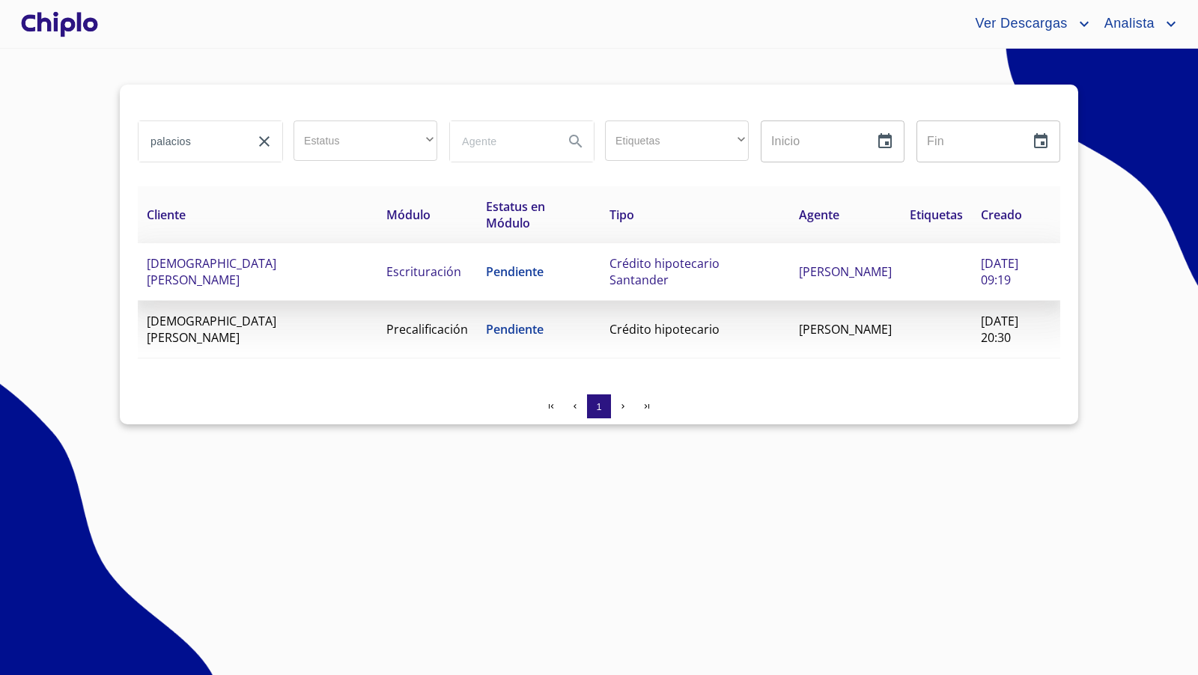
click at [290, 272] on td "[DEMOGRAPHIC_DATA][PERSON_NAME]" at bounding box center [258, 272] width 240 height 58
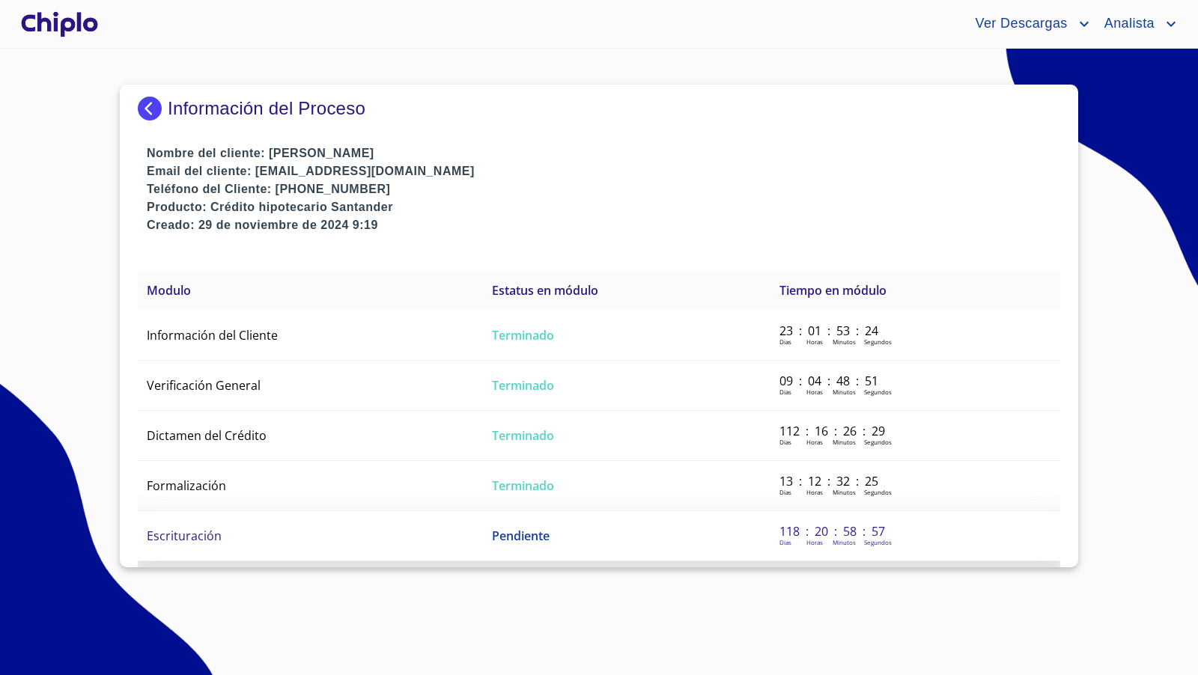
click at [402, 534] on td "Escrituración" at bounding box center [310, 536] width 345 height 50
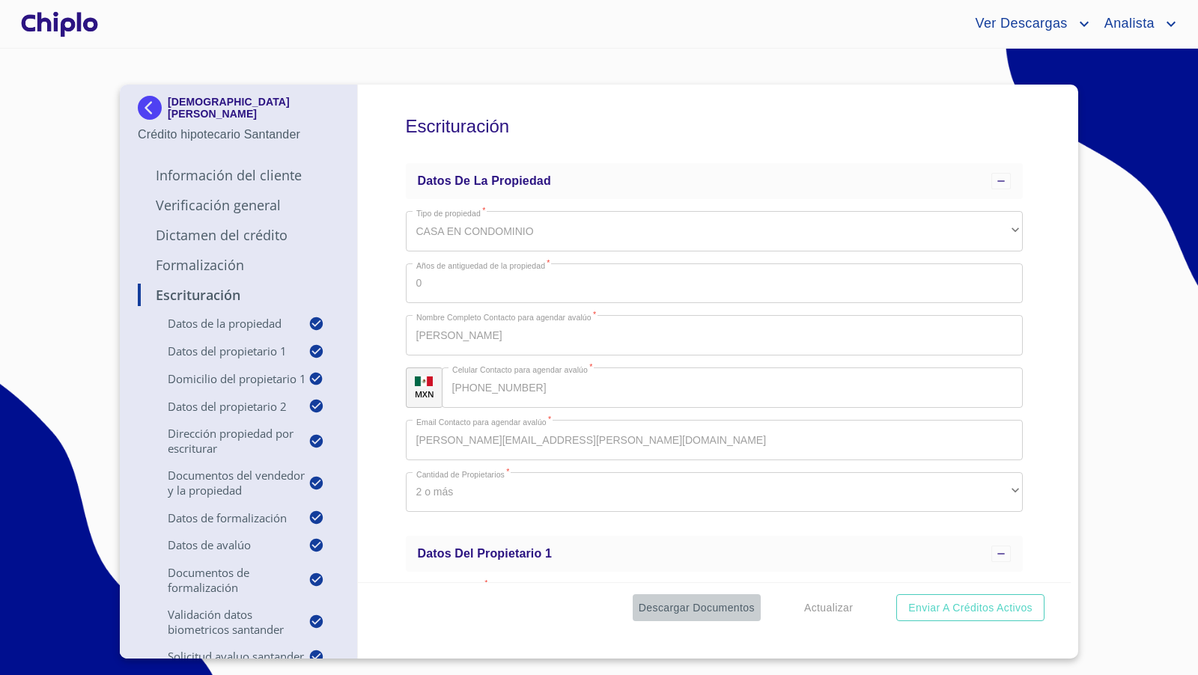
click at [712, 603] on span "Descargar Documentos" at bounding box center [697, 608] width 116 height 19
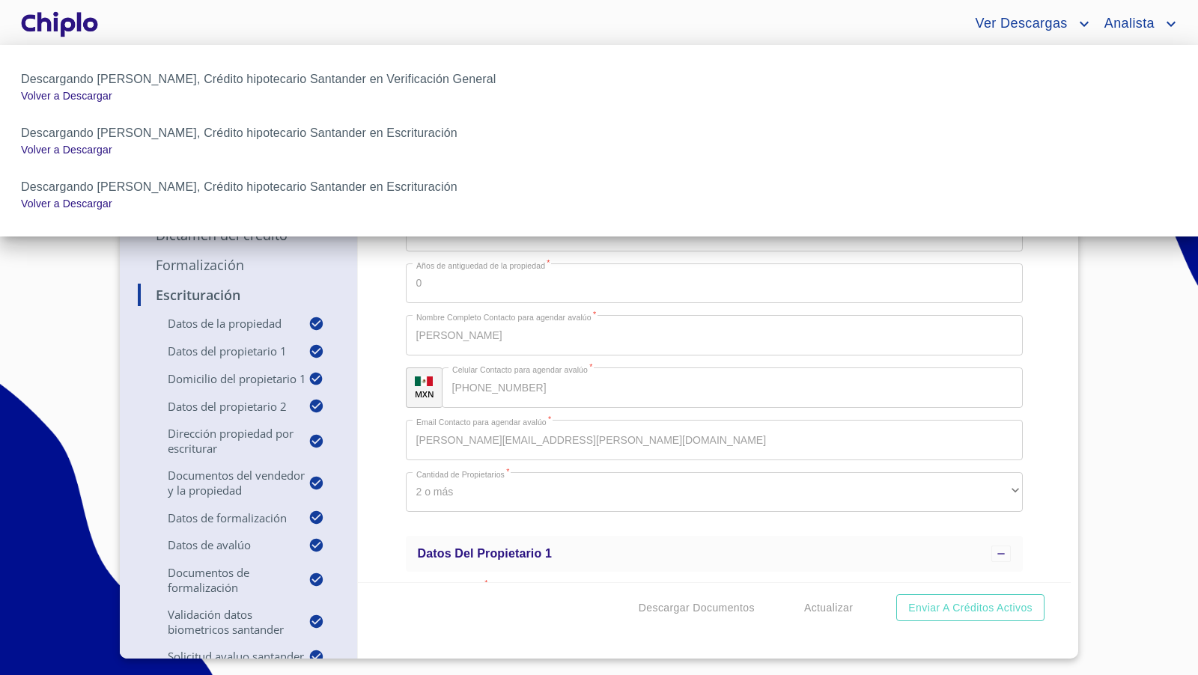
click at [1051, 401] on div at bounding box center [599, 337] width 1198 height 675
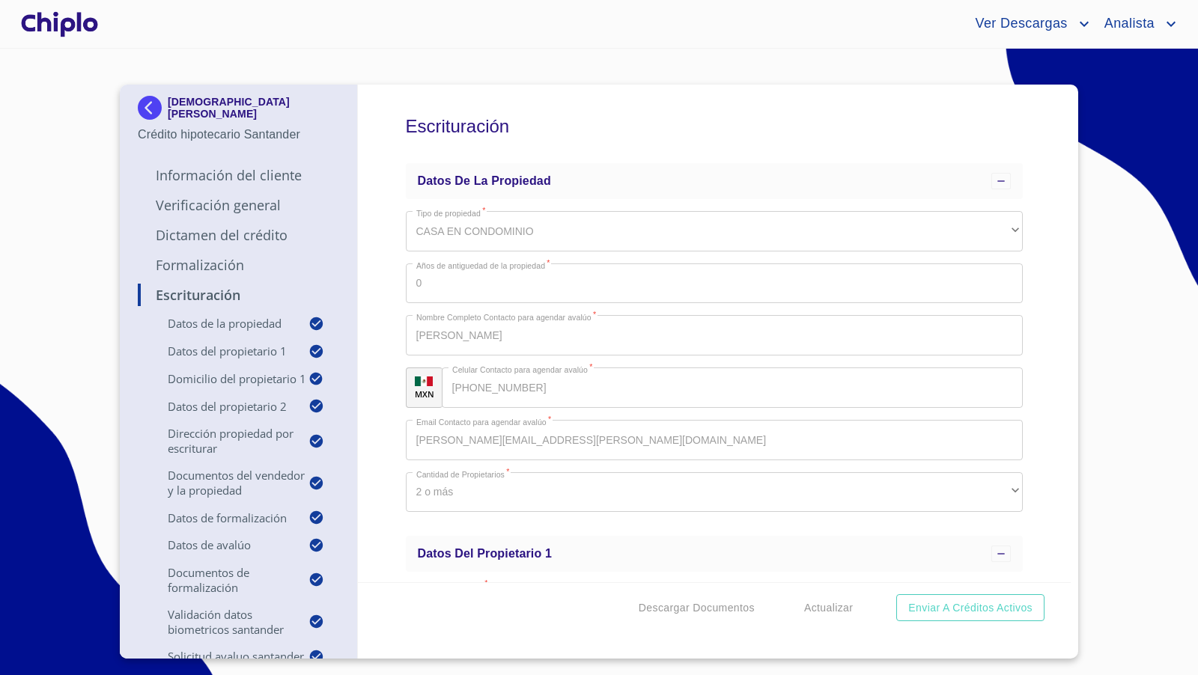
copy p "[DEMOGRAPHIC_DATA][PERSON_NAME]"
drag, startPoint x: 238, startPoint y: 114, endPoint x: 70, endPoint y: 238, distance: 208.7
click at [70, 238] on section "JEHEIZIL ABIMELEG [PERSON_NAME] Crédito hipotecario Santander Información del C…" at bounding box center [599, 362] width 1198 height 627
click at [1035, 371] on div "Escrituración Datos de la propiedad Tipo de propiedad   * CASA EN CONDOMINIO ​ …" at bounding box center [714, 334] width 713 height 498
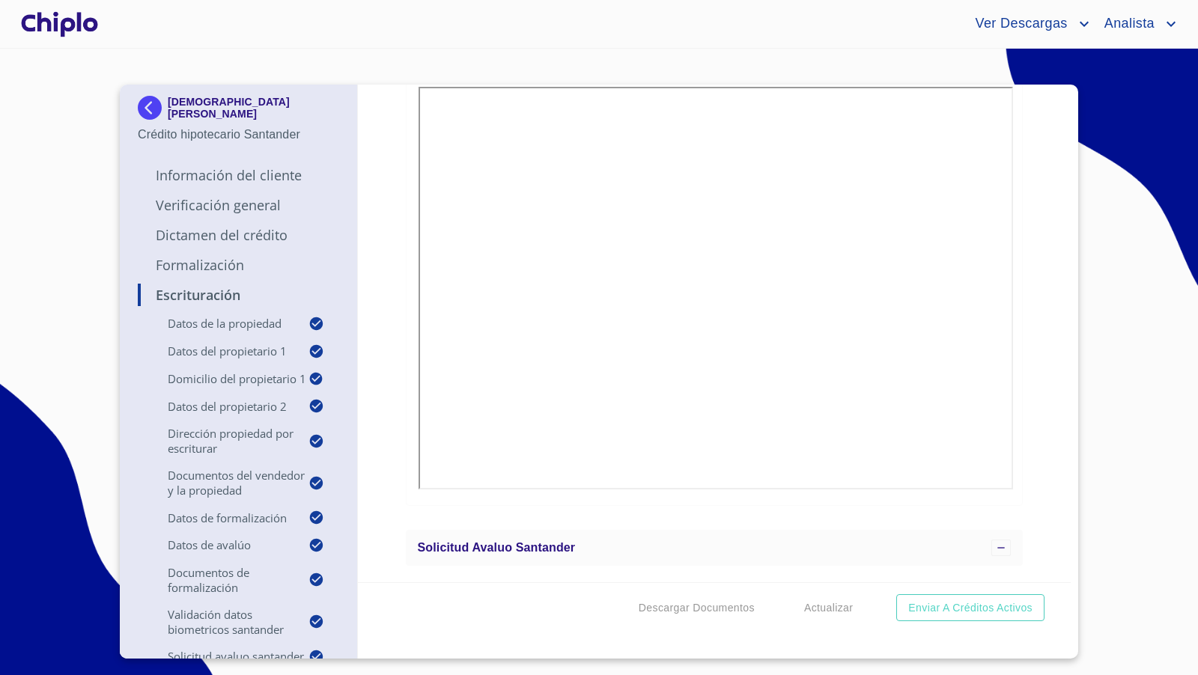
scroll to position [11914, 0]
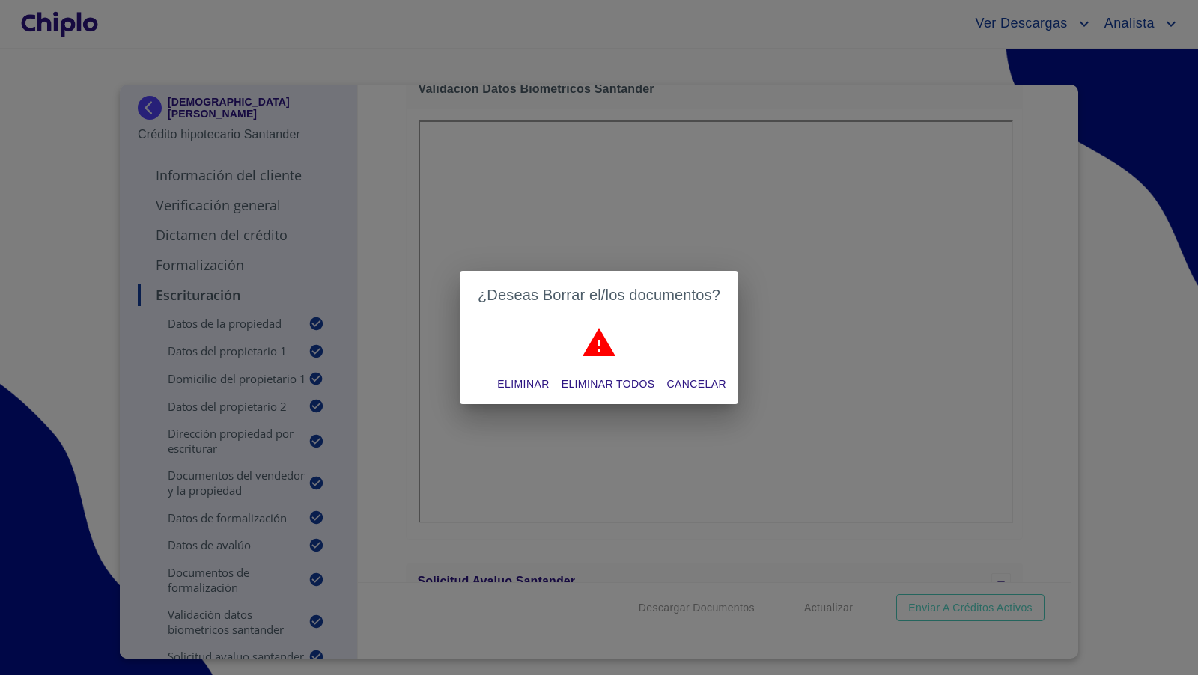
click at [517, 383] on span "Eliminar" at bounding box center [523, 384] width 52 height 19
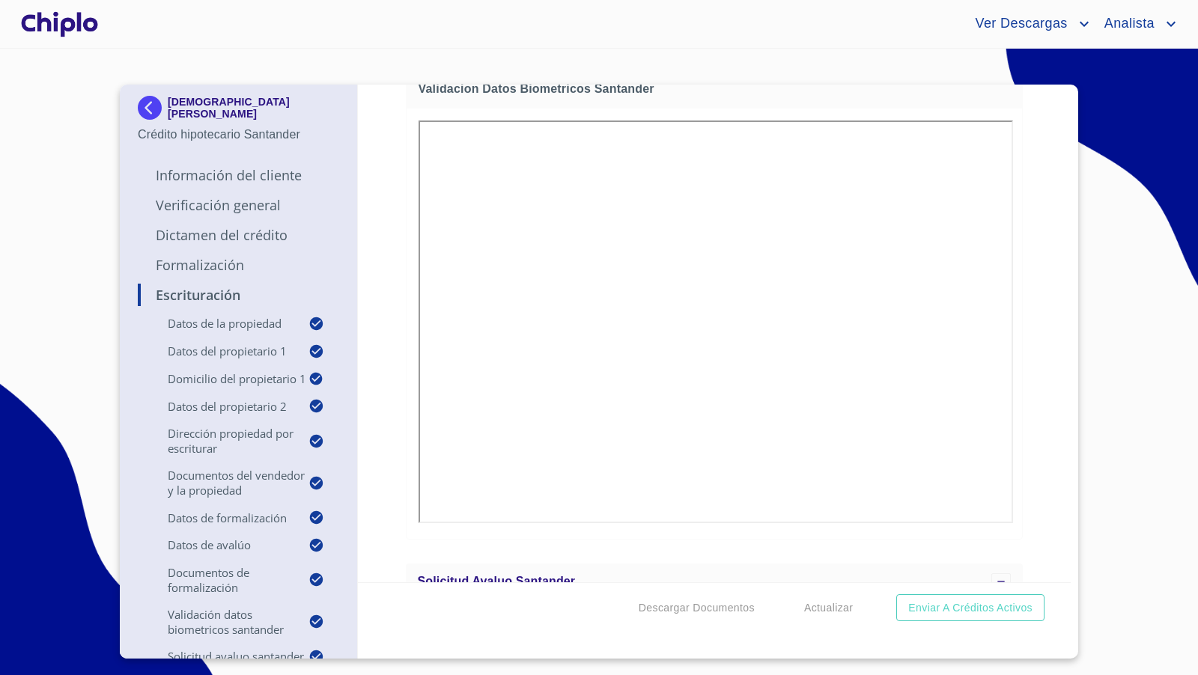
click at [79, 28] on div at bounding box center [59, 24] width 83 height 48
